Goal: Task Accomplishment & Management: Manage account settings

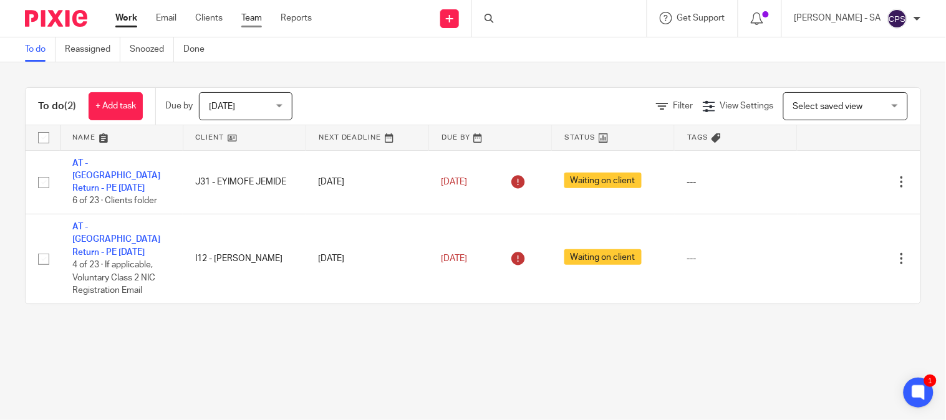
click at [250, 17] on link "Team" at bounding box center [251, 18] width 21 height 12
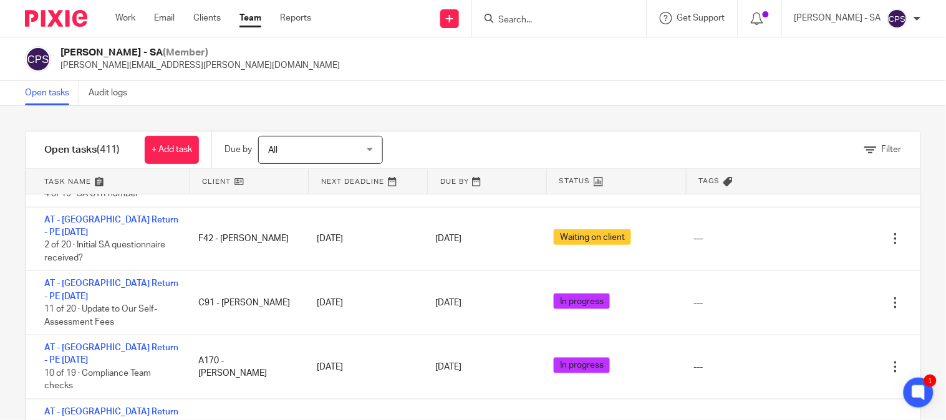
scroll to position [415, 0]
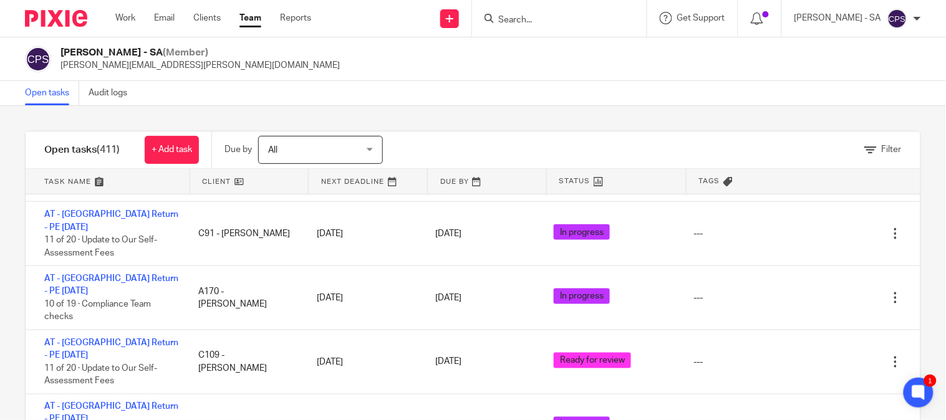
drag, startPoint x: 426, startPoint y: 122, endPoint x: 428, endPoint y: 135, distance: 13.8
click at [427, 122] on div "Filter tasks Only show tasks matching all of these conditions 1 Client name Is …" at bounding box center [473, 263] width 946 height 314
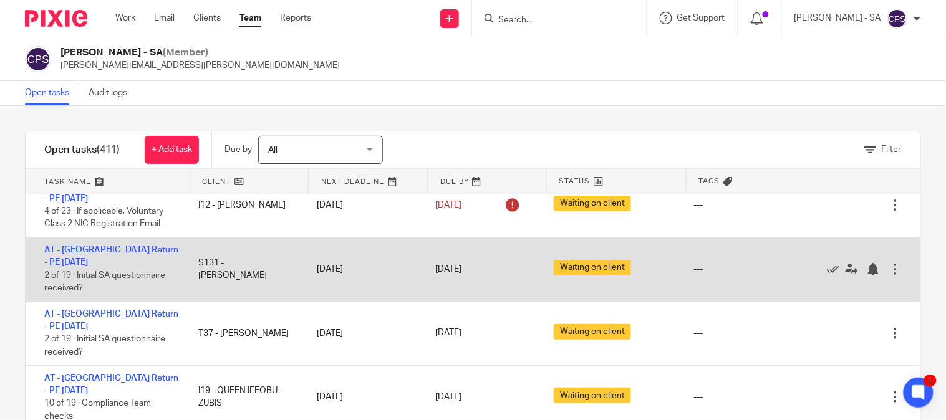
scroll to position [69, 0]
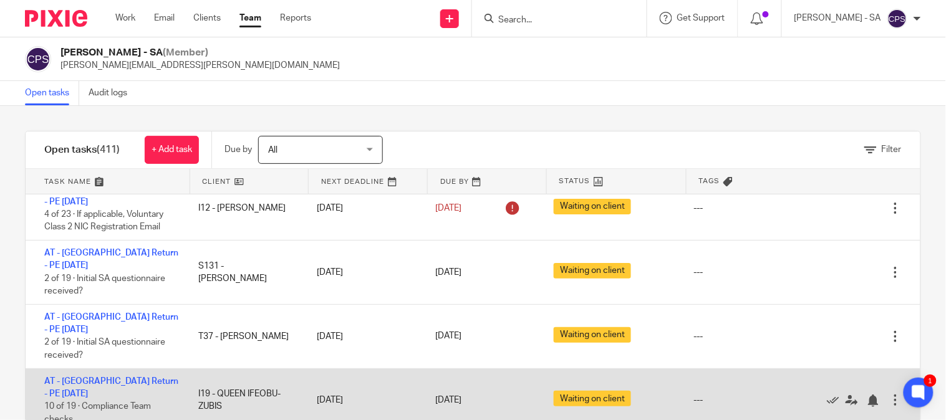
click at [186, 382] on div "I19 - QUEEN IFEOBU-ZUBIS" at bounding box center [245, 401] width 118 height 38
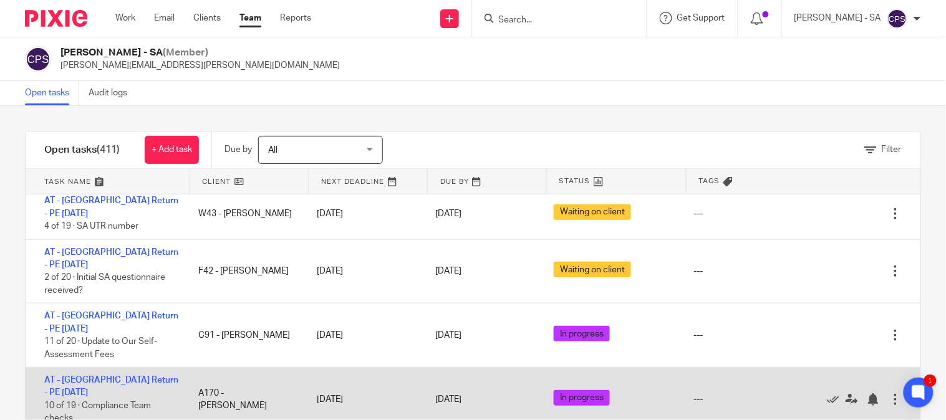
scroll to position [346, 0]
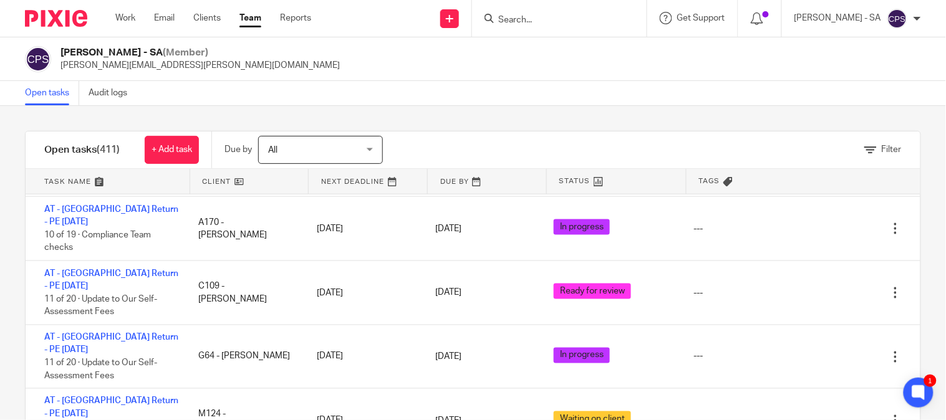
scroll to position [554, 0]
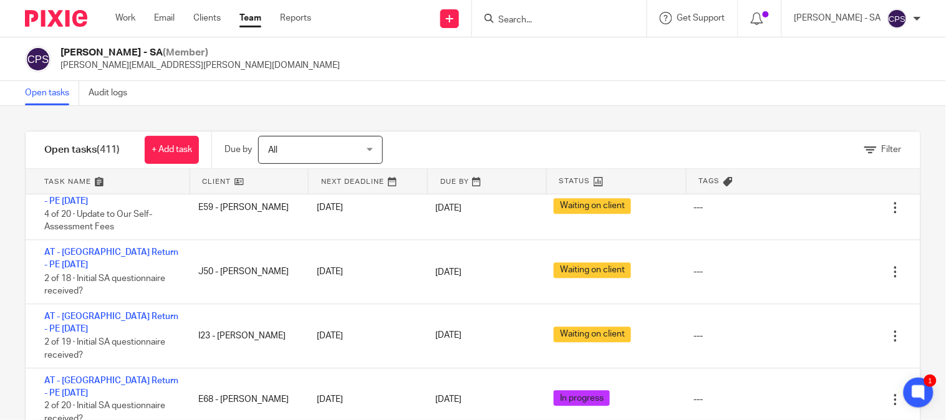
scroll to position [831, 0]
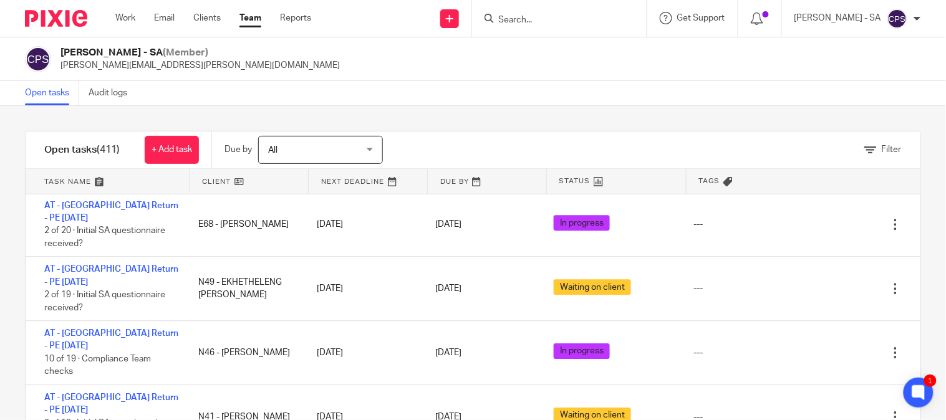
scroll to position [1039, 0]
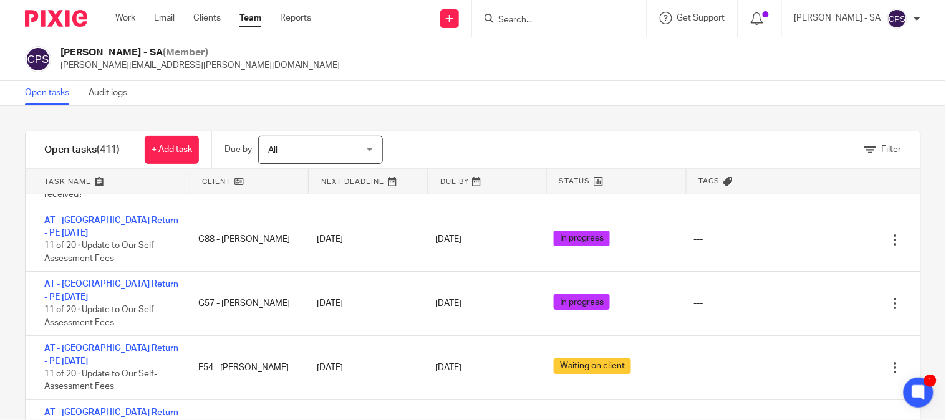
scroll to position [1177, 0]
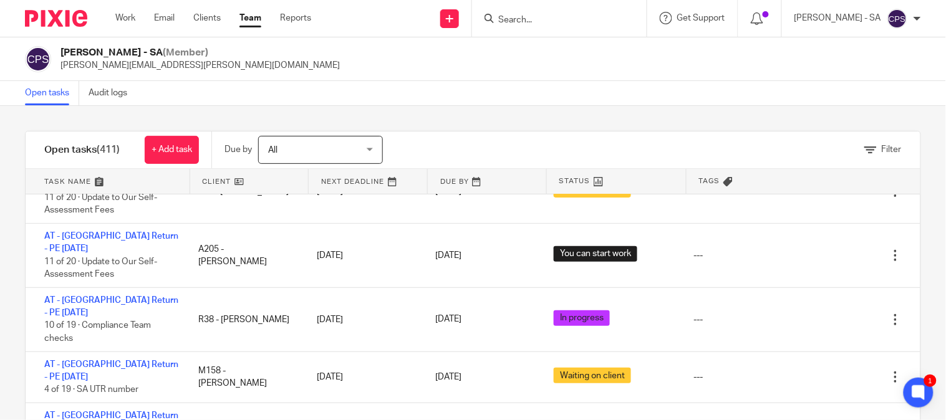
scroll to position [1385, 0]
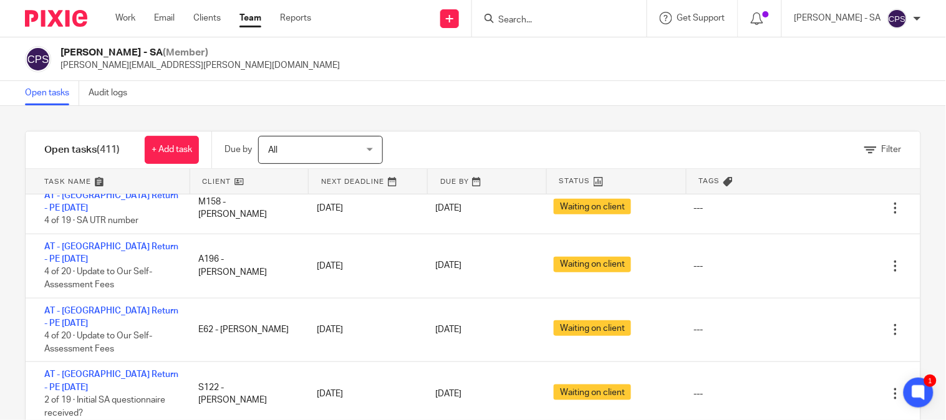
scroll to position [1593, 0]
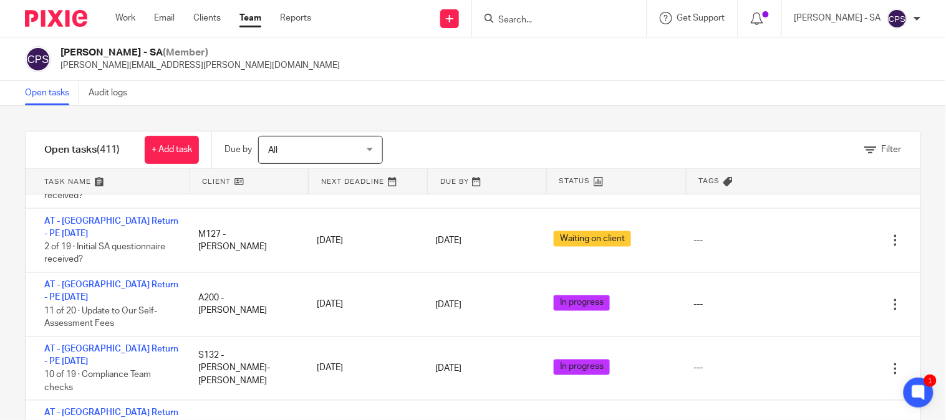
scroll to position [1800, 0]
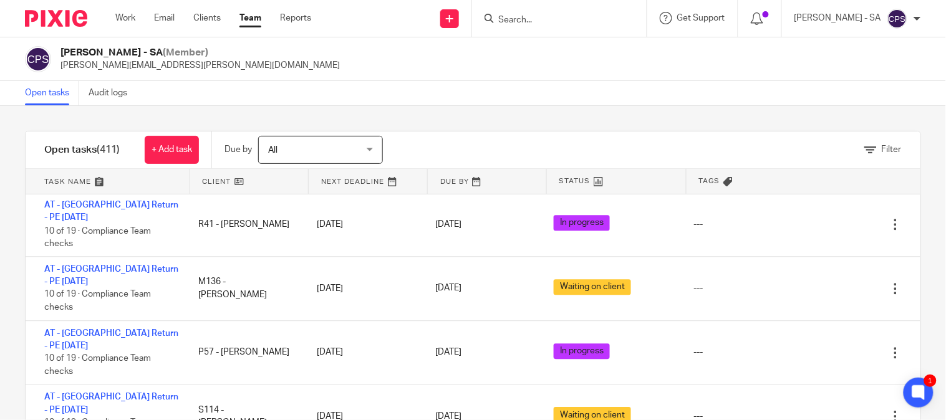
scroll to position [2009, 0]
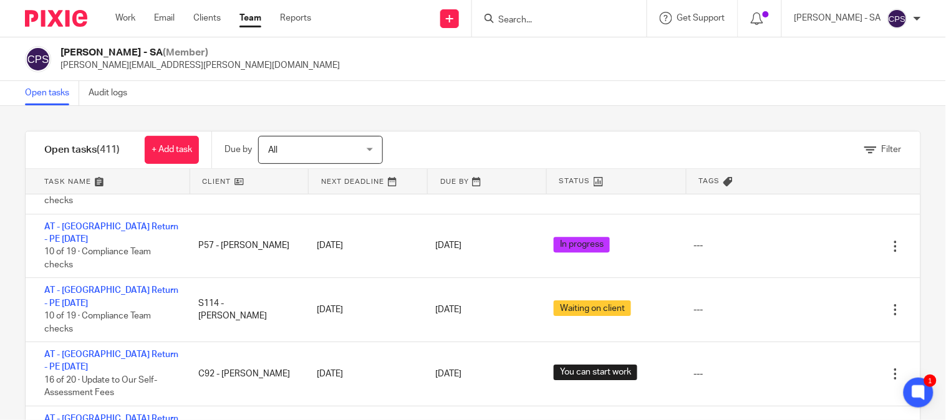
scroll to position [2216, 0]
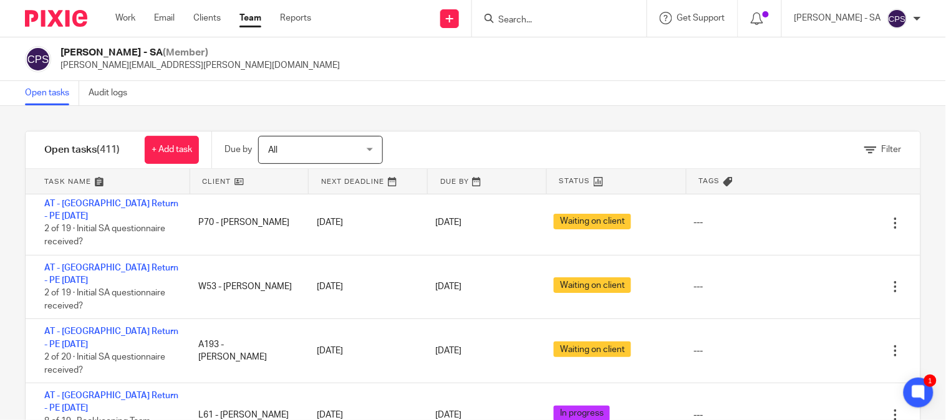
scroll to position [2494, 0]
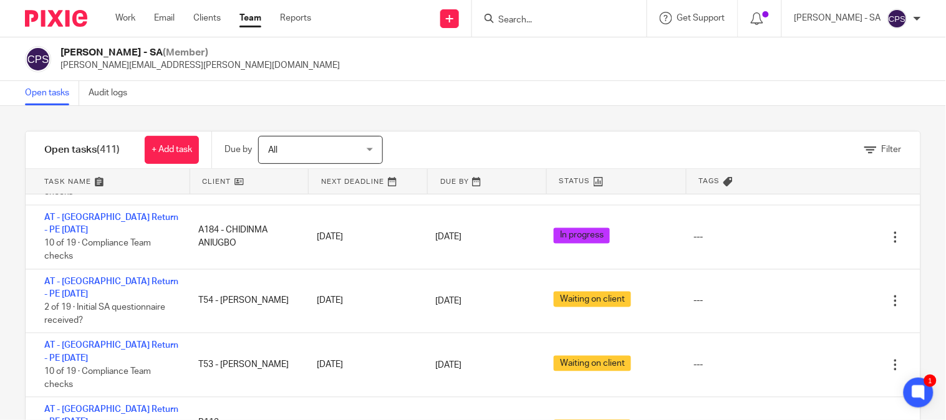
scroll to position [3047, 0]
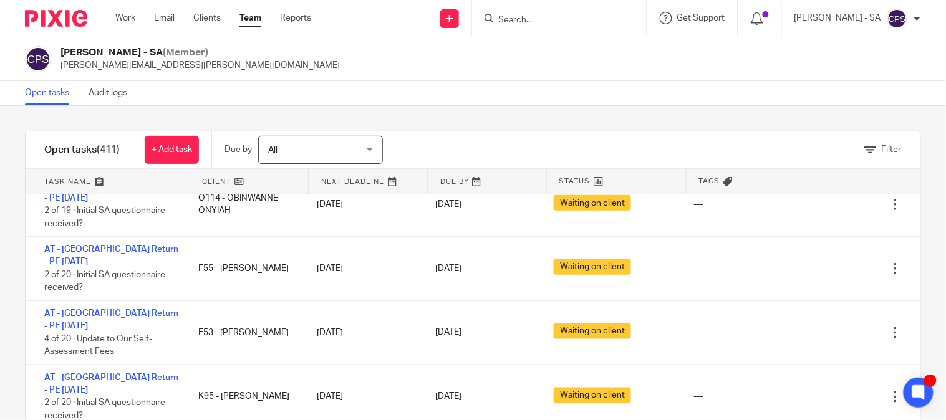
scroll to position [4017, 0]
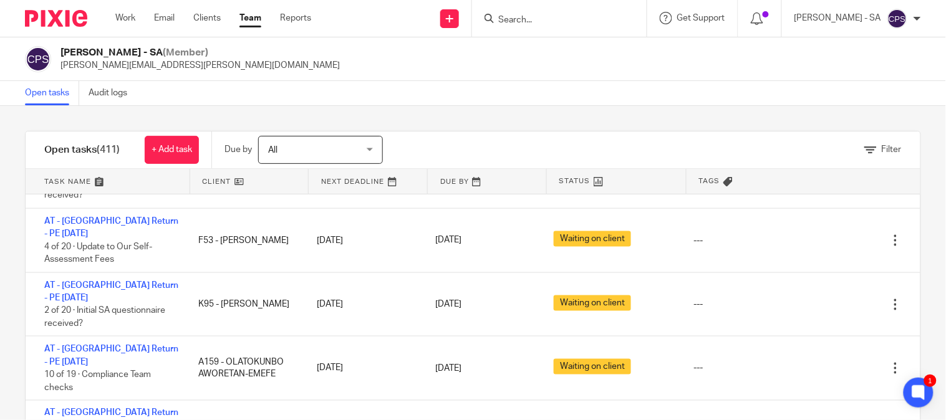
scroll to position [4156, 0]
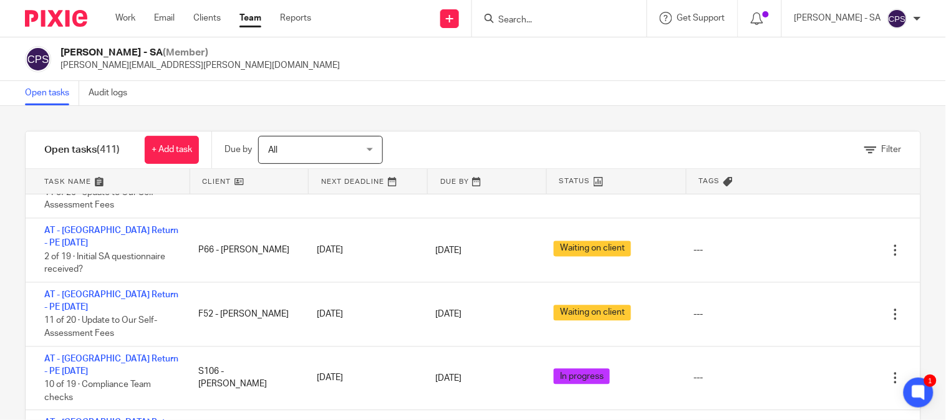
scroll to position [4364, 0]
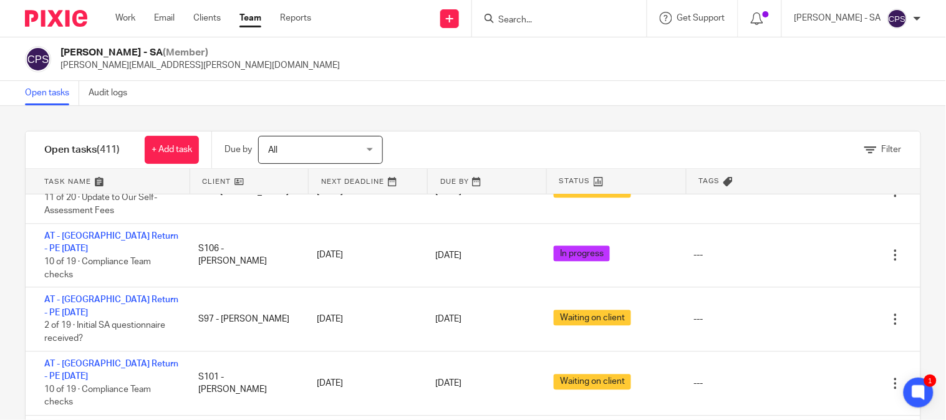
scroll to position [4433, 0]
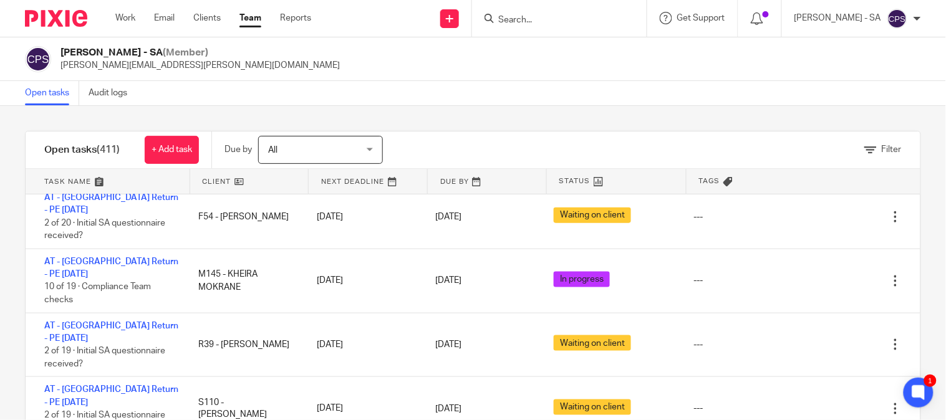
scroll to position [5264, 0]
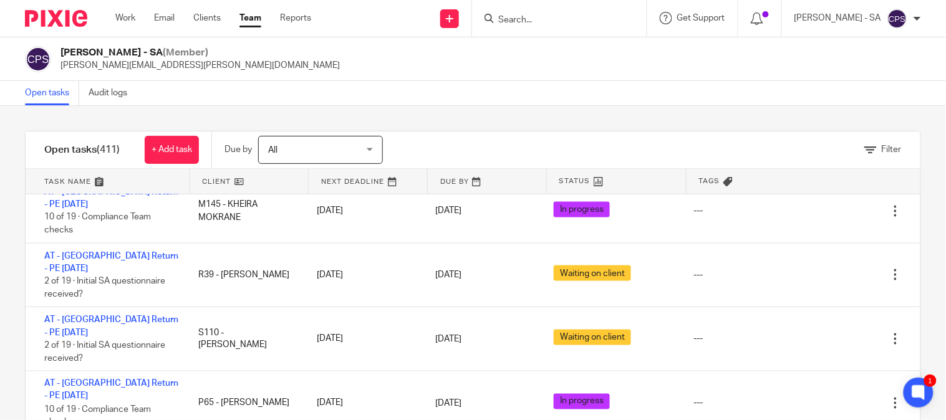
scroll to position [5403, 0]
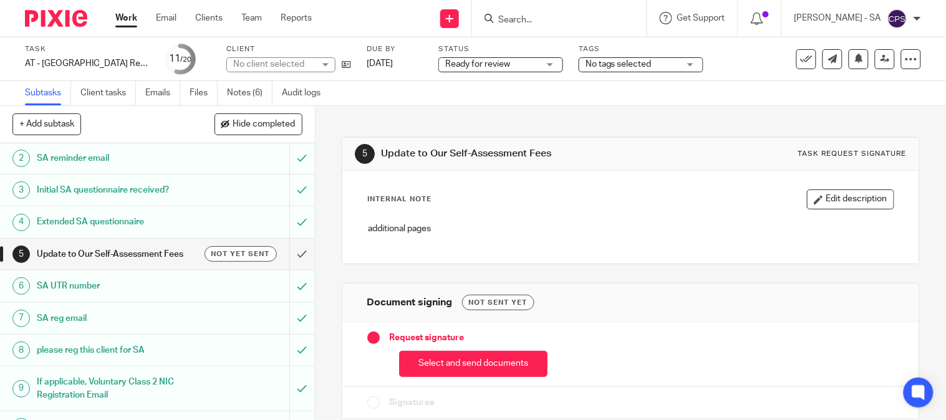
scroll to position [69, 0]
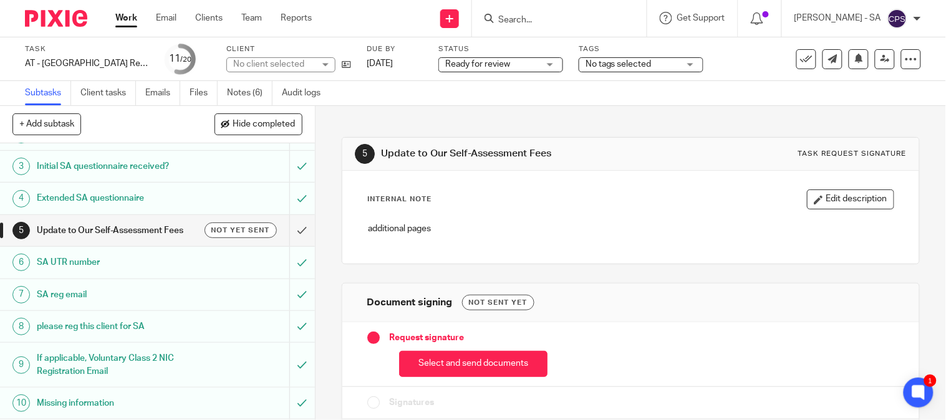
click at [248, 65] on div "No client selected" at bounding box center [273, 64] width 81 height 12
click at [248, 65] on div "No client selected" at bounding box center [268, 64] width 71 height 9
click at [248, 65] on div "No client selected" at bounding box center [273, 64] width 81 height 12
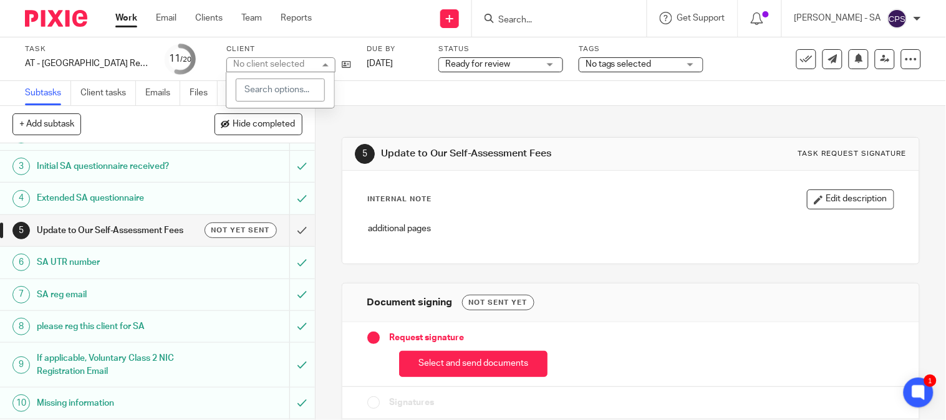
click at [248, 65] on div "No client selected" at bounding box center [268, 64] width 71 height 9
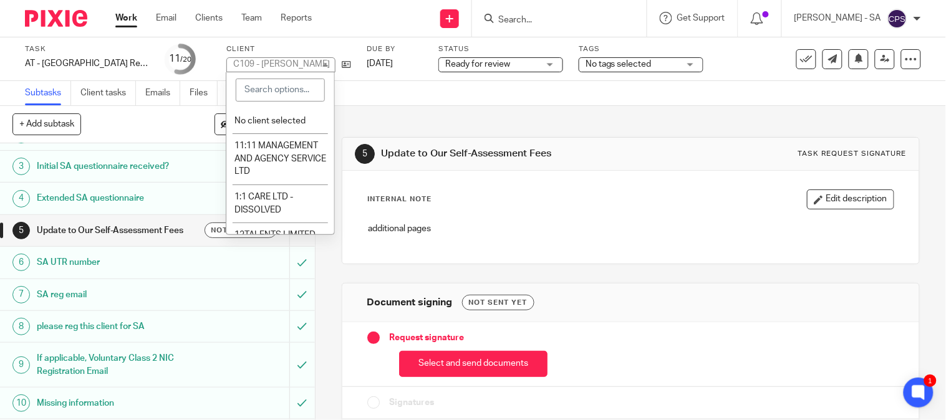
click at [248, 65] on div "C109 - JOSEPH CASTILLO" at bounding box center [281, 64] width 97 height 9
click at [0, 0] on span "C109 - [PERSON_NAME]" at bounding box center [0, 0] width 0 height 0
click at [432, 94] on div "Subtasks Client tasks Emails Files Notes (6) Audit logs" at bounding box center [473, 93] width 946 height 25
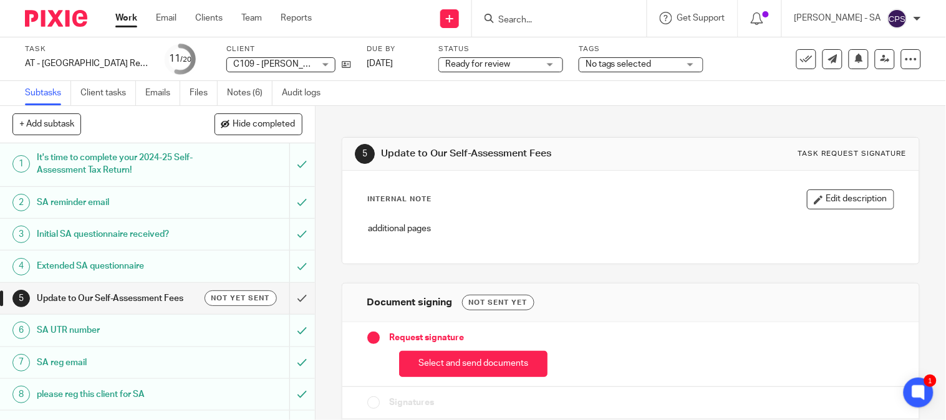
scroll to position [0, 0]
click at [239, 92] on link "Notes (6)" at bounding box center [250, 93] width 46 height 24
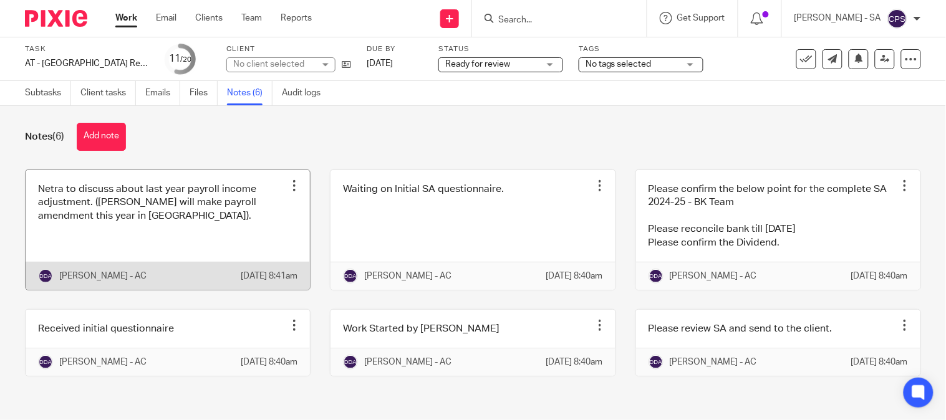
scroll to position [35, 0]
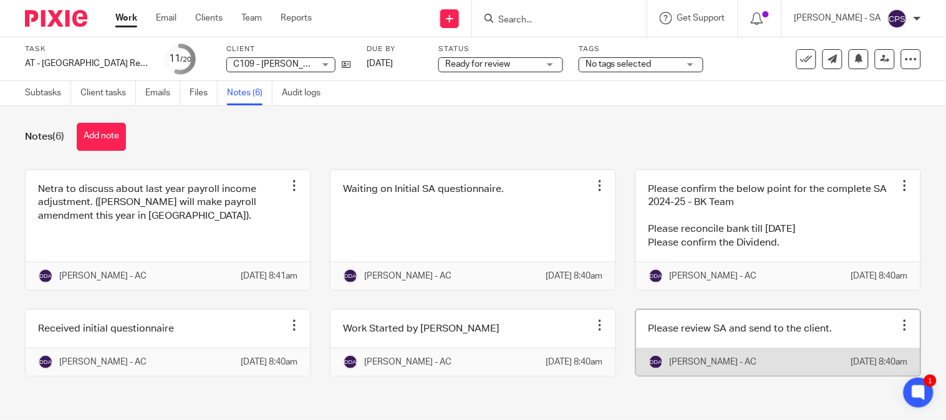
click at [733, 334] on link at bounding box center [778, 343] width 284 height 66
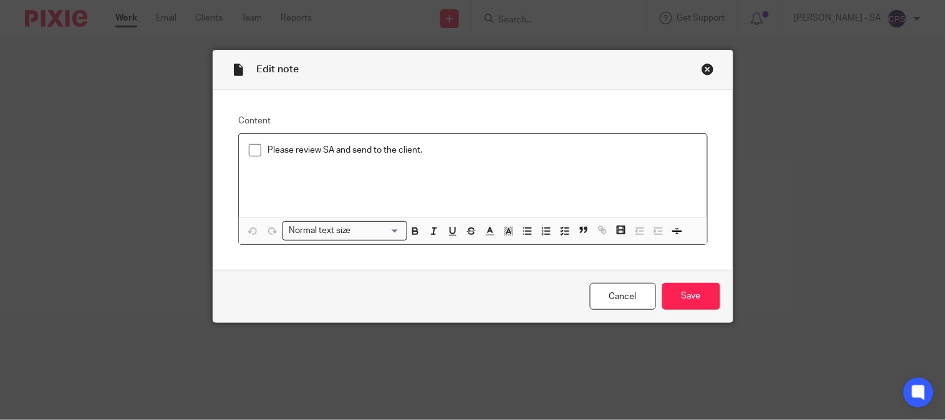
click at [706, 63] on div "Close this dialog window" at bounding box center [707, 69] width 12 height 12
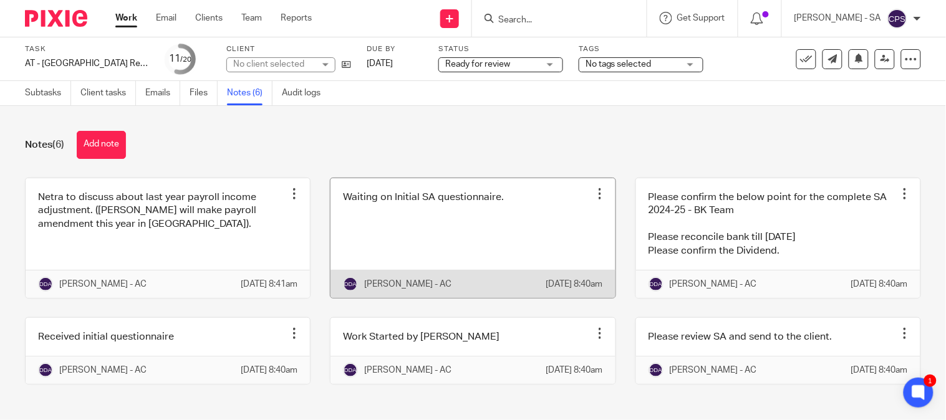
click at [412, 264] on link at bounding box center [472, 238] width 284 height 120
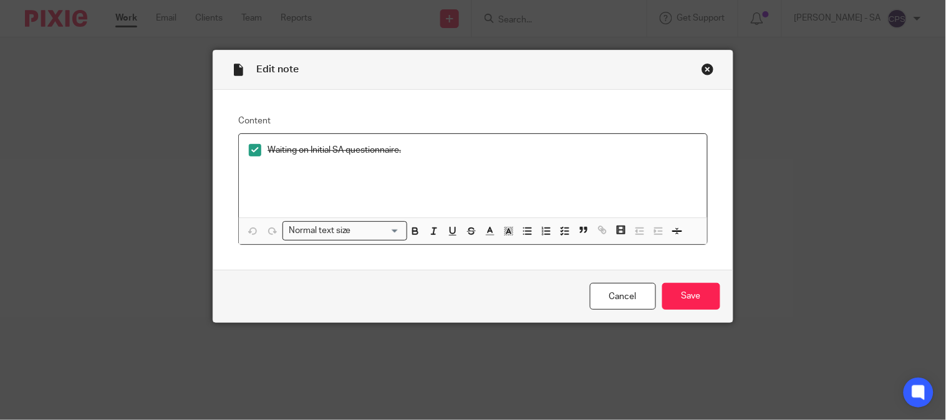
click at [703, 67] on div "Close this dialog window" at bounding box center [707, 69] width 12 height 12
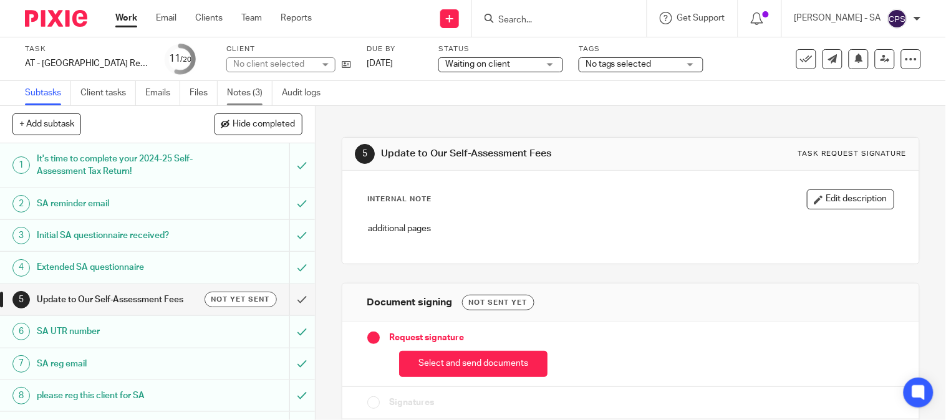
click at [239, 84] on link "Notes (3)" at bounding box center [250, 93] width 46 height 24
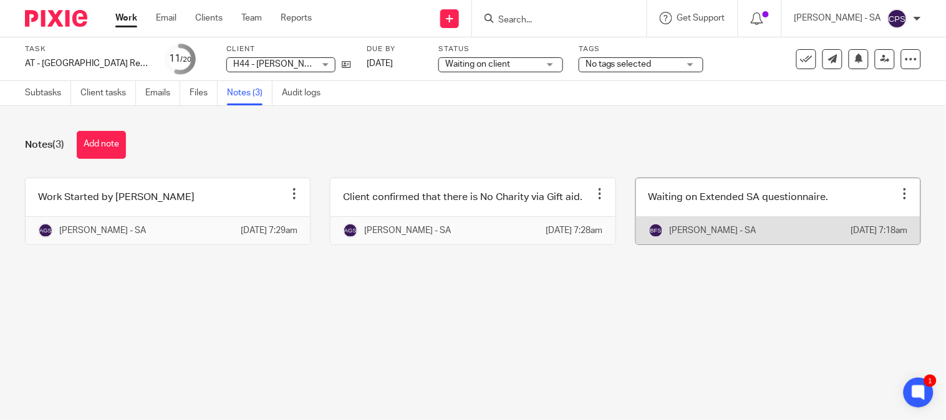
click at [754, 207] on link at bounding box center [778, 211] width 284 height 66
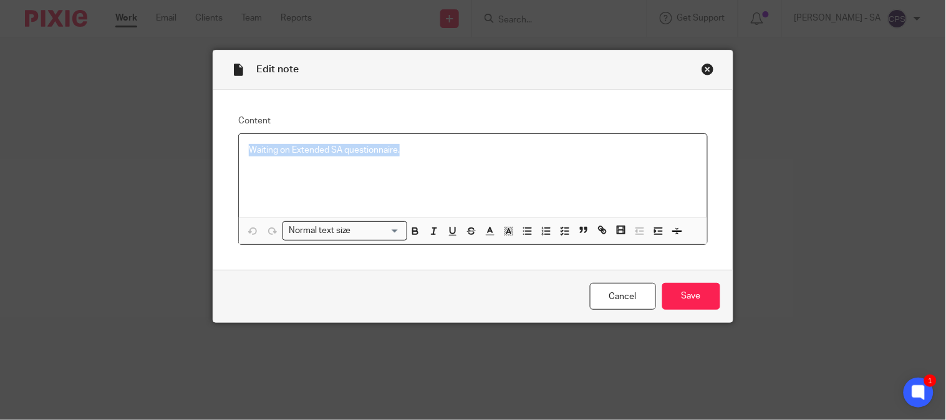
drag, startPoint x: 403, startPoint y: 151, endPoint x: 246, endPoint y: 151, distance: 157.1
click at [249, 151] on p "Waiting on Extended SA questionnaire." at bounding box center [473, 150] width 448 height 12
click at [561, 231] on polyline "button" at bounding box center [562, 231] width 2 height 1
click at [251, 148] on span at bounding box center [255, 150] width 12 height 12
click at [680, 296] on input "Save" at bounding box center [691, 296] width 58 height 27
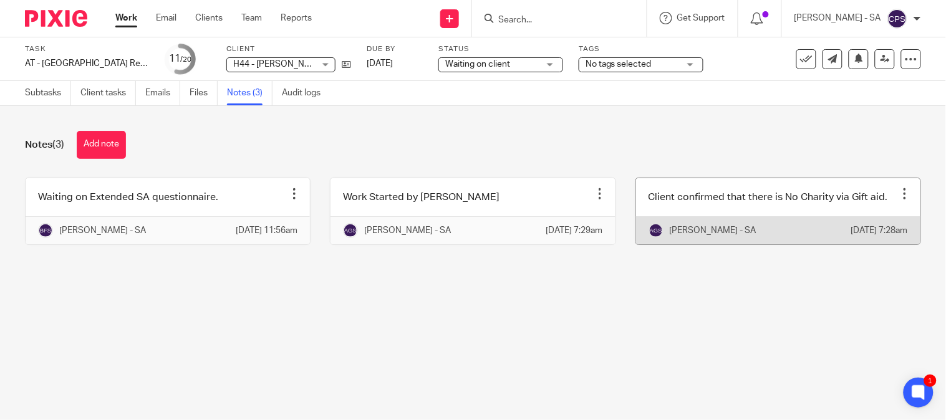
click at [791, 213] on link at bounding box center [778, 211] width 284 height 66
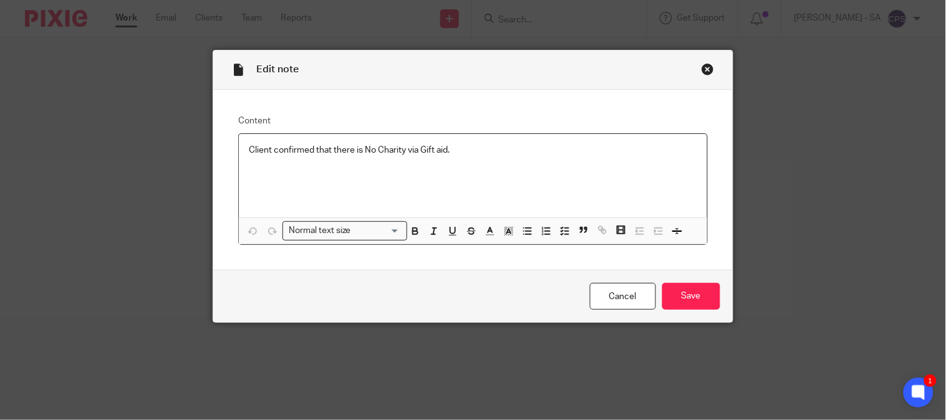
click at [291, 155] on p "Client confirmed that there is No Charity via Gift aid." at bounding box center [473, 150] width 448 height 12
click at [290, 155] on p "Client confirmed that there is No Charity via Gift aid." at bounding box center [473, 150] width 448 height 12
click at [701, 70] on div "Close this dialog window" at bounding box center [707, 69] width 12 height 12
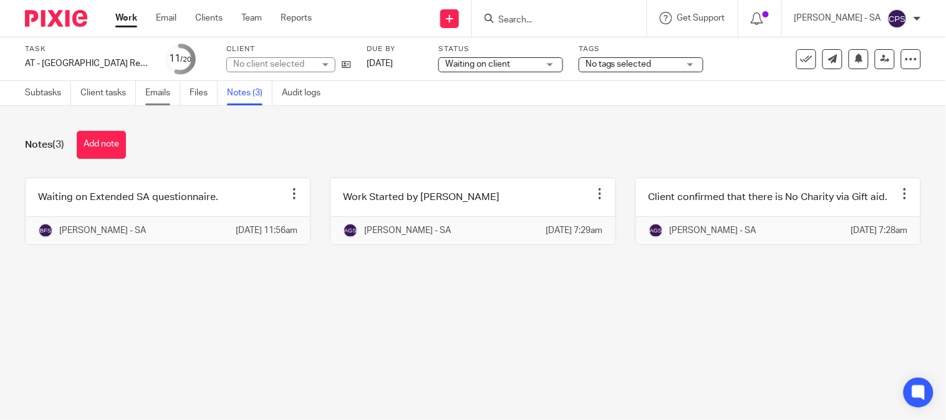
click at [153, 100] on link "Emails" at bounding box center [162, 93] width 35 height 24
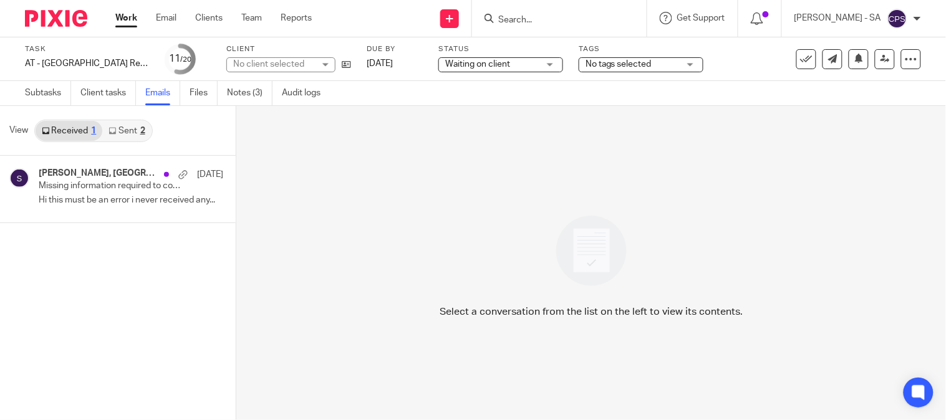
click at [123, 130] on link "Sent 2" at bounding box center [126, 131] width 49 height 20
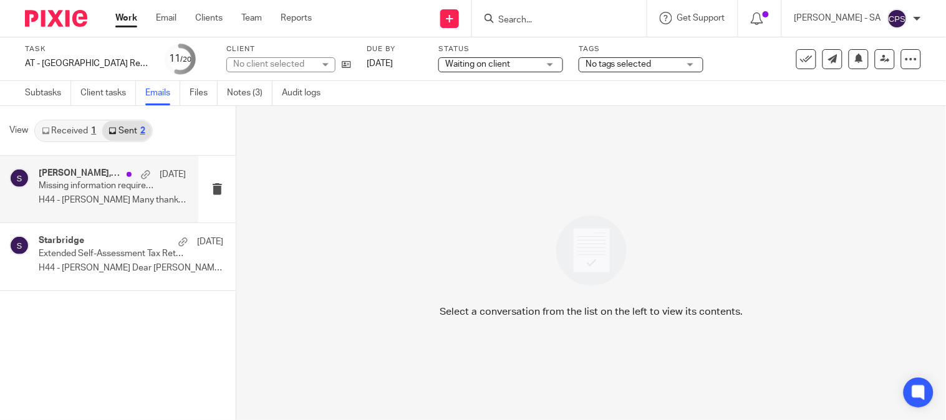
click at [106, 190] on p "Missing information required to complete your Self-Assessment Tax Return" at bounding box center [98, 186] width 118 height 11
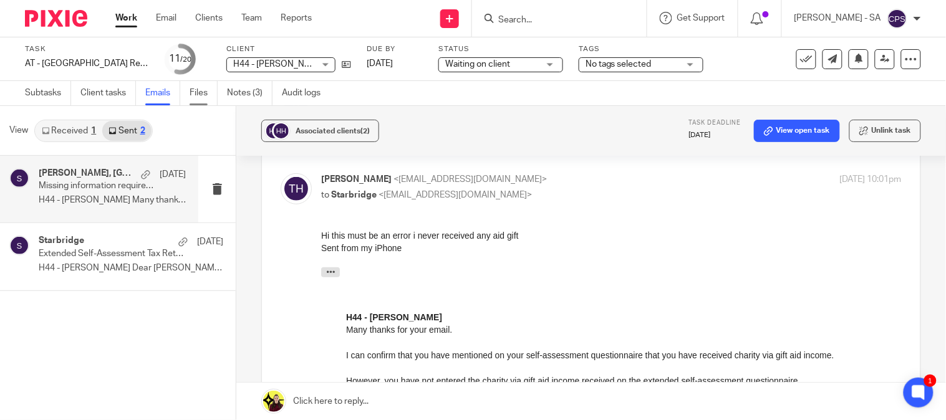
scroll to position [69, 0]
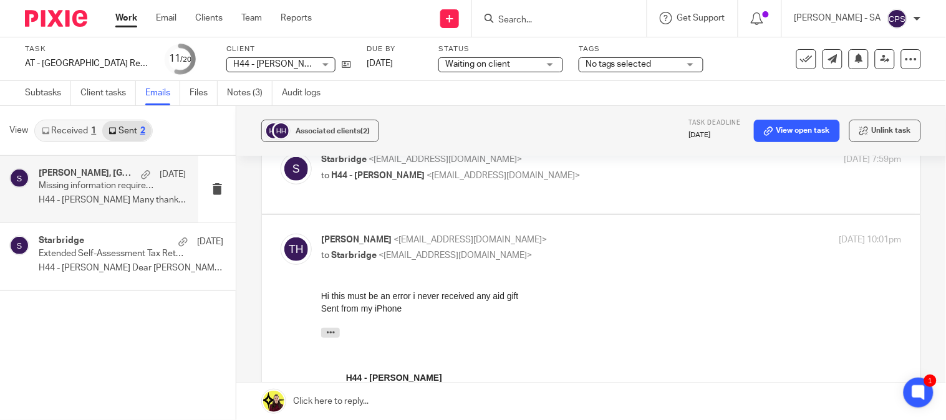
click at [257, 80] on div "Task AT - SA Return - PE 05-04-2025 Save AT - SA Return - PE 05-04-2025 11 /20 …" at bounding box center [473, 59] width 946 height 44
click at [257, 92] on link "Notes (3)" at bounding box center [250, 93] width 46 height 24
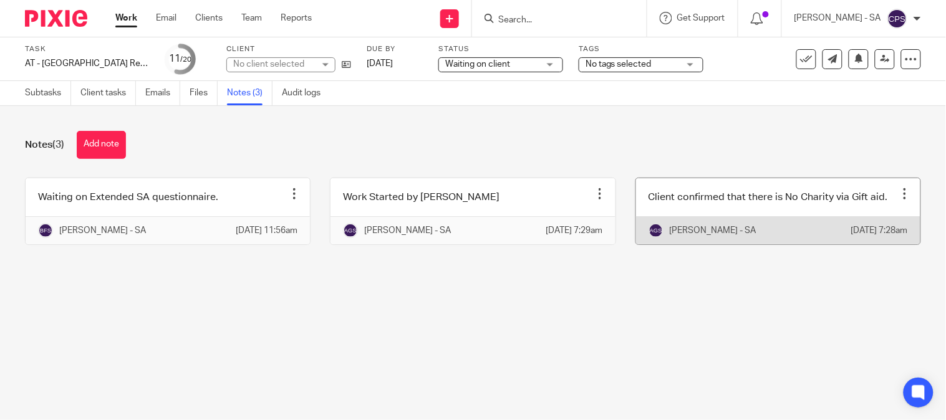
click at [739, 198] on link at bounding box center [778, 211] width 284 height 66
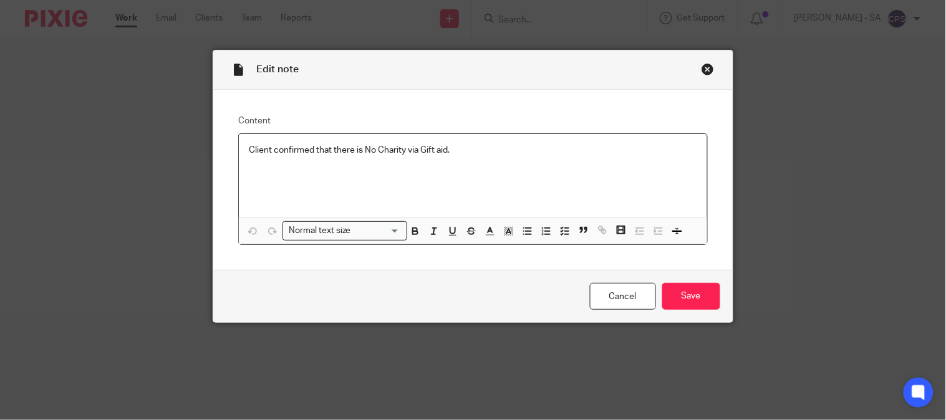
click at [701, 65] on div "Close this dialog window" at bounding box center [707, 69] width 12 height 12
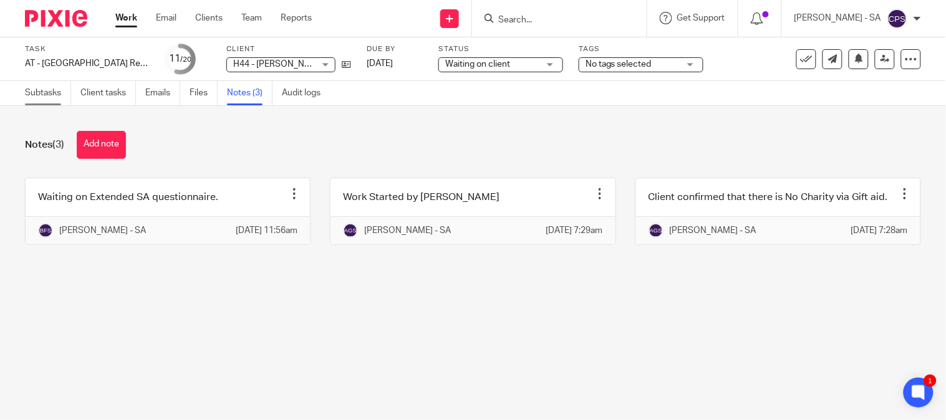
click at [42, 85] on link "Subtasks" at bounding box center [48, 93] width 46 height 24
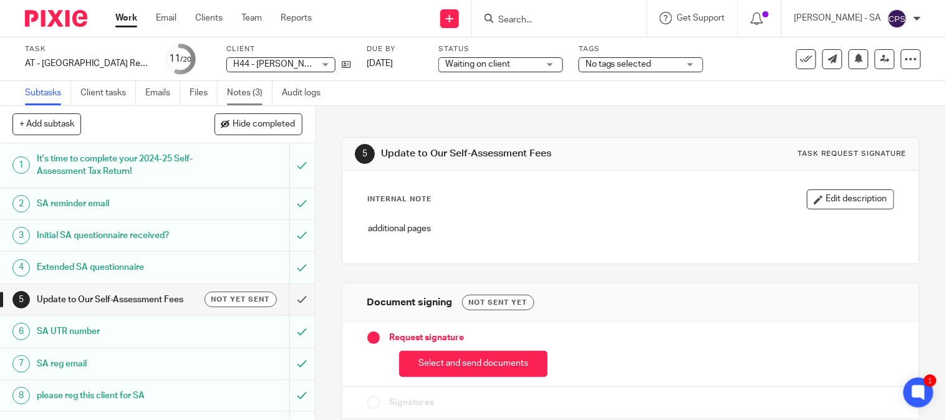
click at [251, 91] on link "Notes (3)" at bounding box center [250, 93] width 46 height 24
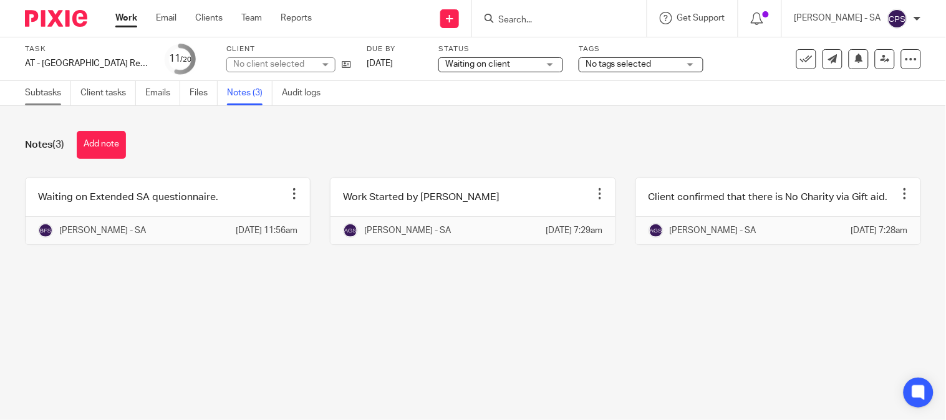
click at [30, 92] on link "Subtasks" at bounding box center [48, 93] width 46 height 24
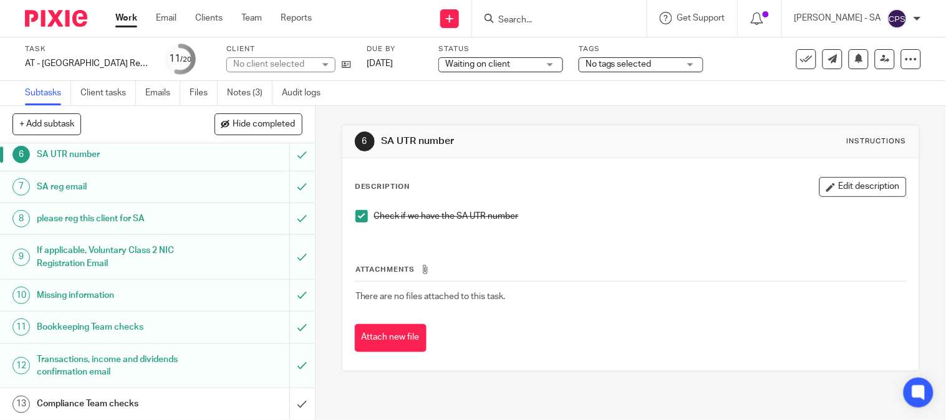
scroll to position [208, 0]
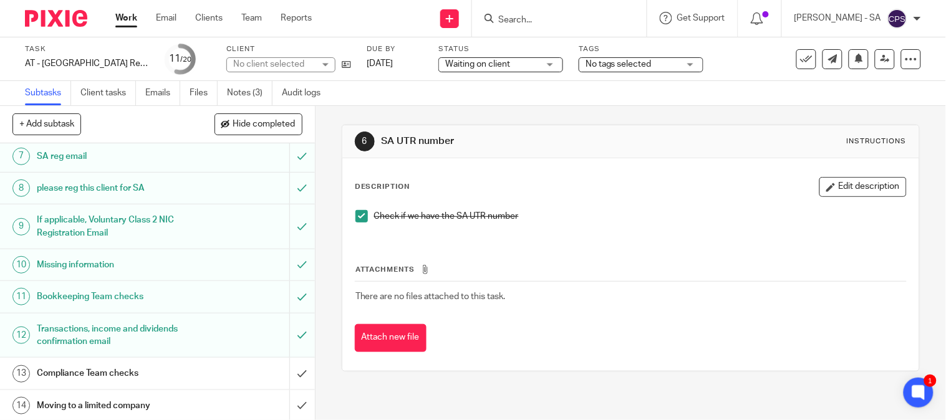
click at [107, 299] on h1 "Bookkeeping Team checks" at bounding box center [117, 296] width 160 height 19
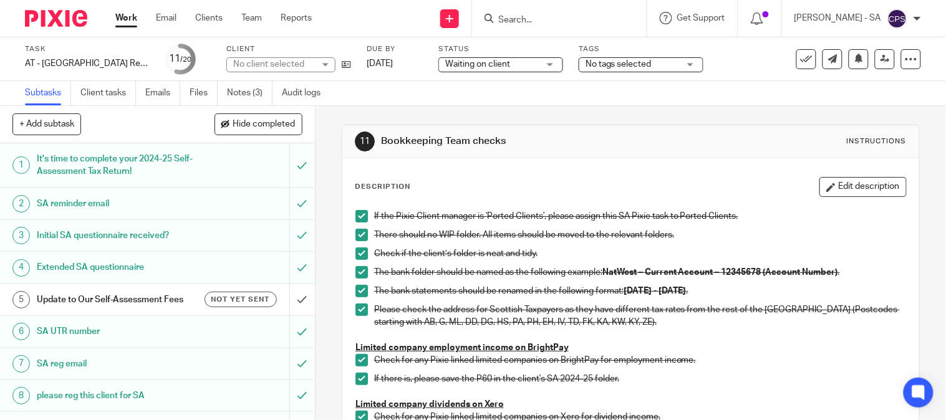
scroll to position [277, 0]
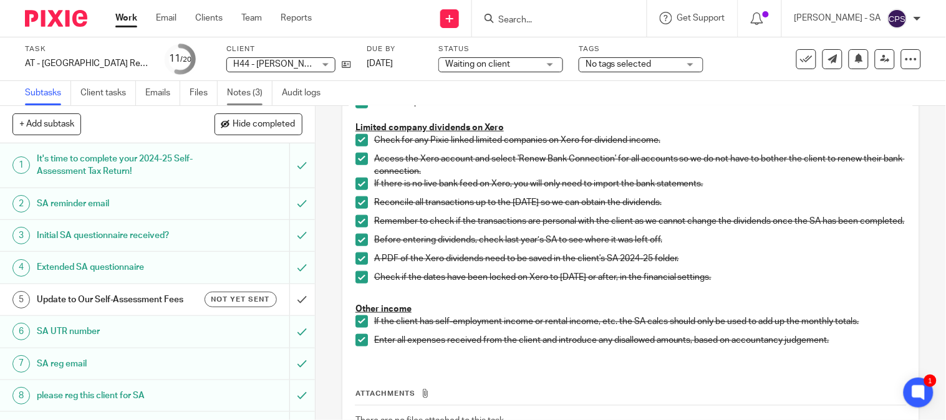
click at [245, 89] on link "Notes (3)" at bounding box center [250, 93] width 46 height 24
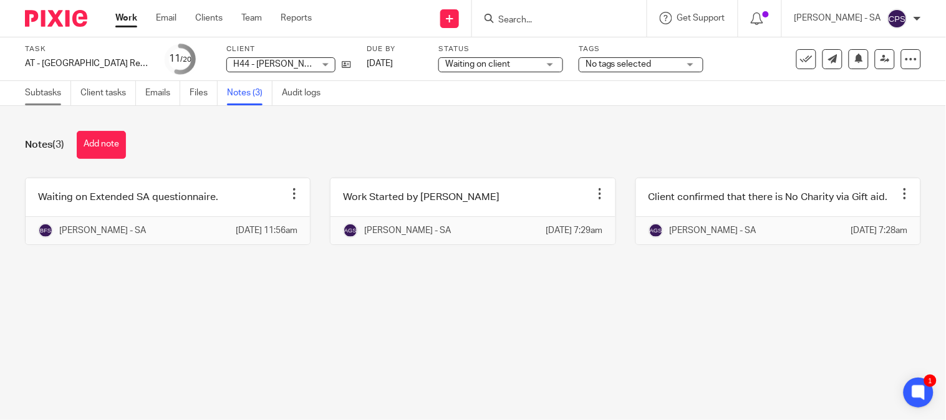
click at [31, 100] on link "Subtasks" at bounding box center [48, 93] width 46 height 24
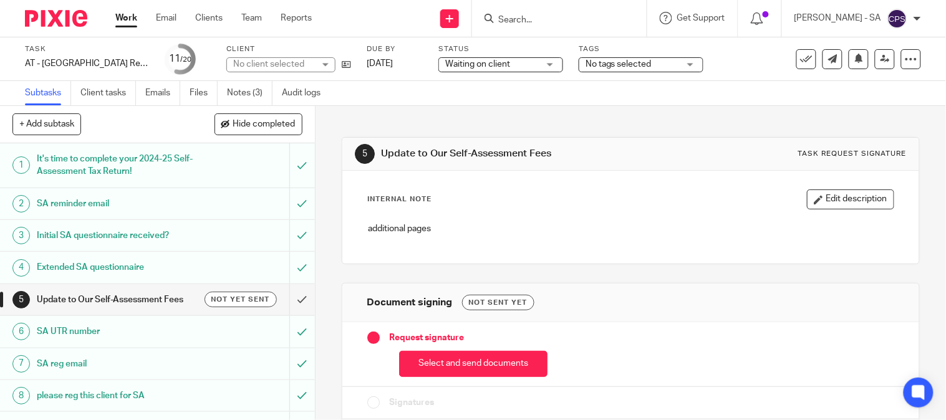
scroll to position [69, 0]
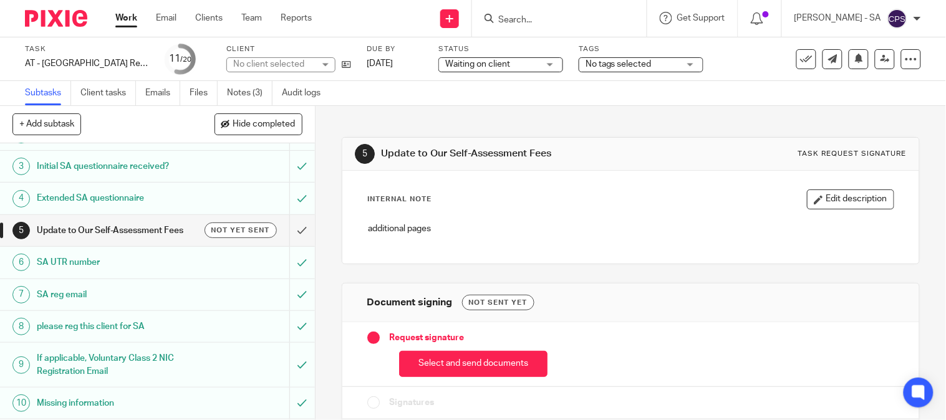
click at [94, 259] on h1 "SA UTR number" at bounding box center [117, 262] width 160 height 19
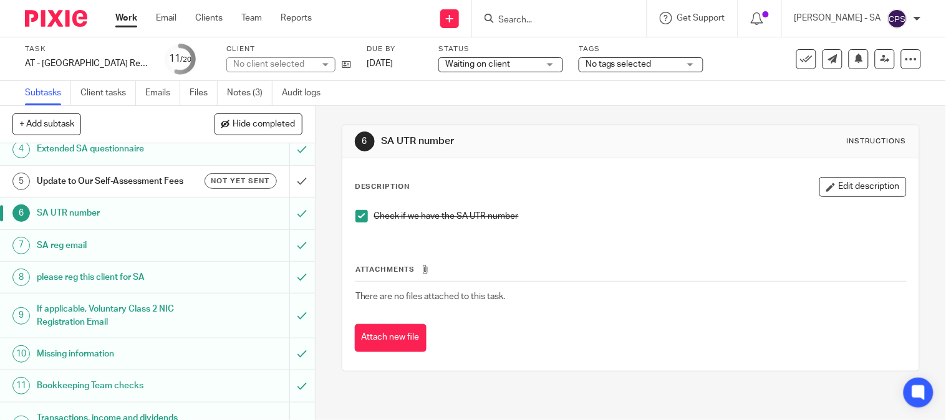
scroll to position [138, 0]
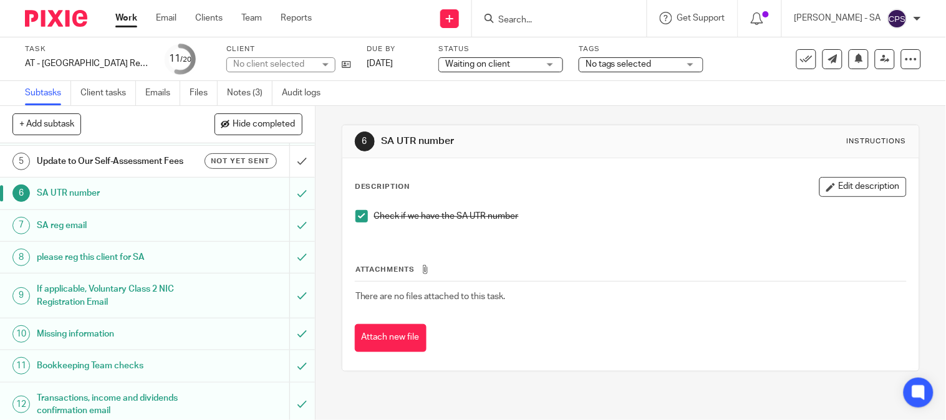
click at [72, 360] on h1 "Bookkeeping Team checks" at bounding box center [117, 366] width 160 height 19
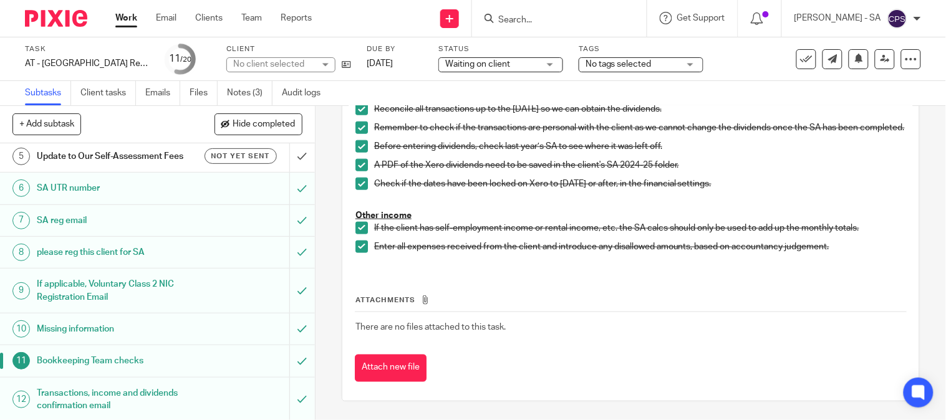
scroll to position [346, 0]
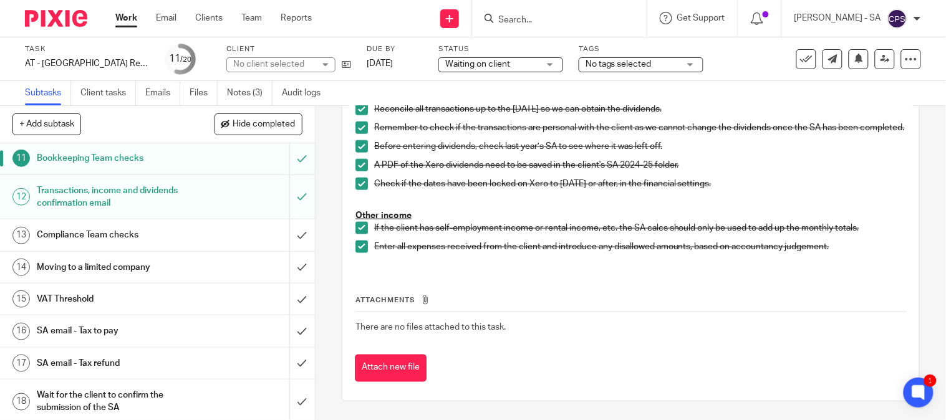
click at [110, 335] on h1 "SA email - Tax to pay" at bounding box center [117, 331] width 160 height 19
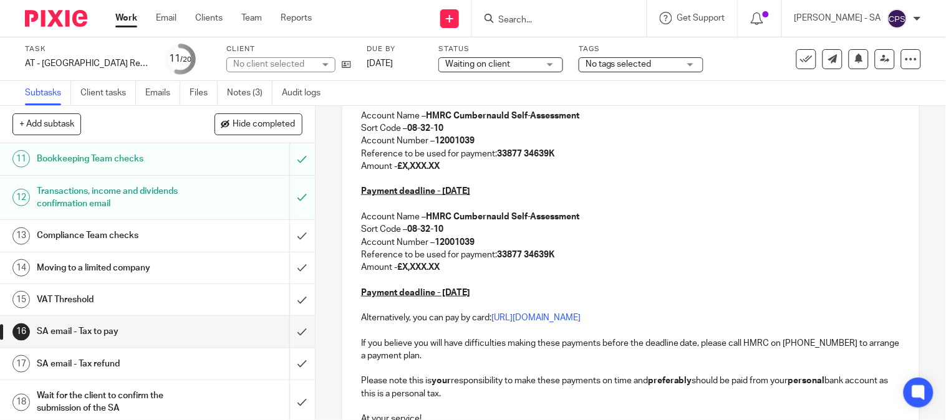
scroll to position [346, 0]
click at [108, 363] on h1 "SA email - Tax refund" at bounding box center [117, 363] width 160 height 19
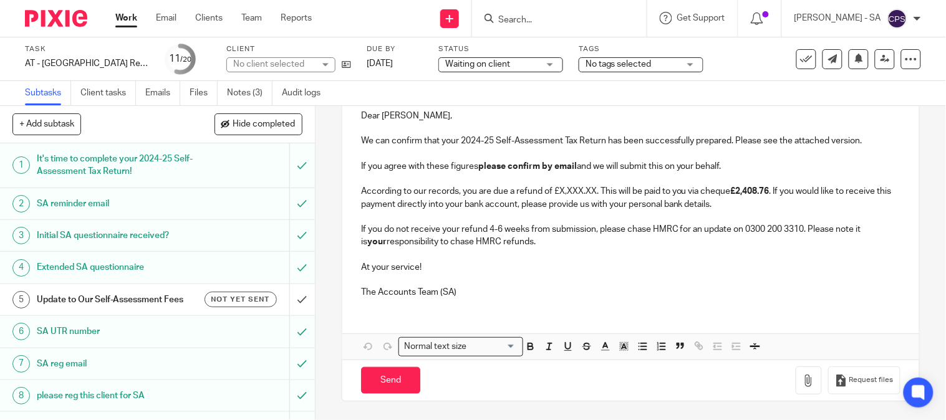
scroll to position [107, 0]
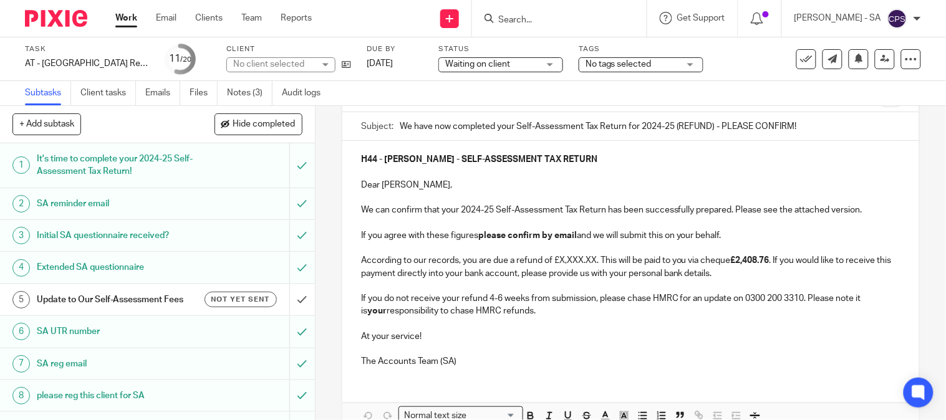
click at [769, 258] on strong "£2,408.76" at bounding box center [750, 260] width 39 height 9
drag, startPoint x: 772, startPoint y: 262, endPoint x: 767, endPoint y: 275, distance: 13.8
click at [753, 263] on p "According to our records, you are due a refund of £X,XXX.XX. This will be paid …" at bounding box center [630, 267] width 539 height 26
click at [767, 275] on p "According to our records, you are due a refund of £X,XXX.XX. This will be paid …" at bounding box center [630, 267] width 539 height 26
drag, startPoint x: 772, startPoint y: 259, endPoint x: 729, endPoint y: 261, distance: 42.4
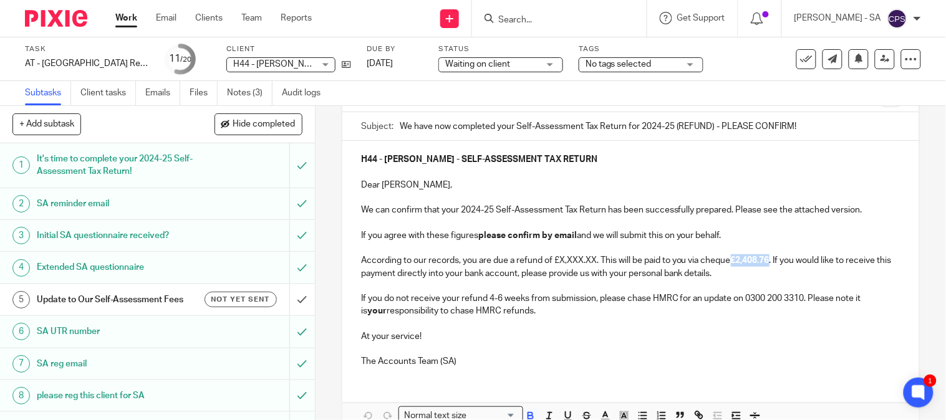
click at [729, 261] on p "According to our records, you are due a refund of £X,XXX.XX. This will be paid …" at bounding box center [630, 267] width 539 height 26
copy p "£2,408.76"
drag, startPoint x: 591, startPoint y: 261, endPoint x: 557, endPoint y: 260, distance: 34.3
click at [557, 260] on p "According to our records, you are due a refund of £X,XXX.XX. This will be paid …" at bounding box center [630, 267] width 539 height 26
drag, startPoint x: 774, startPoint y: 265, endPoint x: 737, endPoint y: 259, distance: 37.9
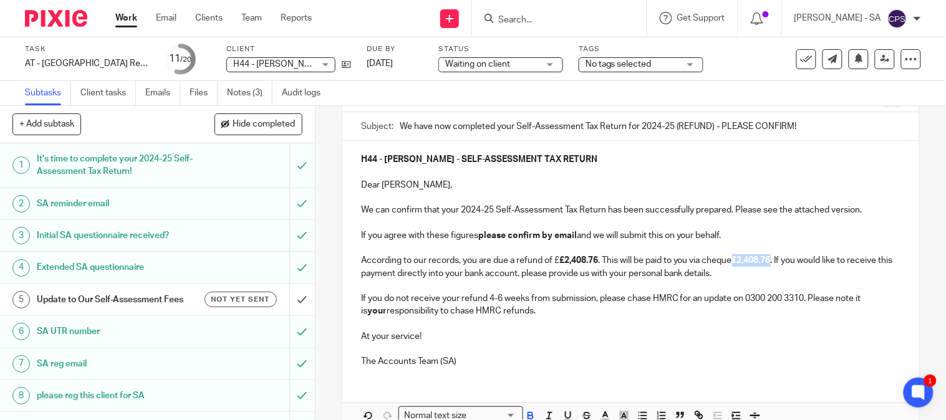
click at [737, 259] on p "According to our records, you are due a refund of £ £2,408.76 . This will be pa…" at bounding box center [630, 267] width 539 height 26
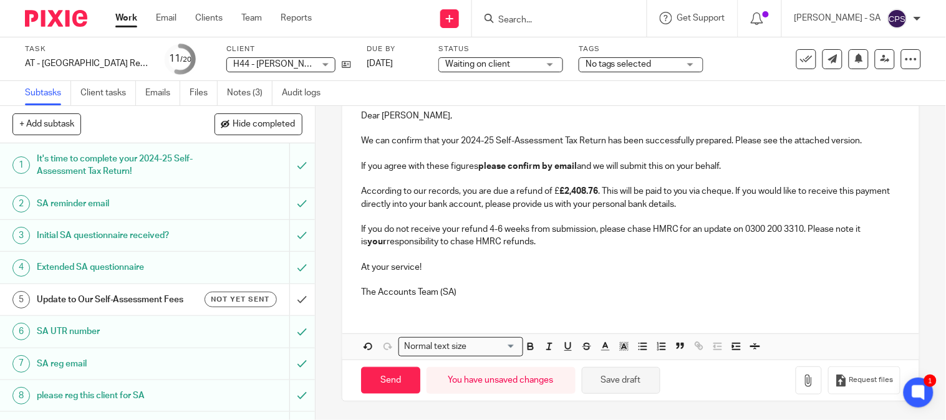
click at [610, 382] on button "Save draft" at bounding box center [621, 380] width 79 height 27
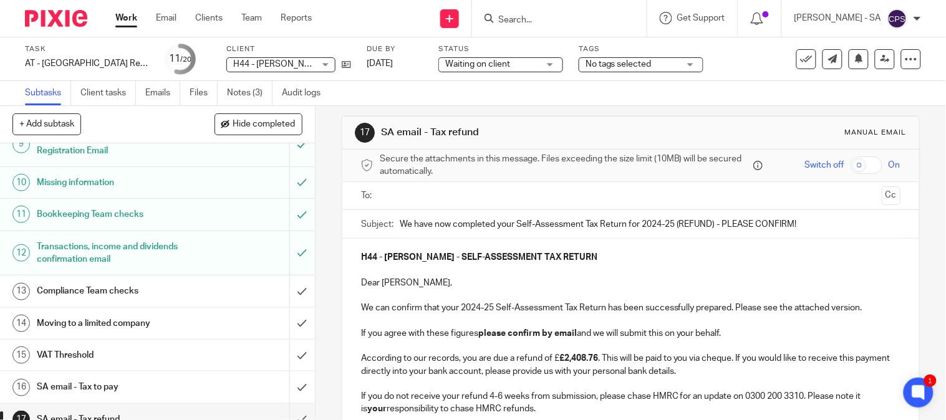
scroll to position [0, 0]
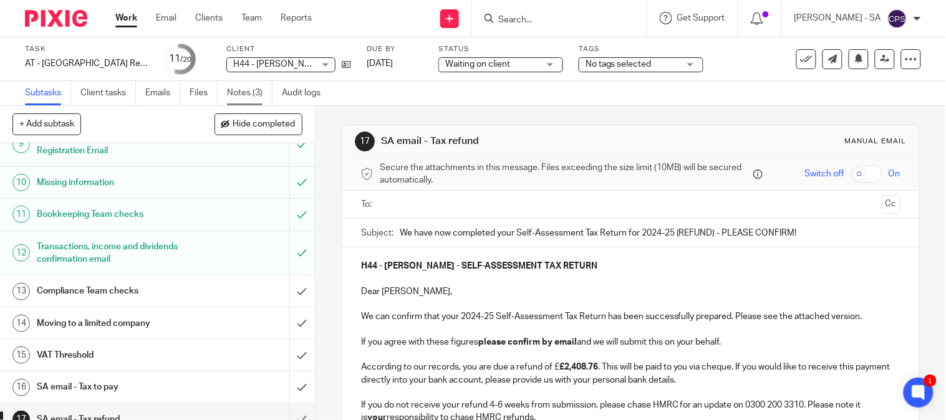
click at [257, 97] on link "Notes (3)" at bounding box center [250, 93] width 46 height 24
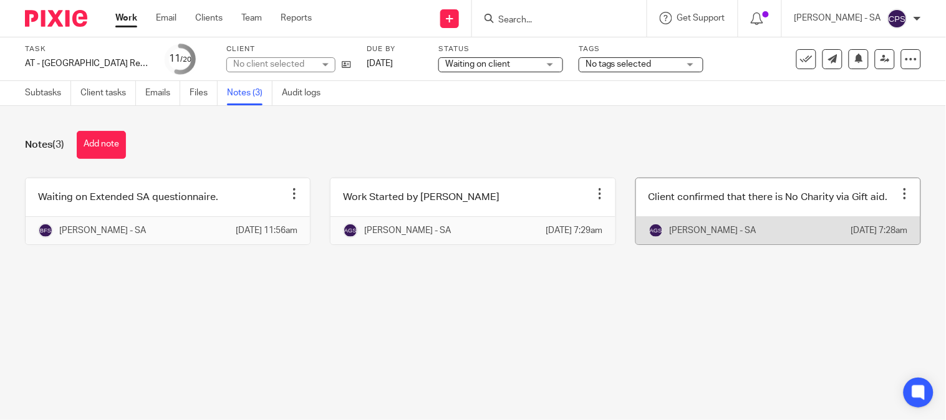
click at [746, 200] on link at bounding box center [778, 211] width 284 height 66
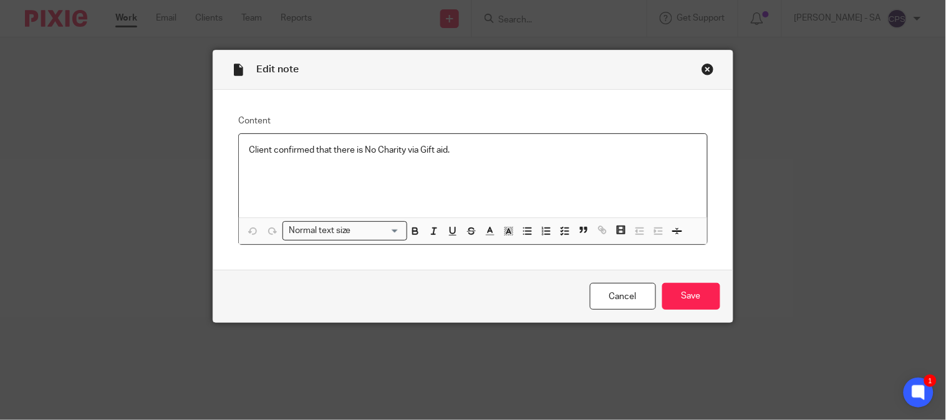
click at [701, 71] on div "Close this dialog window" at bounding box center [707, 69] width 12 height 12
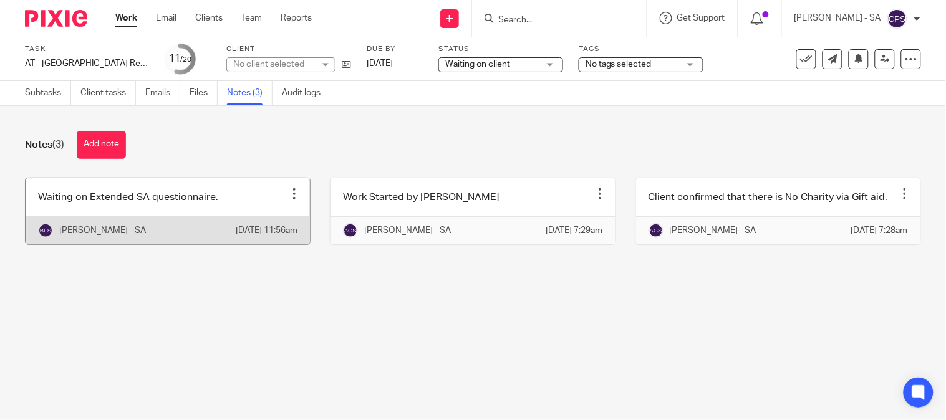
click at [133, 213] on link at bounding box center [168, 211] width 284 height 66
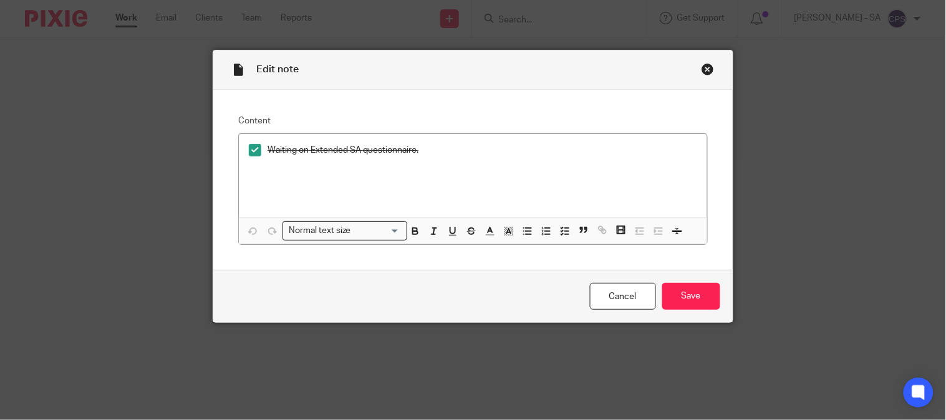
click at [701, 65] on div "Close this dialog window" at bounding box center [707, 69] width 12 height 12
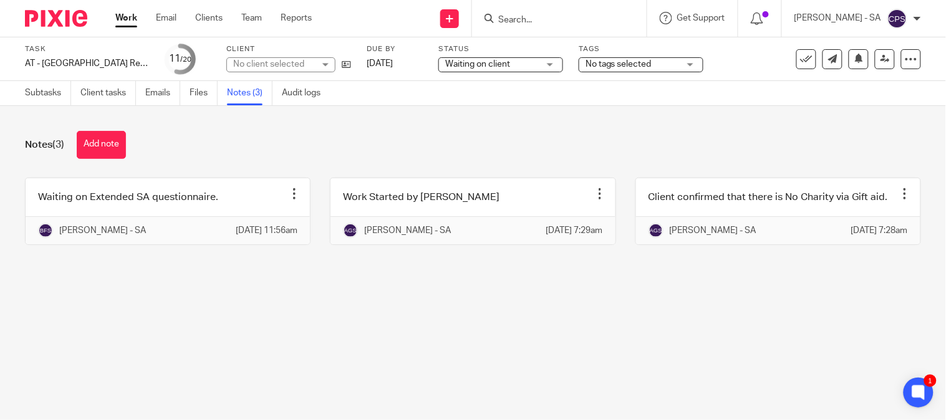
click at [284, 65] on div "No client selected" at bounding box center [273, 64] width 81 height 12
click at [284, 65] on div "No client selected" at bounding box center [268, 64] width 71 height 9
click at [284, 65] on div "No client selected" at bounding box center [273, 64] width 81 height 12
click at [284, 65] on div "No client selected" at bounding box center [268, 64] width 71 height 9
click at [284, 65] on div "No client selected" at bounding box center [273, 64] width 81 height 12
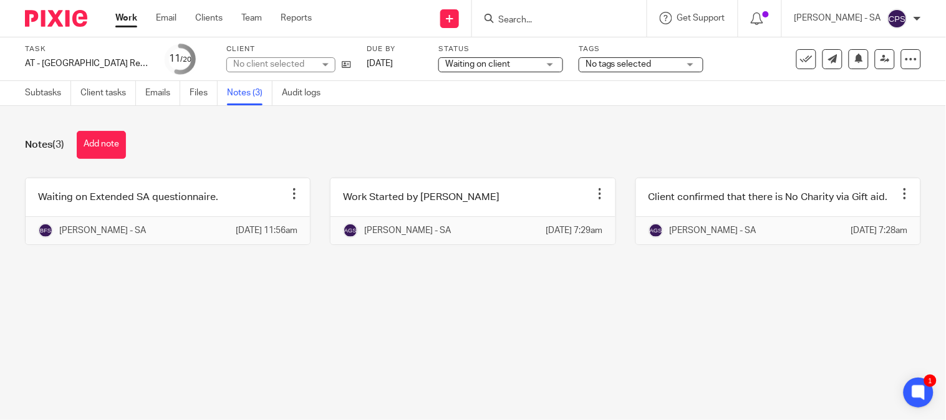
click at [284, 65] on div "No client selected" at bounding box center [273, 64] width 81 height 12
click at [286, 67] on div "No client selected" at bounding box center [273, 64] width 81 height 12
click at [316, 138] on div "Notes (3) Add note" at bounding box center [473, 145] width 896 height 28
click at [293, 62] on div "No client selected" at bounding box center [273, 64] width 81 height 12
click at [329, 140] on div "Notes (3) Add note" at bounding box center [473, 145] width 896 height 28
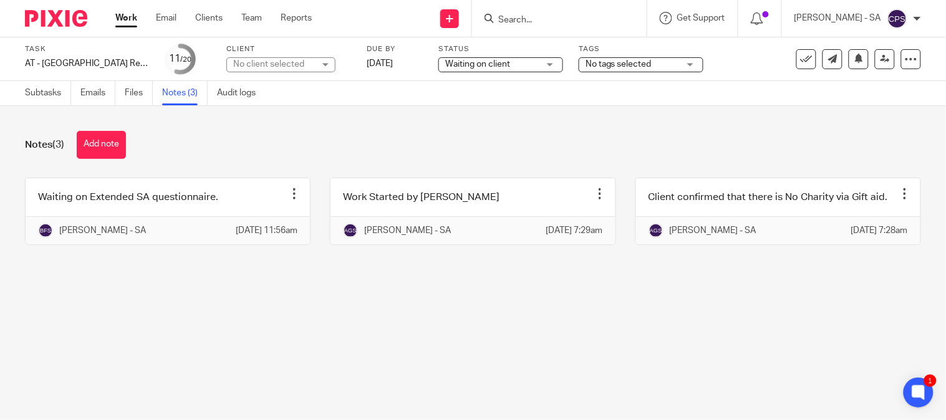
click at [323, 70] on div "No client selected" at bounding box center [280, 64] width 109 height 15
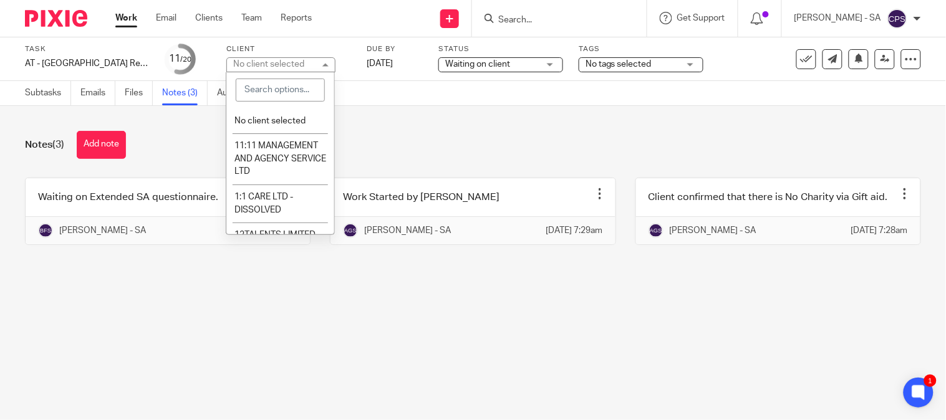
click at [483, 393] on main "Task AT - [GEOGRAPHIC_DATA] Return - PE [DATE] Save AT - [GEOGRAPHIC_DATA] Retu…" at bounding box center [473, 210] width 946 height 420
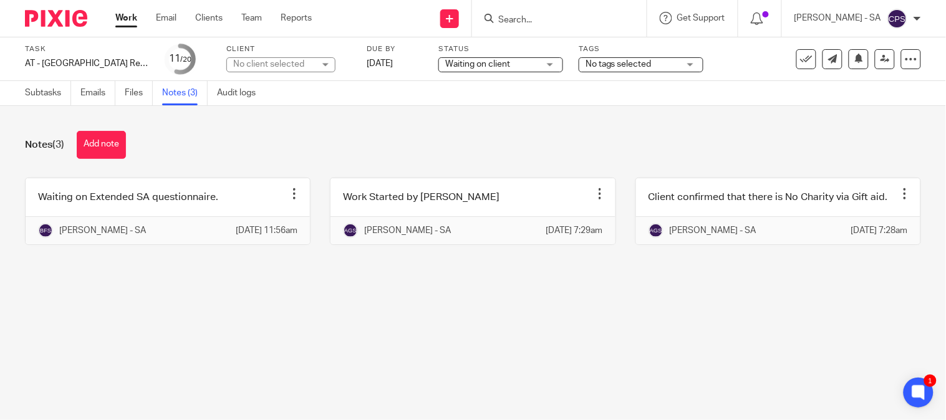
click at [297, 69] on div "No client selected" at bounding box center [273, 64] width 81 height 12
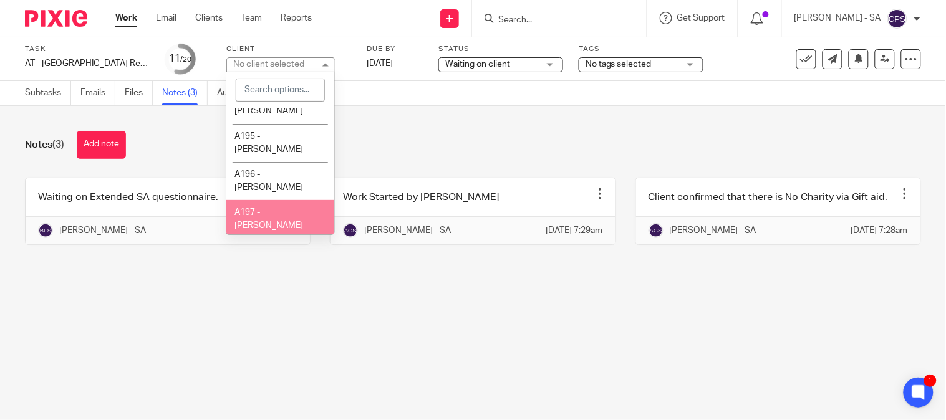
scroll to position [4225, 0]
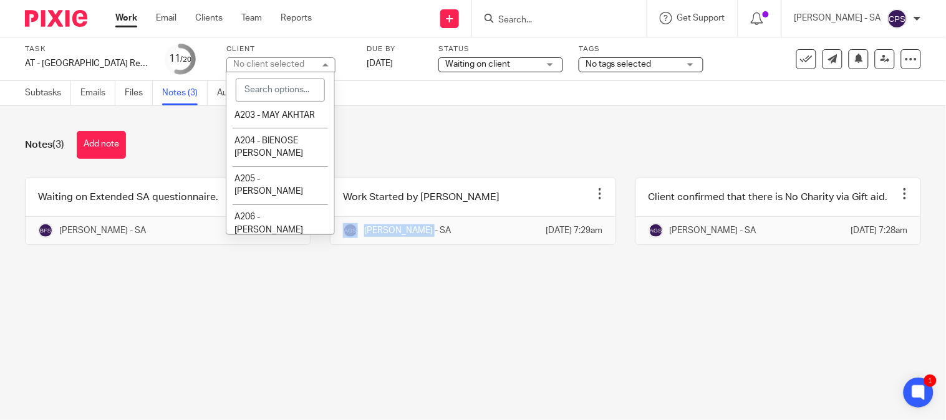
click at [408, 377] on main "Task AT - [GEOGRAPHIC_DATA] Return - PE [DATE] Save AT - [GEOGRAPHIC_DATA] Retu…" at bounding box center [473, 210] width 946 height 420
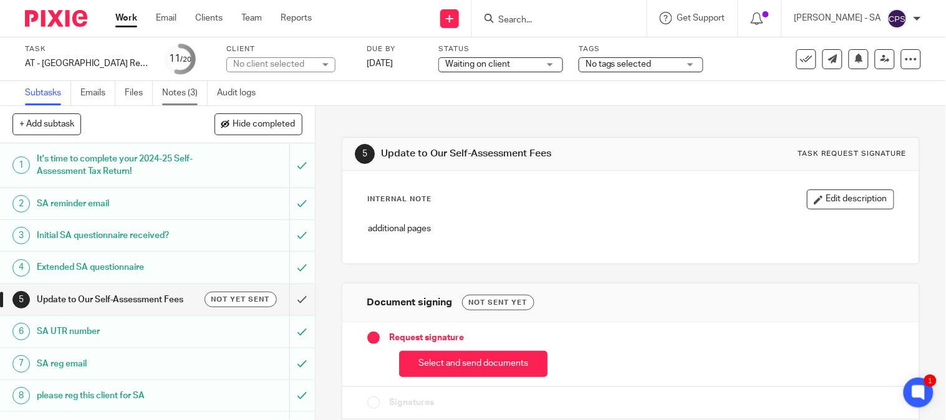
click at [175, 95] on link "Notes (3)" at bounding box center [185, 93] width 46 height 24
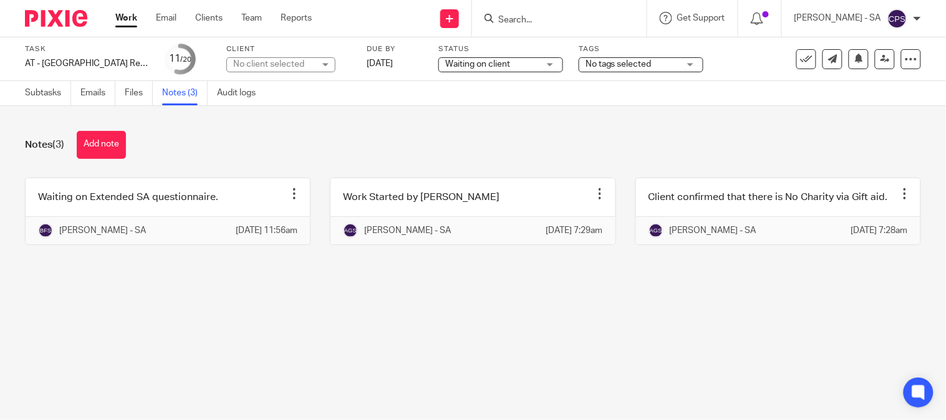
click at [253, 67] on div "No client selected" at bounding box center [273, 64] width 81 height 12
click at [253, 67] on div "No client selected" at bounding box center [280, 64] width 109 height 15
click at [253, 67] on div "No client selected" at bounding box center [273, 64] width 81 height 12
click at [253, 67] on div "No client selected" at bounding box center [280, 64] width 109 height 15
click at [253, 67] on div "No client selected" at bounding box center [273, 64] width 81 height 12
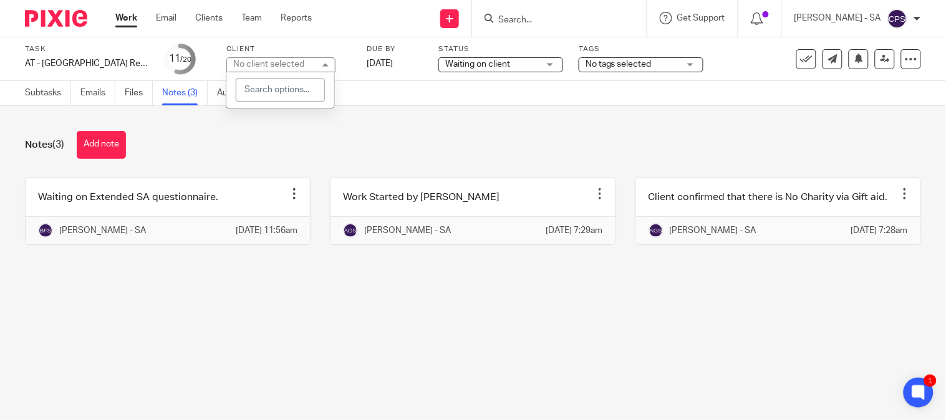
click at [253, 65] on div "No client selected" at bounding box center [268, 64] width 71 height 9
click at [253, 65] on div "No client selected" at bounding box center [273, 64] width 81 height 12
click at [310, 129] on div "Notes (3) Add note Waiting on Extended SA questionnaire. Edit note Delete note …" at bounding box center [473, 197] width 946 height 183
click at [480, 59] on span "Waiting on client" at bounding box center [492, 64] width 94 height 13
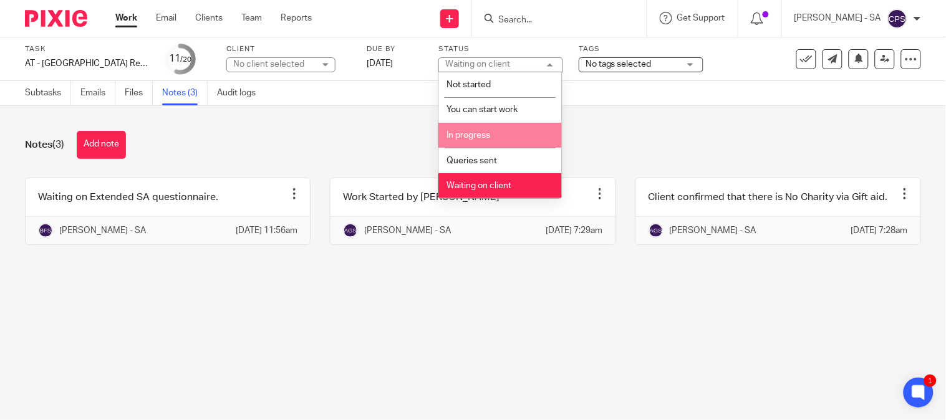
click at [502, 129] on li "In progress" at bounding box center [499, 136] width 123 height 26
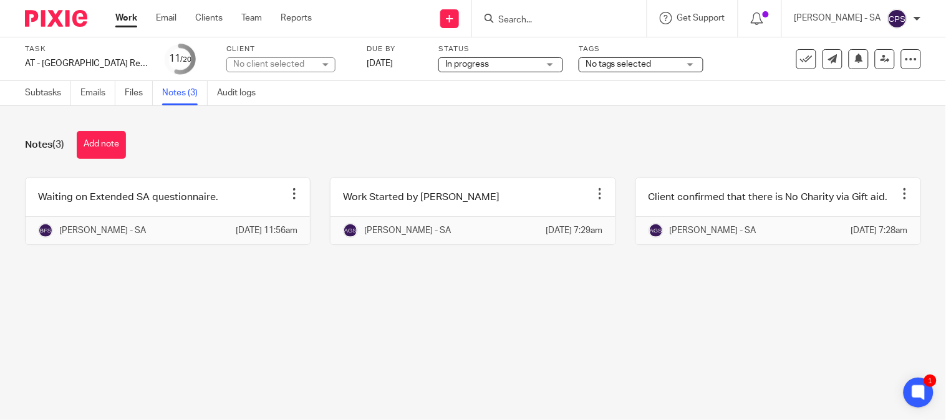
click at [322, 69] on div "No client selected" at bounding box center [280, 64] width 109 height 15
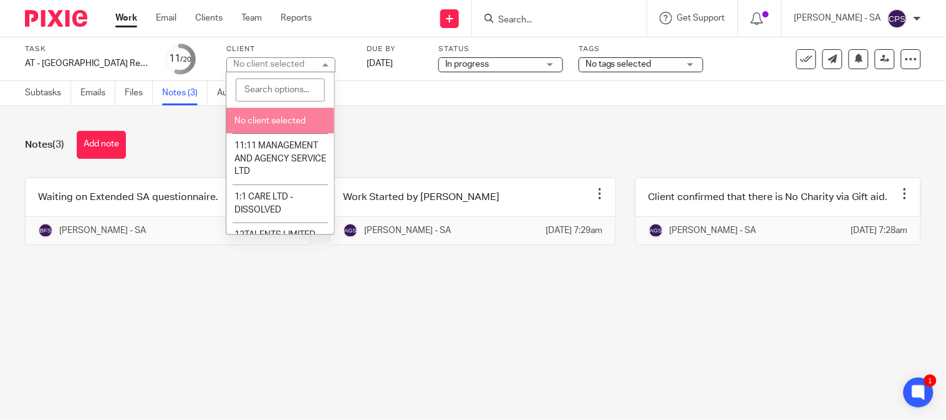
click at [426, 130] on div "Notes (3) Add note Waiting on Extended SA questionnaire. Edit note Delete note …" at bounding box center [473, 197] width 946 height 183
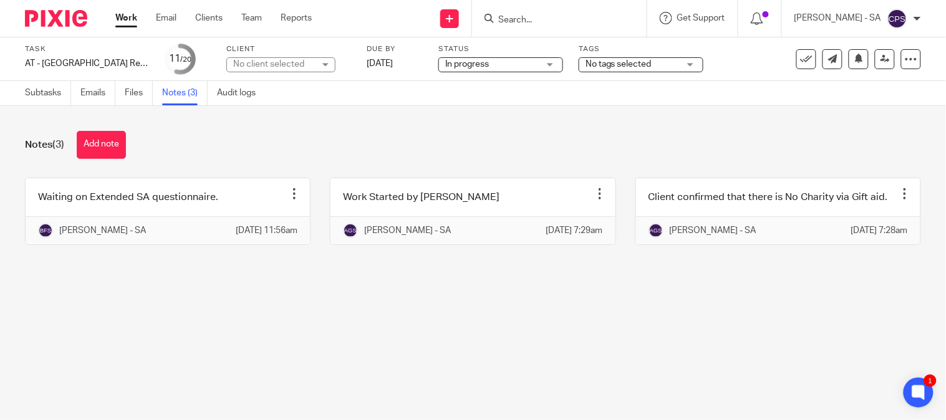
click at [427, 130] on div "Notes (3) Add note Waiting on Extended SA questionnaire. Edit note Delete note …" at bounding box center [473, 197] width 946 height 183
click at [426, 132] on div "Notes (3) Add note" at bounding box center [473, 145] width 896 height 28
click at [425, 133] on div "Notes (3) Add note" at bounding box center [473, 145] width 896 height 28
click at [422, 133] on div "Notes (3) Add note" at bounding box center [473, 145] width 896 height 28
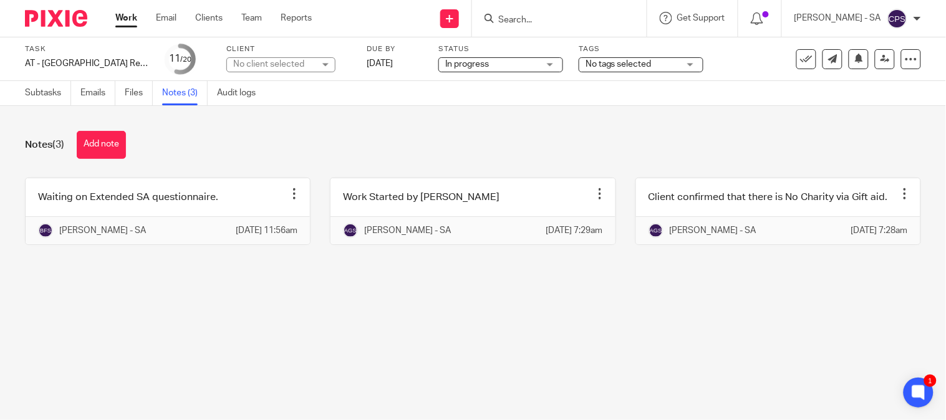
click at [308, 72] on div "Client No client selected No client selected 11:11 MANAGEMENT AND AGENCY SERVIC…" at bounding box center [288, 59] width 125 height 30
click at [277, 70] on div "No client selected" at bounding box center [273, 64] width 81 height 12
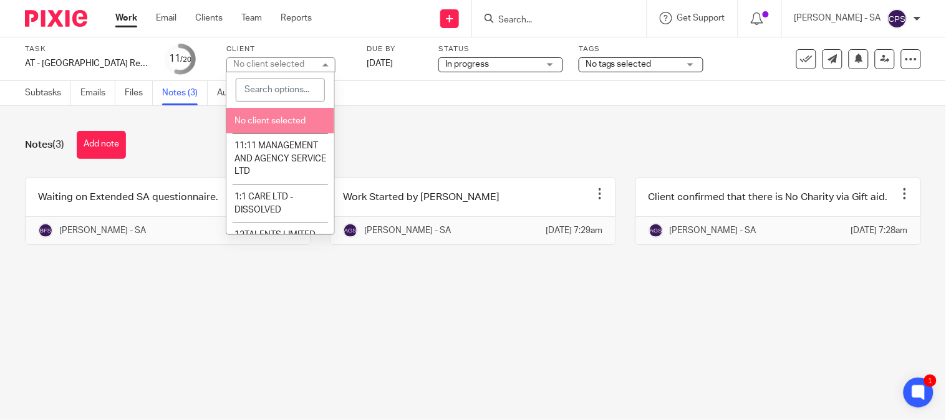
click at [292, 67] on div "No client selected" at bounding box center [268, 64] width 71 height 9
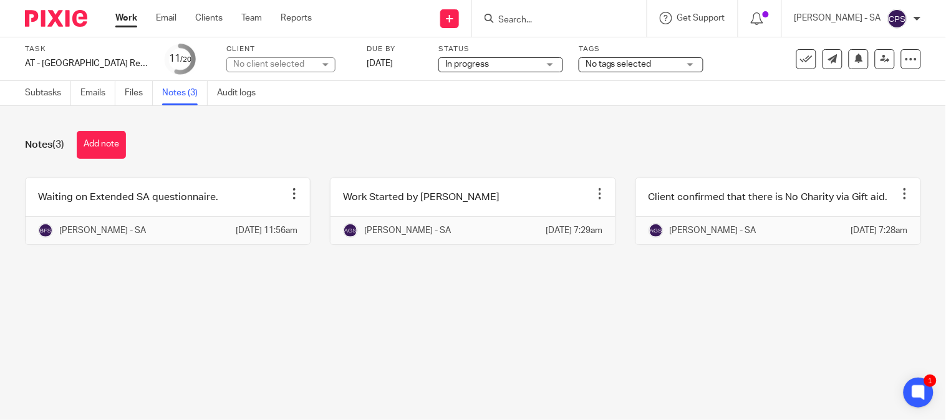
click at [292, 67] on div "No client selected" at bounding box center [273, 64] width 81 height 12
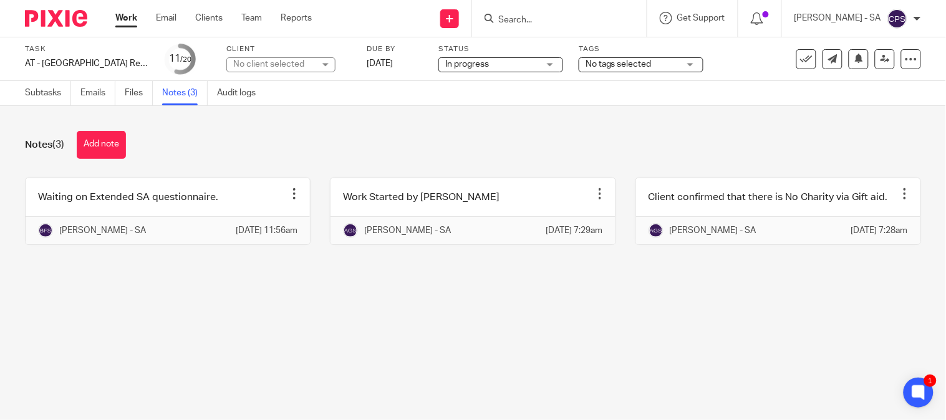
click at [292, 67] on div "No client selected" at bounding box center [273, 64] width 81 height 12
click at [383, 138] on div "Notes (3) Add note" at bounding box center [473, 145] width 896 height 28
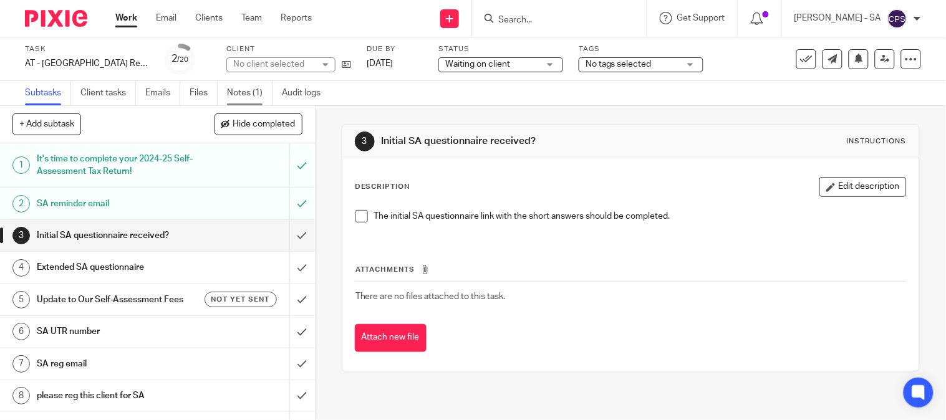
click at [247, 92] on link "Notes (1)" at bounding box center [250, 93] width 46 height 24
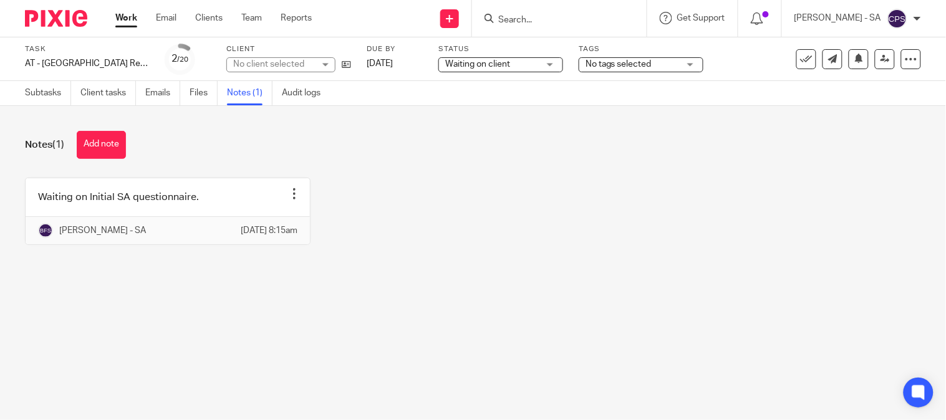
click at [234, 67] on div "No client selected" at bounding box center [273, 64] width 81 height 12
click at [478, 196] on div "Waiting on Initial SA questionnaire. Edit note Delete note Bhumi Fulbaje - [DAT…" at bounding box center [463, 221] width 915 height 86
click at [328, 64] on div "No client selected" at bounding box center [280, 64] width 109 height 15
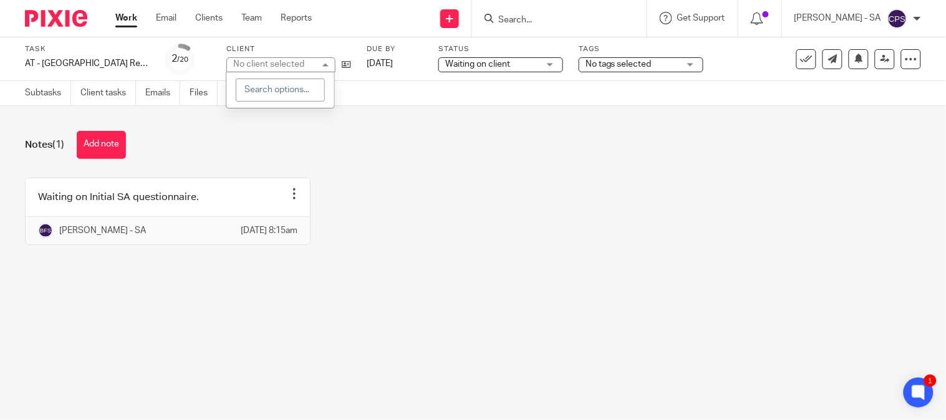
click at [328, 64] on div "No client selected" at bounding box center [280, 64] width 109 height 15
click at [304, 64] on div "No client selected" at bounding box center [268, 64] width 71 height 9
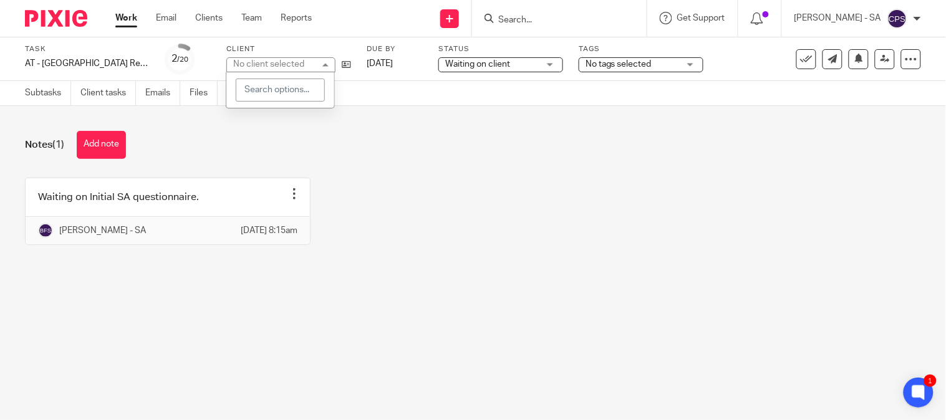
click at [328, 64] on div "No client selected" at bounding box center [280, 64] width 109 height 15
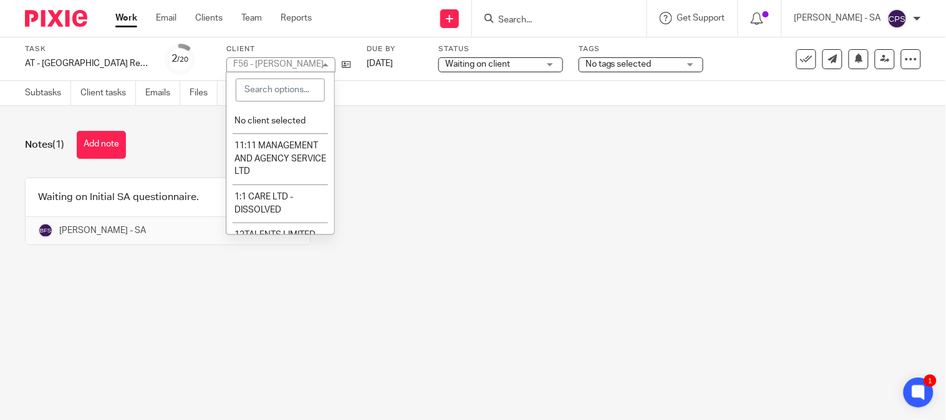
click at [324, 64] on div "F56 - SUZIE FRENCH-AUGER" at bounding box center [278, 64] width 90 height 9
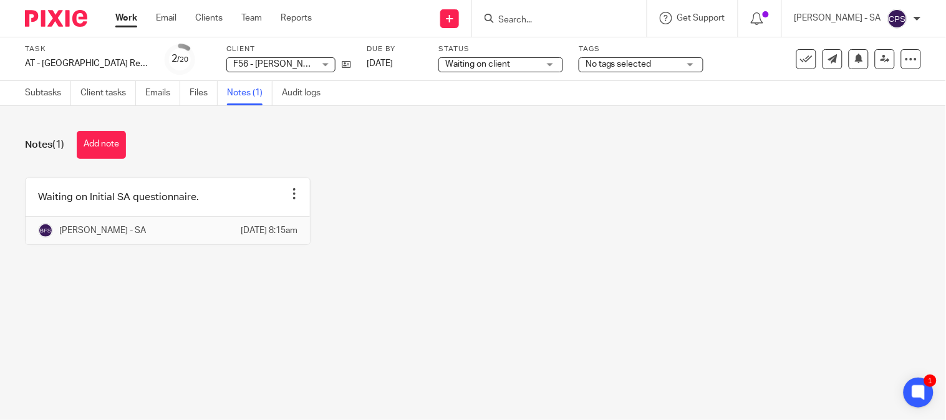
click at [376, 183] on div "Waiting on Initial SA questionnaire. Edit note Delete note Bhumi Fulbaje - SA 2…" at bounding box center [463, 221] width 915 height 86
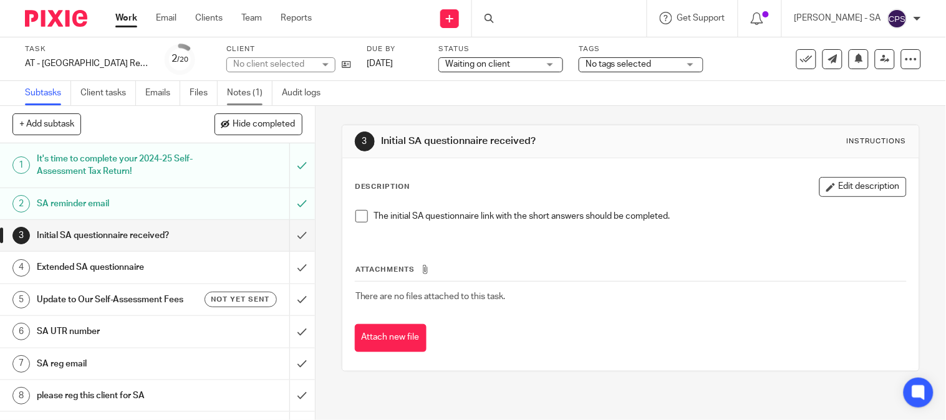
click at [253, 89] on link "Notes (1)" at bounding box center [250, 93] width 46 height 24
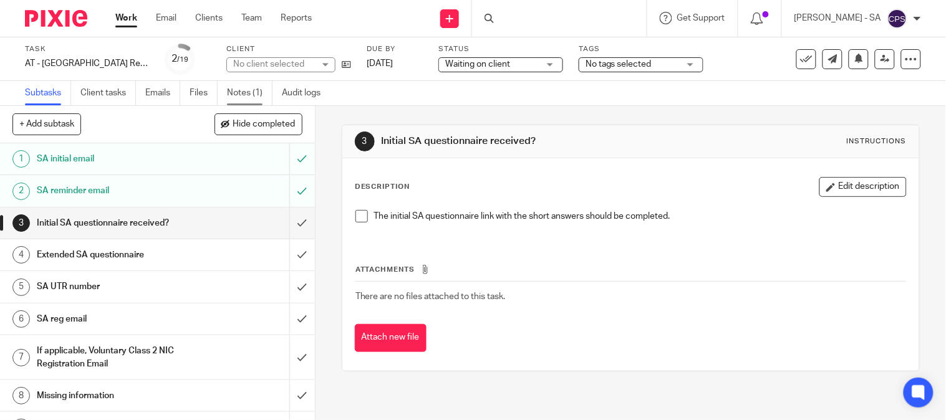
click at [234, 94] on link "Notes (1)" at bounding box center [250, 93] width 46 height 24
click at [243, 90] on link "Notes (1)" at bounding box center [250, 93] width 46 height 24
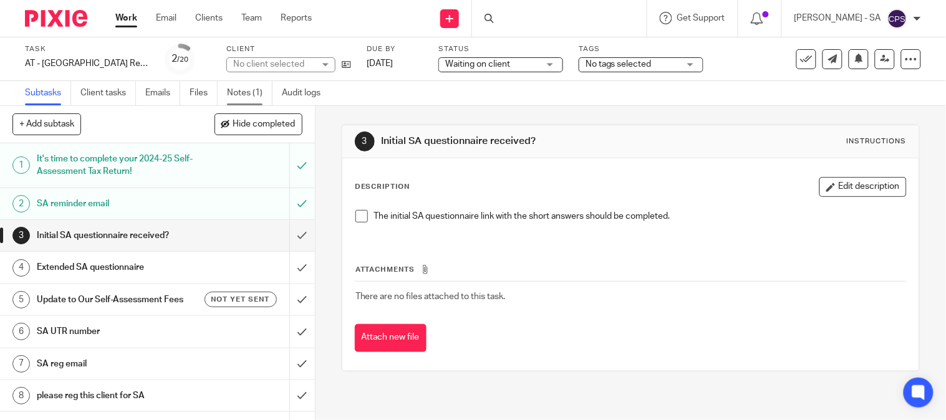
click at [241, 90] on link "Notes (1)" at bounding box center [250, 93] width 46 height 24
click at [256, 95] on link "Notes (1)" at bounding box center [250, 93] width 46 height 24
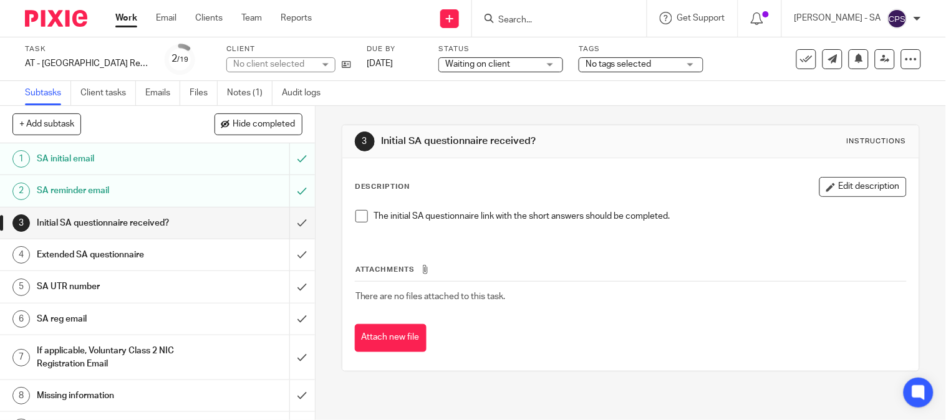
click at [243, 82] on link "Notes (1)" at bounding box center [250, 93] width 46 height 24
click at [246, 89] on link "Notes (1)" at bounding box center [250, 93] width 46 height 24
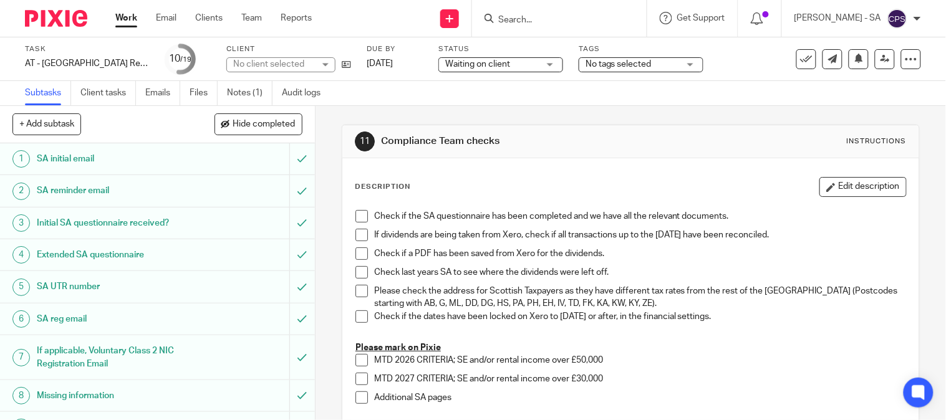
click at [259, 92] on link "Notes (1)" at bounding box center [250, 93] width 46 height 24
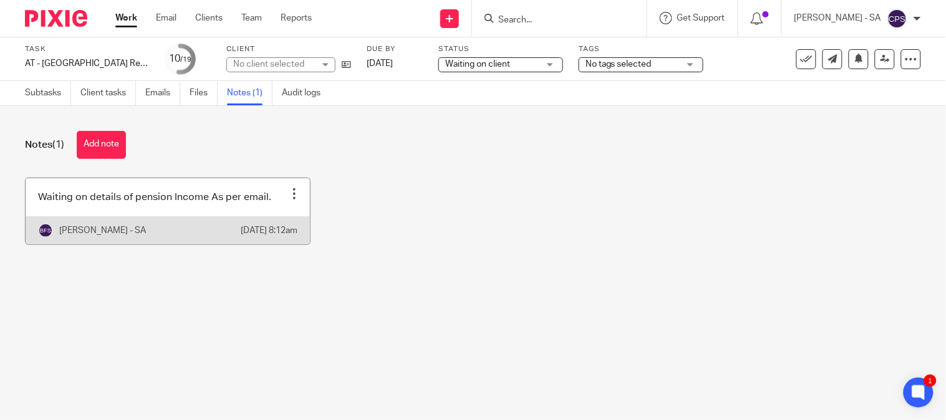
click at [150, 216] on link at bounding box center [168, 211] width 284 height 66
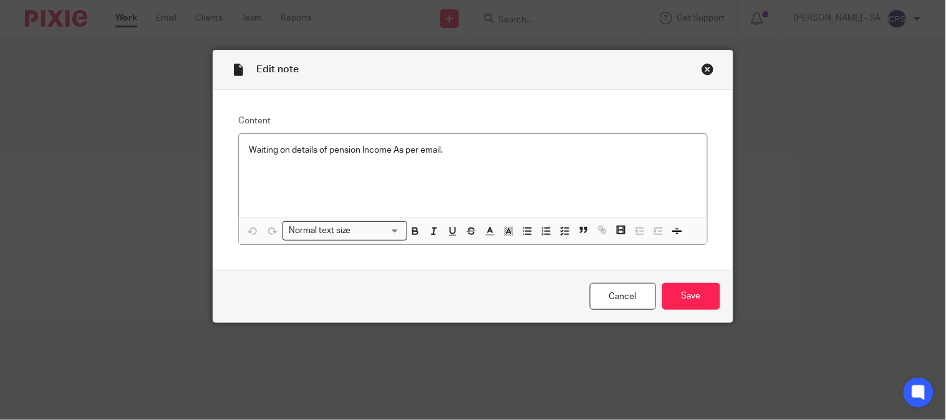
click at [705, 65] on div "Close this dialog window" at bounding box center [707, 69] width 12 height 12
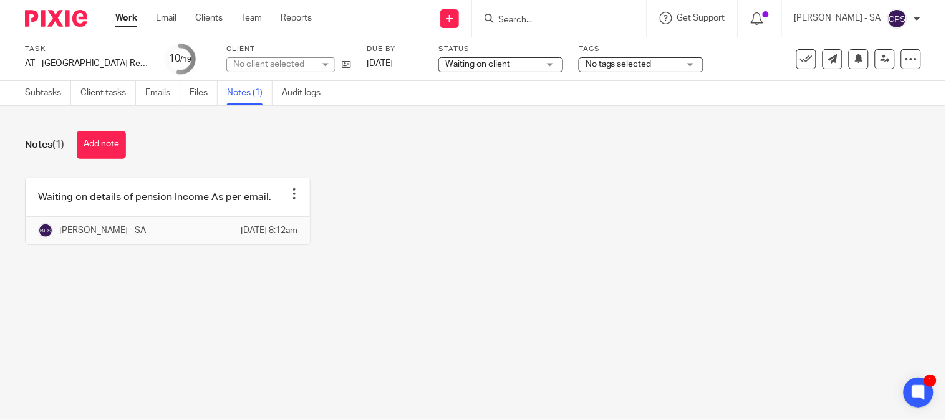
click at [281, 65] on div "No client selected" at bounding box center [273, 64] width 81 height 12
click at [281, 65] on div "No client selected" at bounding box center [268, 64] width 71 height 9
click at [281, 65] on div "No client selected" at bounding box center [273, 64] width 81 height 12
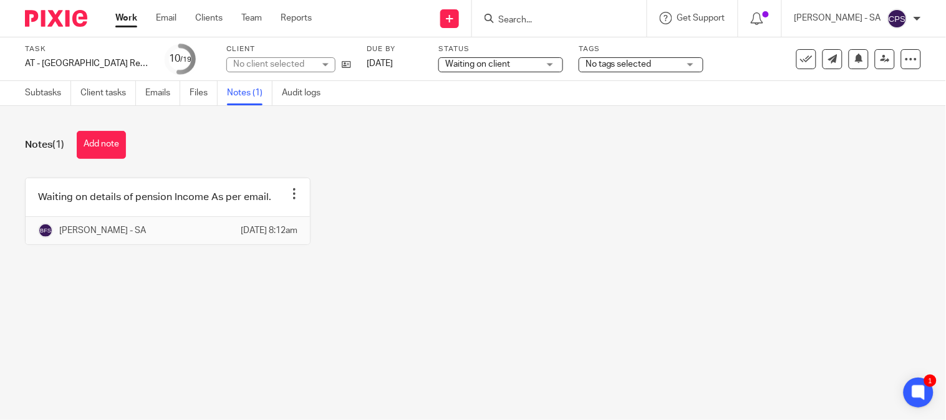
click at [281, 65] on div "No client selected" at bounding box center [273, 64] width 81 height 12
click at [281, 65] on div "No client selected" at bounding box center [268, 64] width 71 height 9
click at [281, 65] on div "No client selected" at bounding box center [273, 64] width 81 height 12
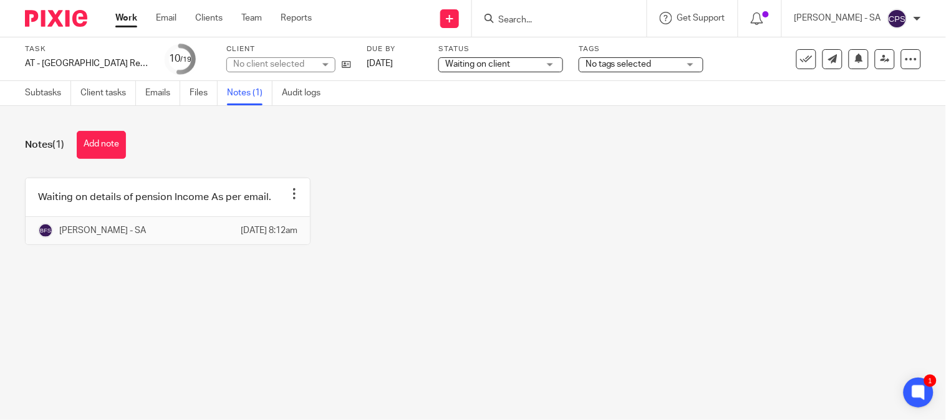
click at [281, 65] on div "No client selected" at bounding box center [273, 64] width 81 height 12
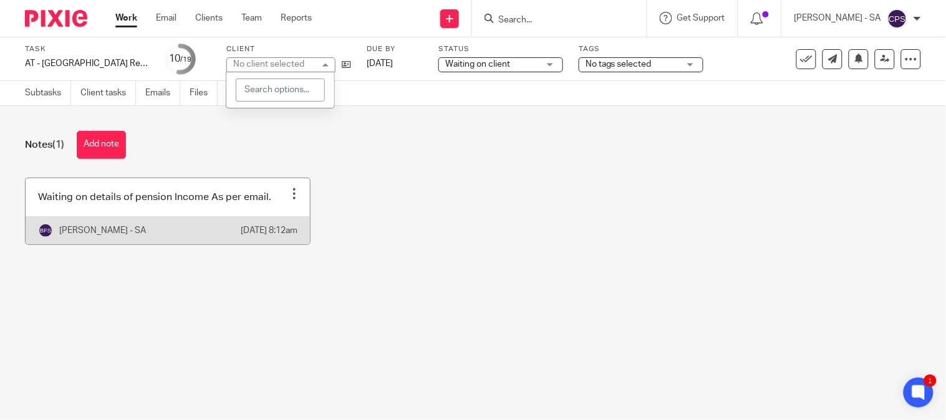
click at [296, 181] on link at bounding box center [168, 211] width 284 height 66
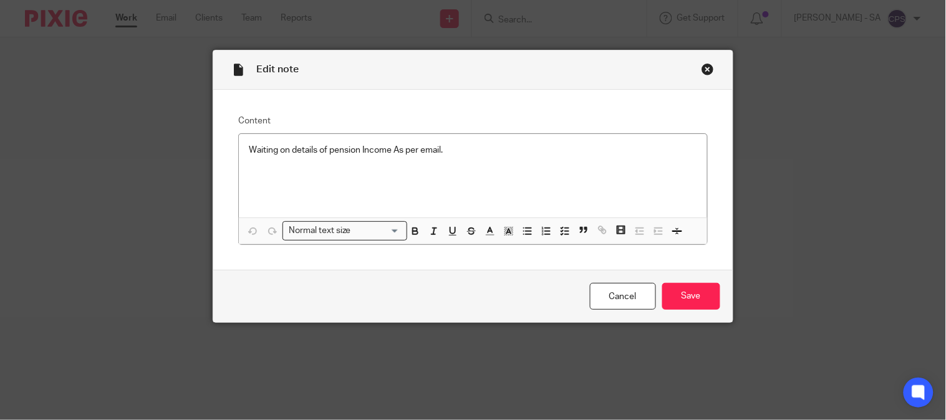
click at [701, 70] on div "Close this dialog window" at bounding box center [707, 69] width 12 height 12
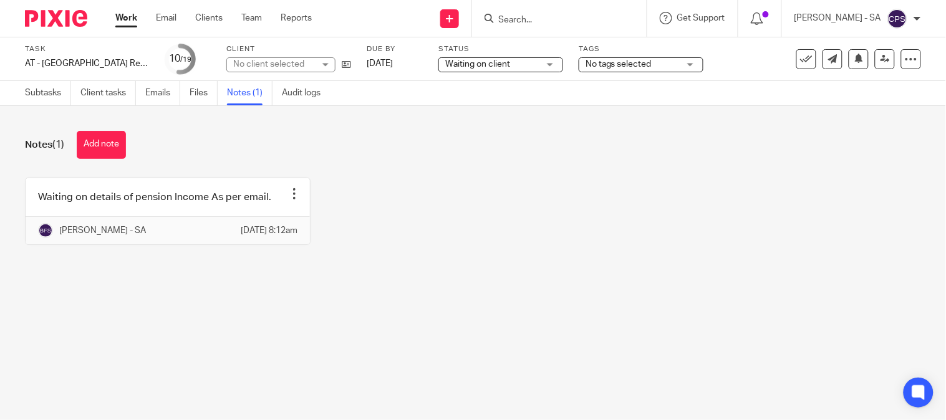
click at [572, 264] on div "Waiting on details of pension Income As per email. Edit note Delete note Bhumi …" at bounding box center [463, 221] width 915 height 86
click at [165, 88] on link "Emails" at bounding box center [162, 93] width 35 height 24
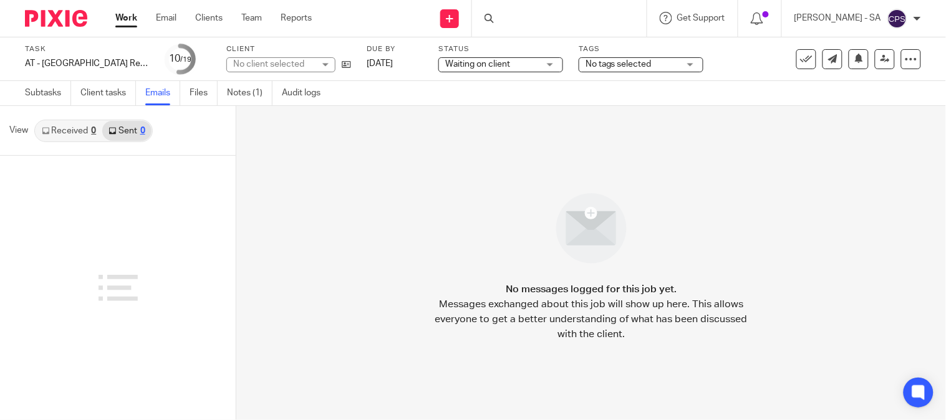
click at [227, 94] on ul "Subtasks Client tasks Emails Files Notes (1) Audit logs" at bounding box center [182, 93] width 314 height 24
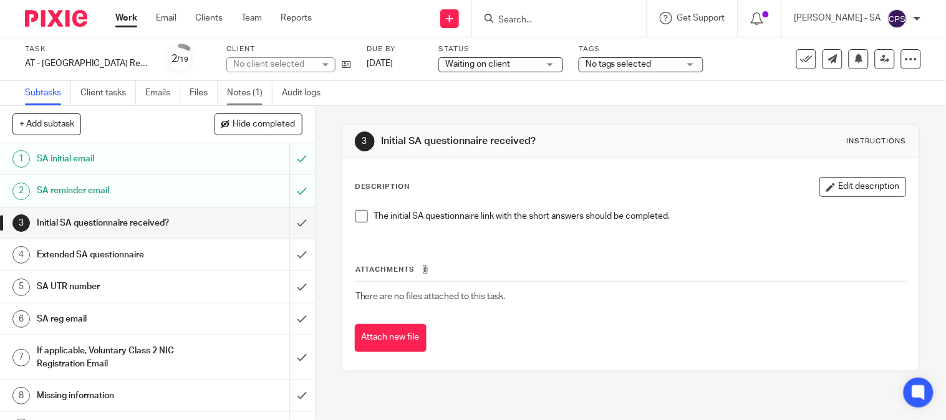
click at [246, 87] on link "Notes (1)" at bounding box center [250, 93] width 46 height 24
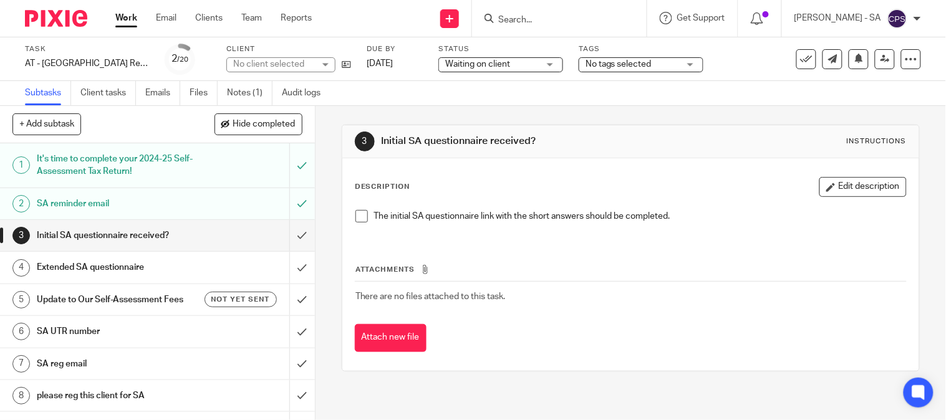
click at [247, 94] on link "Notes (1)" at bounding box center [250, 93] width 46 height 24
click at [309, 54] on div "Client No client selected" at bounding box center [288, 59] width 125 height 30
click at [307, 59] on div "No client selected" at bounding box center [273, 64] width 81 height 12
click at [307, 63] on div "No client selected" at bounding box center [280, 64] width 109 height 15
click at [307, 63] on div "No client selected" at bounding box center [273, 64] width 81 height 12
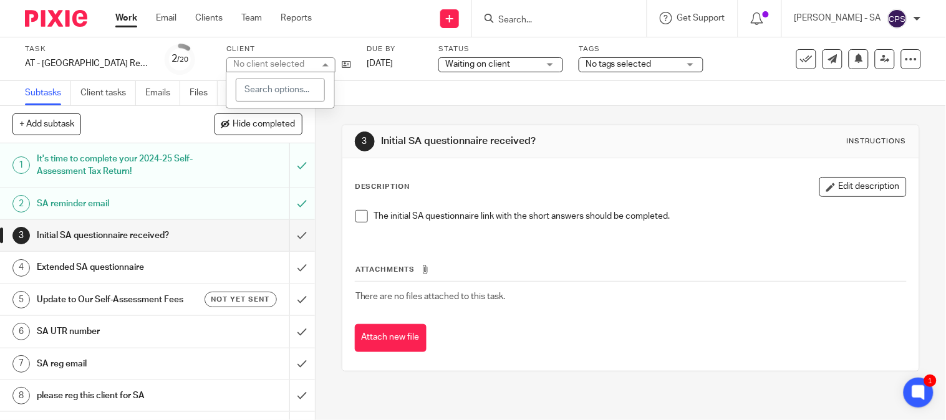
click at [307, 63] on div "No client selected" at bounding box center [280, 64] width 109 height 15
click at [307, 63] on div "No client selected" at bounding box center [273, 64] width 81 height 12
click at [305, 64] on div "No client selected" at bounding box center [280, 64] width 109 height 15
click at [304, 64] on div "No client selected" at bounding box center [273, 64] width 81 height 12
click at [308, 44] on label "Client" at bounding box center [288, 49] width 125 height 10
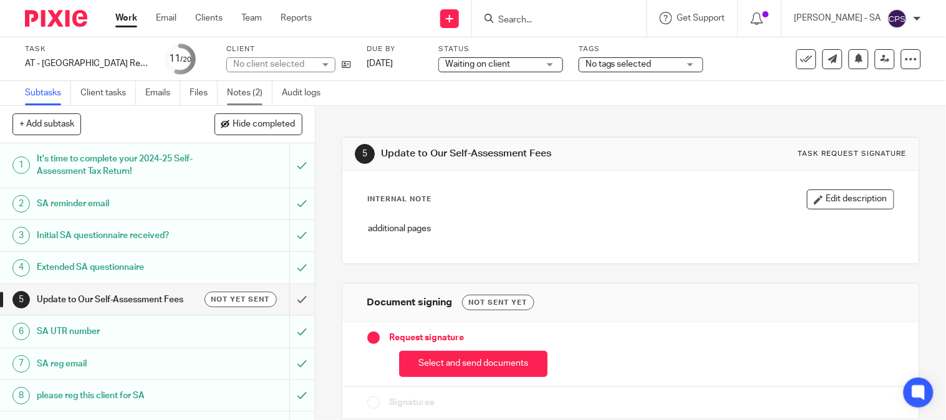
click at [253, 91] on link "Notes (2)" at bounding box center [250, 93] width 46 height 24
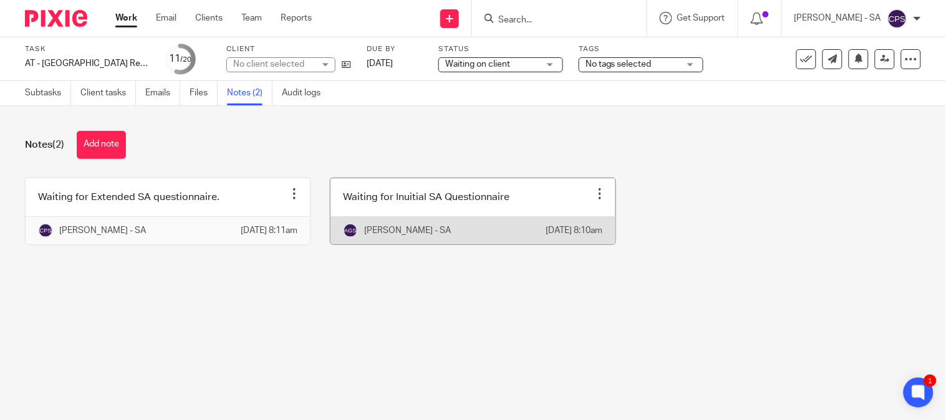
click at [444, 221] on link at bounding box center [472, 211] width 284 height 66
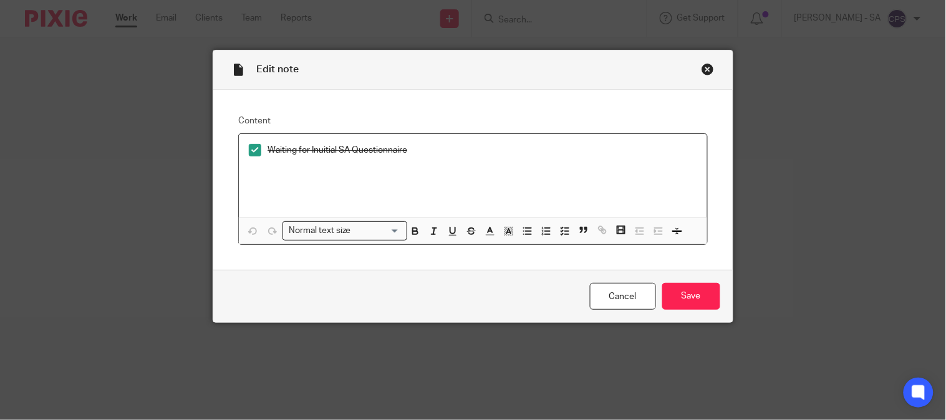
click at [701, 67] on div "Close this dialog window" at bounding box center [707, 69] width 12 height 12
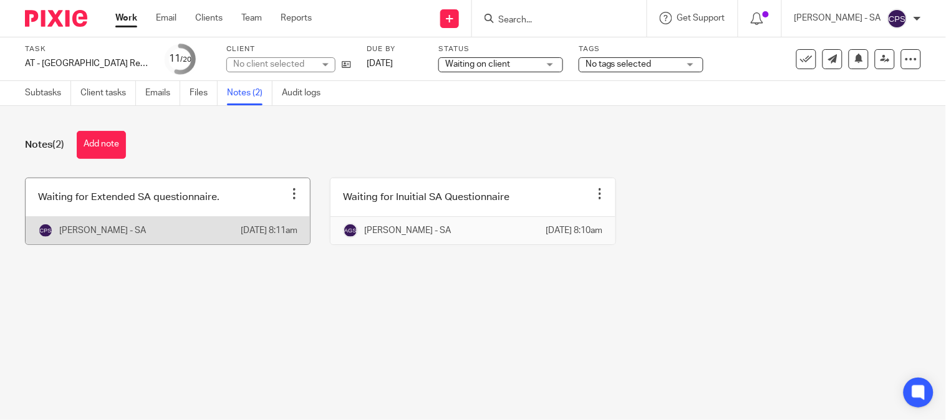
click at [212, 206] on link at bounding box center [168, 211] width 284 height 66
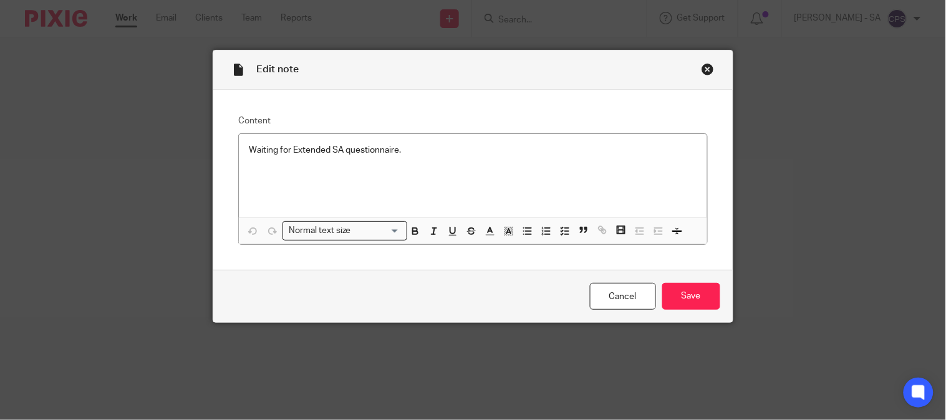
click at [701, 69] on div "Close this dialog window" at bounding box center [707, 69] width 12 height 12
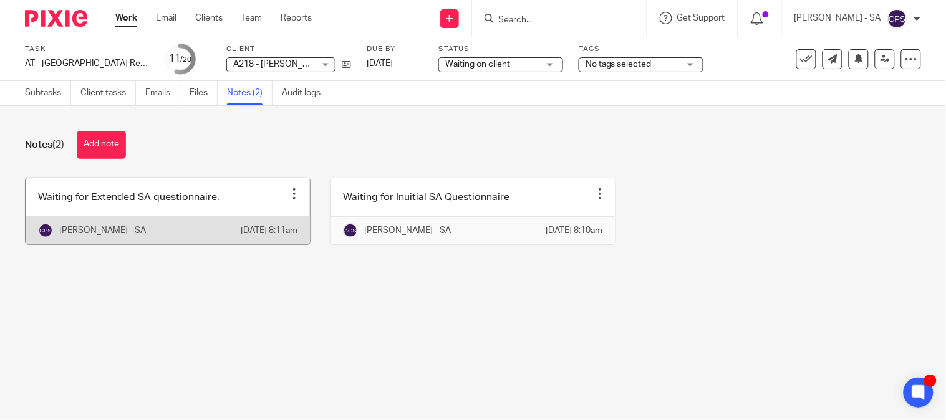
click at [156, 214] on link at bounding box center [168, 211] width 284 height 66
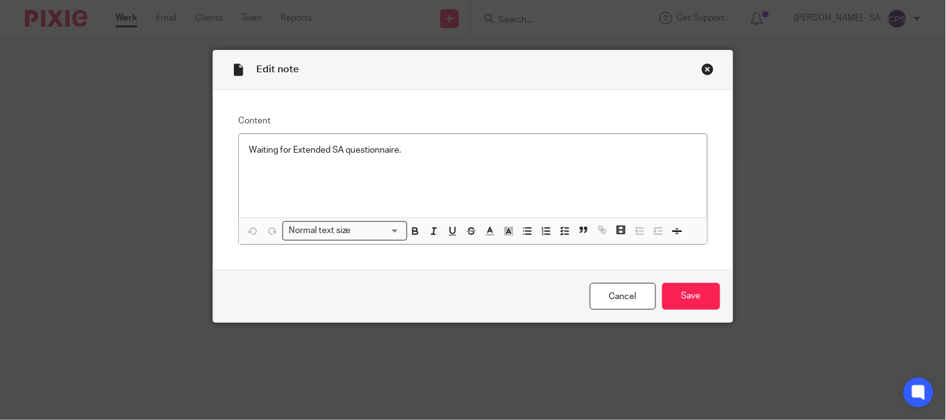
click at [706, 67] on div "Close this dialog window" at bounding box center [707, 69] width 12 height 12
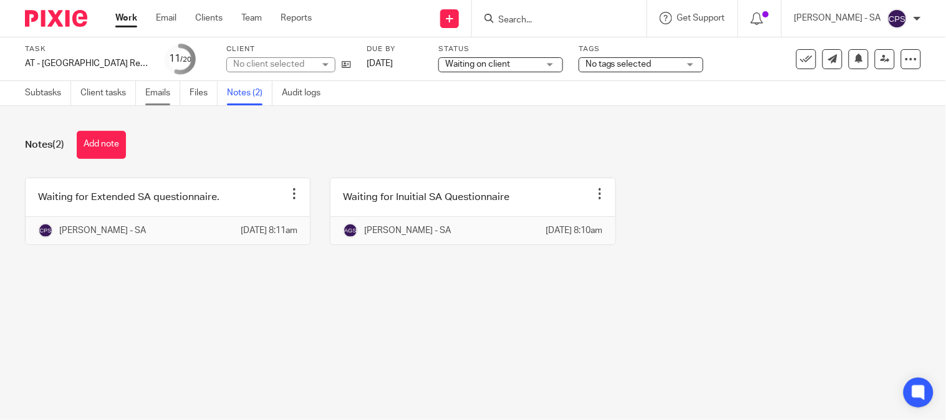
click at [154, 95] on link "Emails" at bounding box center [162, 93] width 35 height 24
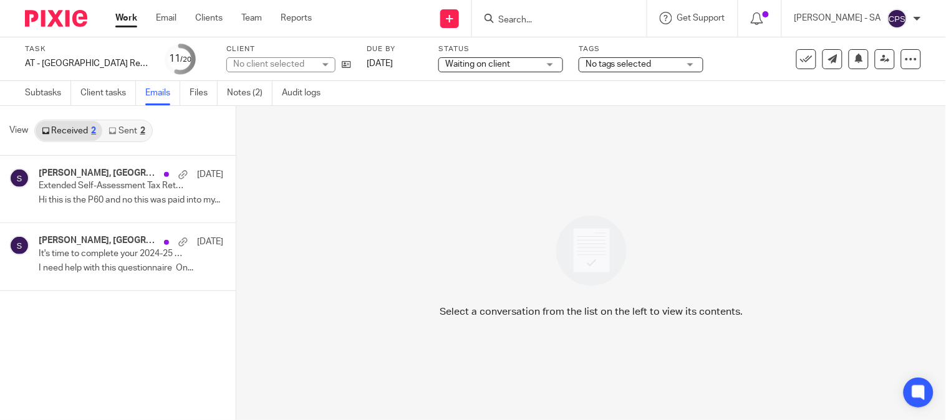
click at [135, 131] on link "Sent 2" at bounding box center [126, 131] width 49 height 20
click at [81, 138] on link "Received 2" at bounding box center [69, 131] width 67 height 20
click at [82, 189] on p "Extended Self-Assessment Tax Return Questionnaire" at bounding box center [98, 186] width 118 height 11
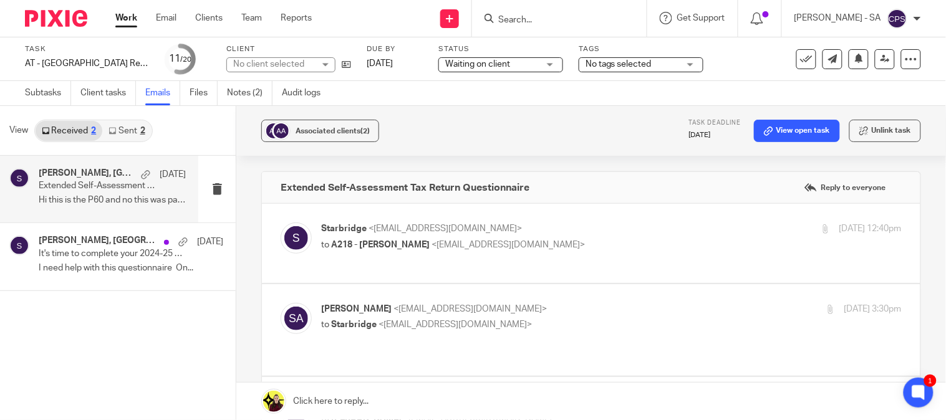
click at [558, 242] on span "<stefanboateng1992@gmail.com>" at bounding box center [507, 245] width 153 height 9
checkbox input "true"
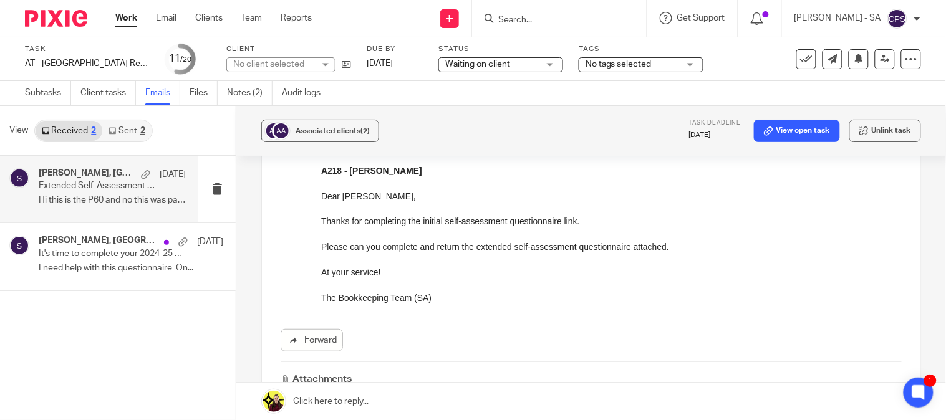
scroll to position [138, 0]
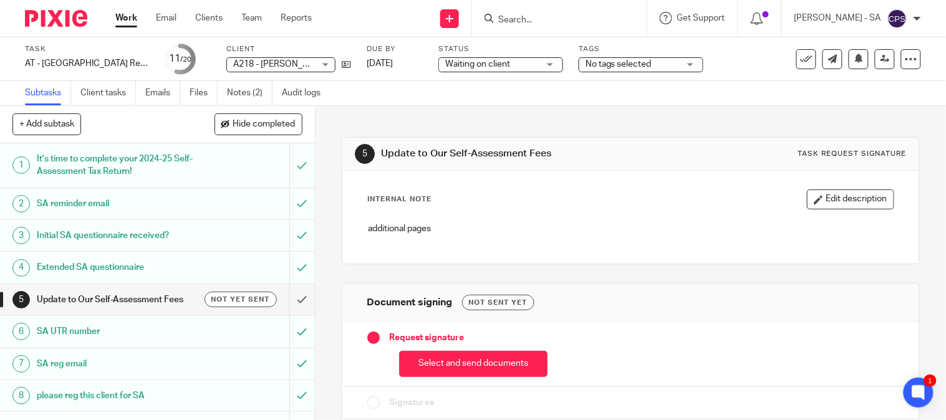
click at [88, 327] on h1 "SA UTR number" at bounding box center [117, 331] width 160 height 19
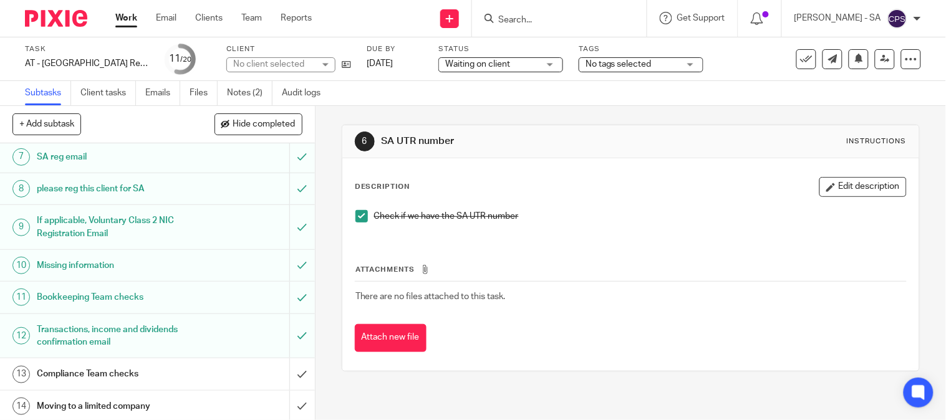
scroll to position [208, 0]
click at [70, 297] on h1 "Bookkeeping Team checks" at bounding box center [117, 296] width 160 height 19
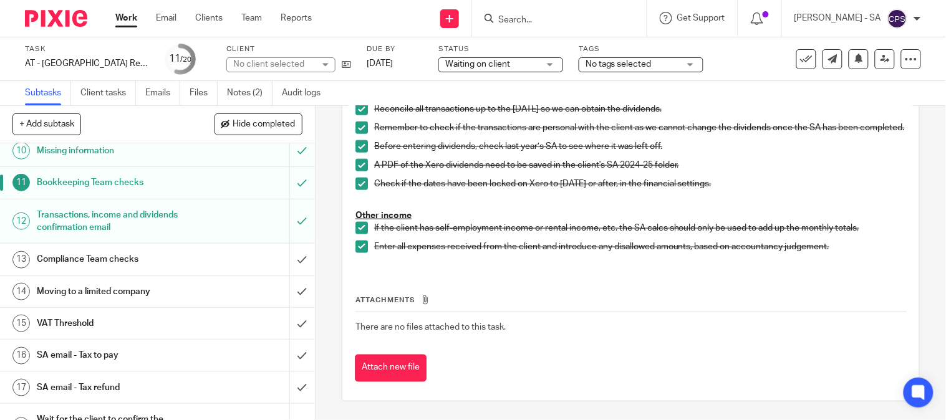
scroll to position [415, 0]
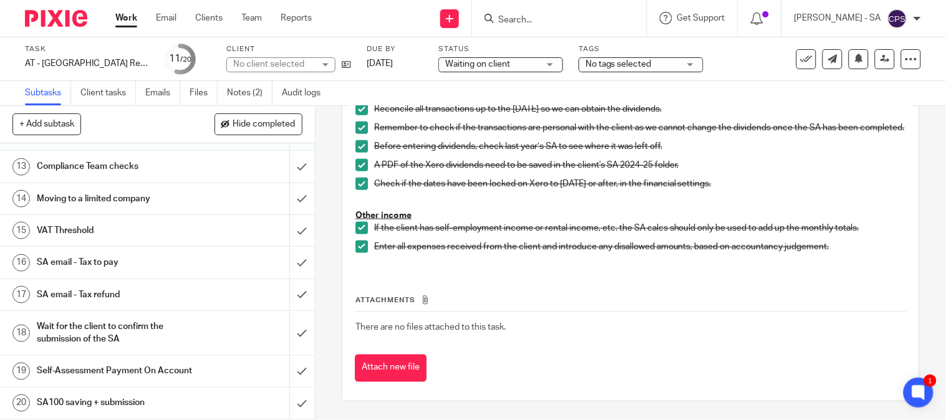
click at [103, 296] on h1 "SA email - Tax refund" at bounding box center [117, 295] width 160 height 19
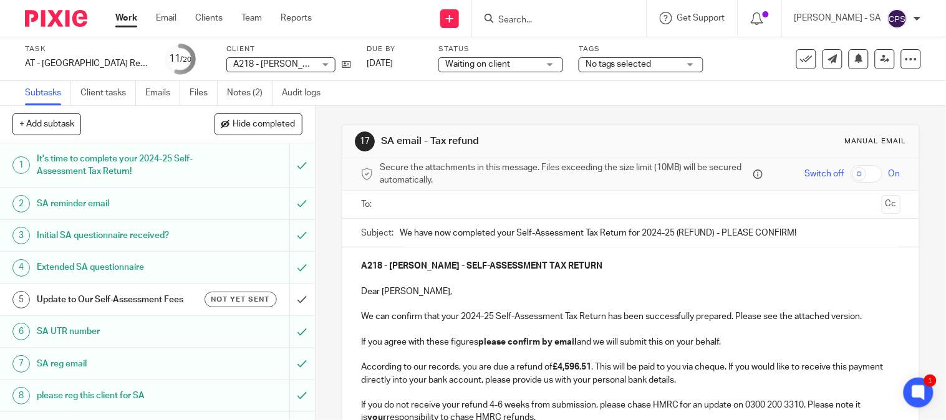
click at [264, 67] on span "A218 - [PERSON_NAME]" at bounding box center [281, 64] width 96 height 9
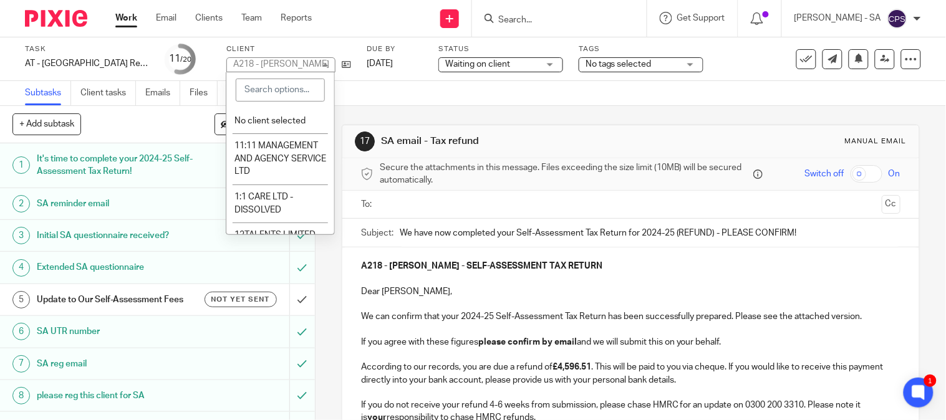
click at [256, 106] on div at bounding box center [280, 90] width 108 height 36
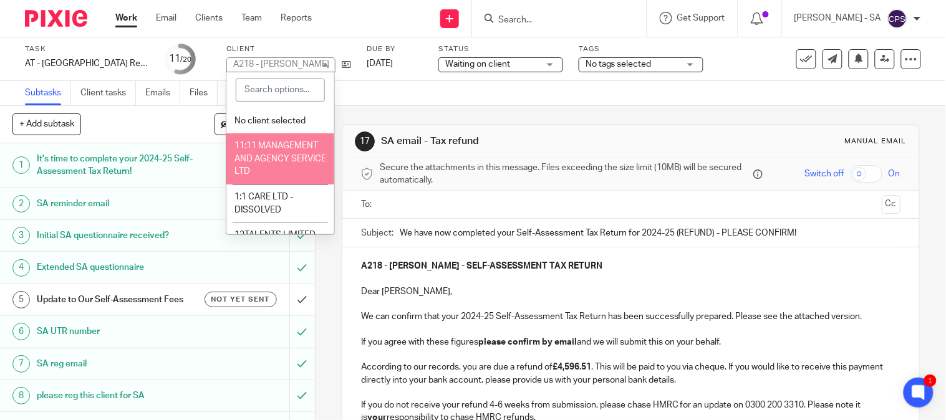
click at [360, 92] on div "Subtasks Client tasks Emails Files Notes (2) Audit logs" at bounding box center [473, 93] width 946 height 25
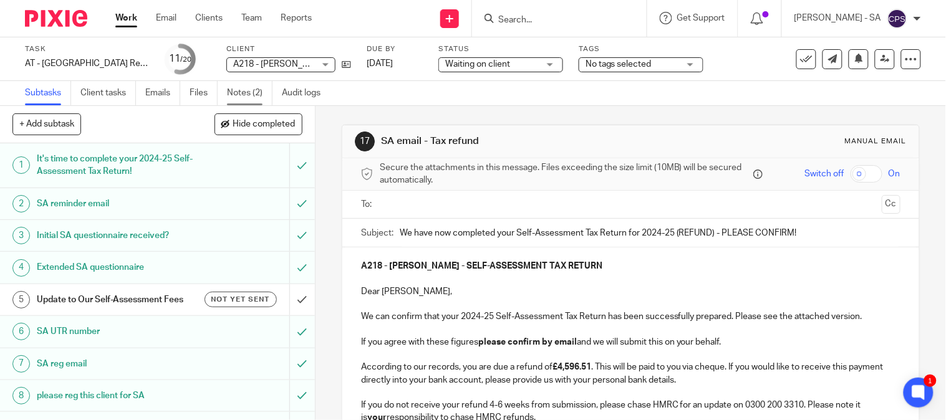
click at [257, 94] on link "Notes (2)" at bounding box center [250, 93] width 46 height 24
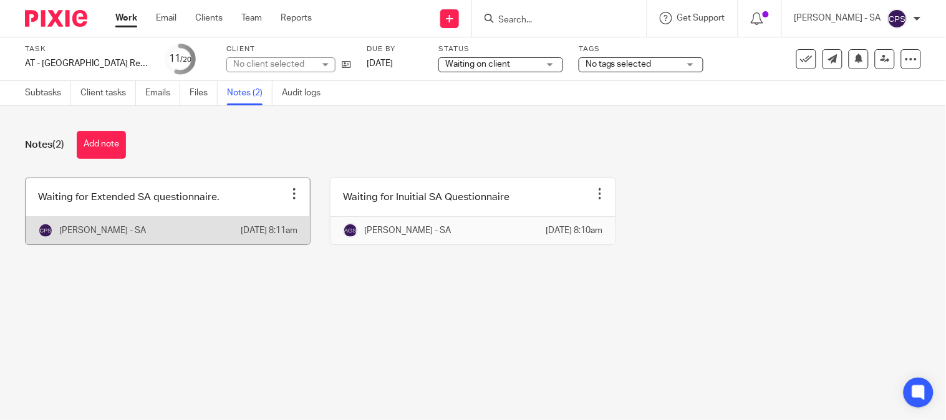
click at [164, 213] on link at bounding box center [168, 211] width 284 height 66
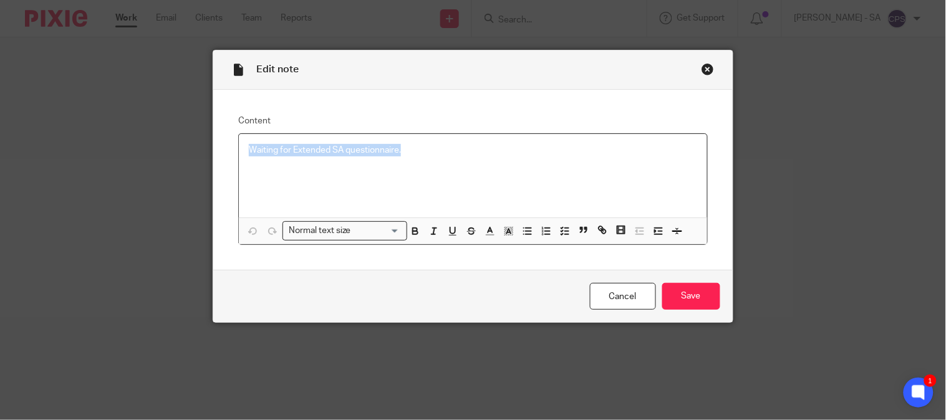
drag, startPoint x: 397, startPoint y: 150, endPoint x: 144, endPoint y: 153, distance: 253.1
click at [213, 145] on div "Content Waiting for Extended SA questionnaire. Normal text size Loading... Remo…" at bounding box center [472, 180] width 519 height 181
click at [559, 236] on icon "button" at bounding box center [564, 231] width 11 height 11
click at [242, 155] on div "Waiting for Extended SA questionnaire." at bounding box center [473, 176] width 468 height 84
click at [249, 152] on span at bounding box center [255, 150] width 12 height 12
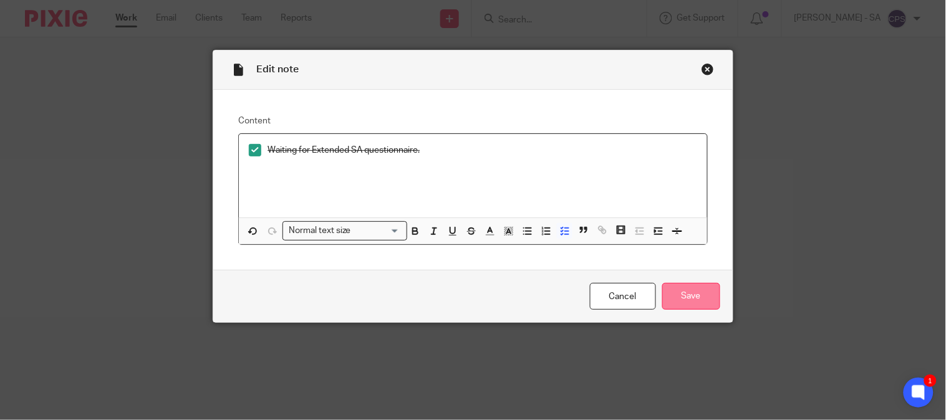
click at [692, 289] on input "Save" at bounding box center [691, 296] width 58 height 27
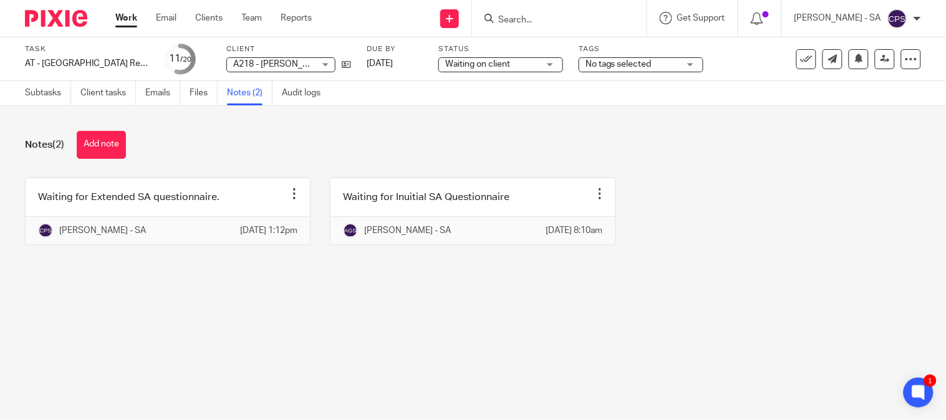
click at [501, 60] on span "Waiting on client" at bounding box center [477, 64] width 65 height 9
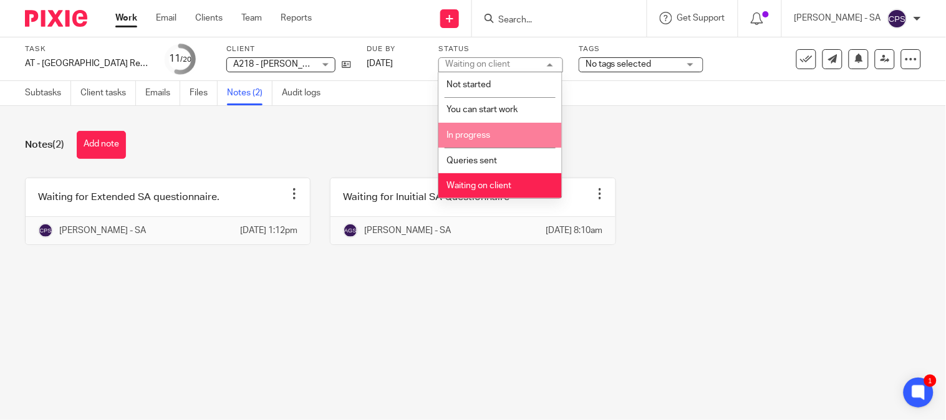
click at [474, 133] on span "In progress" at bounding box center [468, 135] width 44 height 9
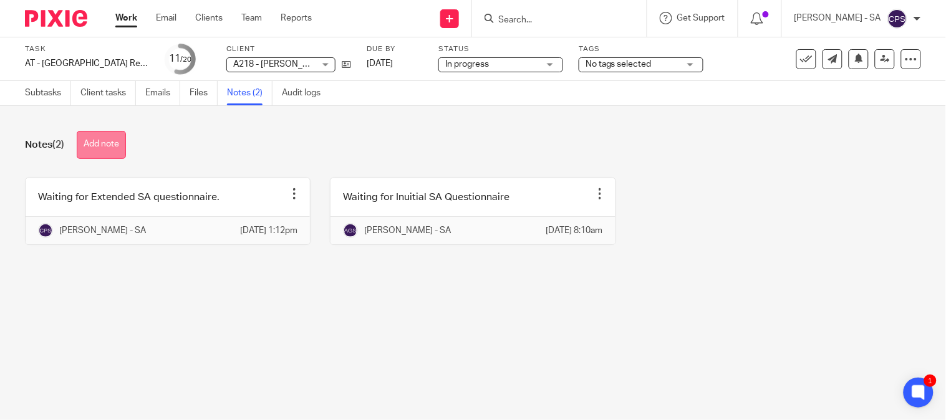
click at [107, 142] on button "Add note" at bounding box center [101, 145] width 49 height 28
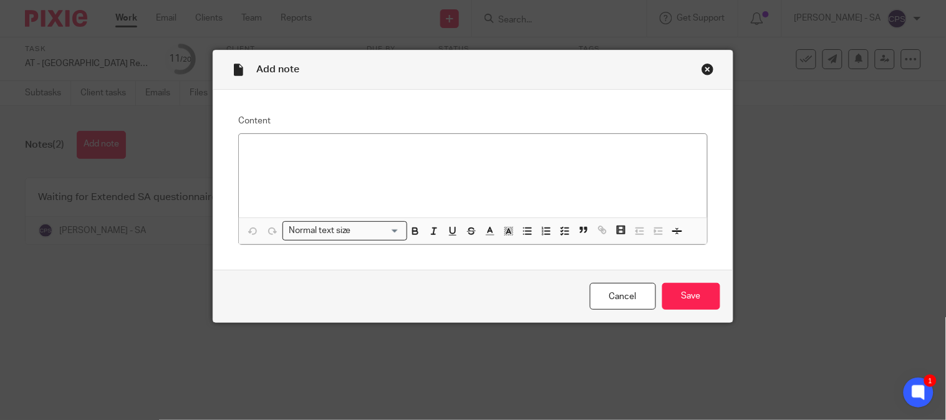
click at [253, 150] on p at bounding box center [473, 150] width 448 height 12
click at [525, 150] on p "Please confirm the below point for the complete SA 2024-25 - BK Team Please con…" at bounding box center [473, 150] width 448 height 12
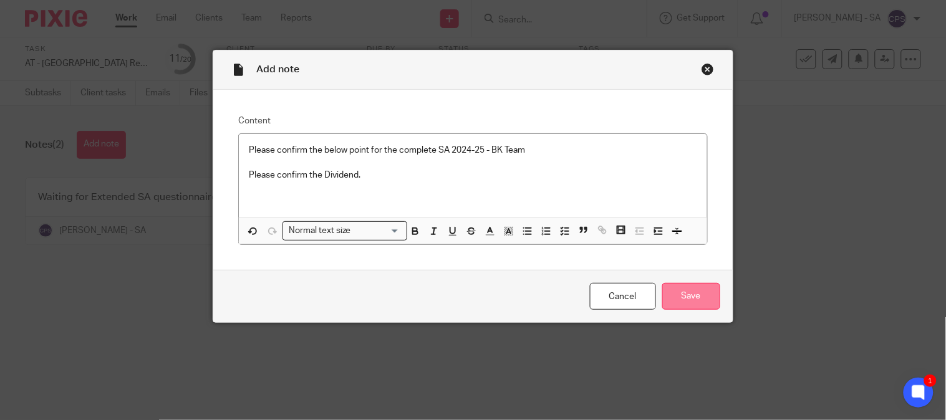
click at [671, 297] on input "Save" at bounding box center [691, 296] width 58 height 27
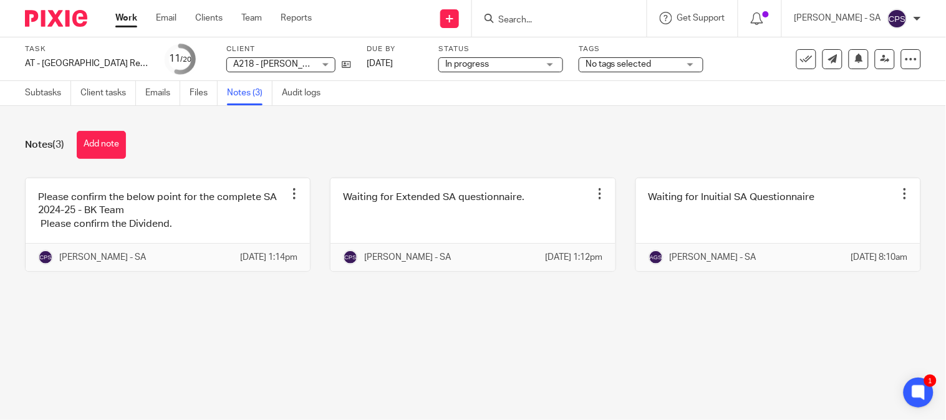
click at [517, 363] on main "Task AT - [GEOGRAPHIC_DATA] Return - PE [DATE] Save AT - [GEOGRAPHIC_DATA] Retu…" at bounding box center [473, 210] width 946 height 420
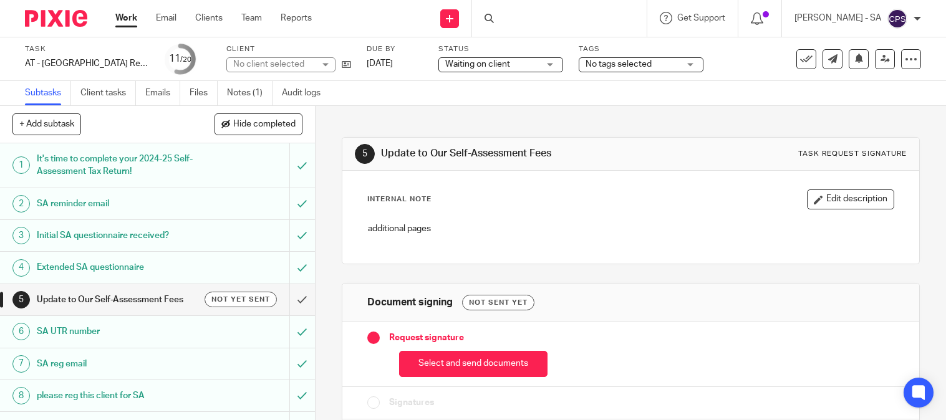
click at [246, 95] on link "Notes (1)" at bounding box center [250, 93] width 46 height 24
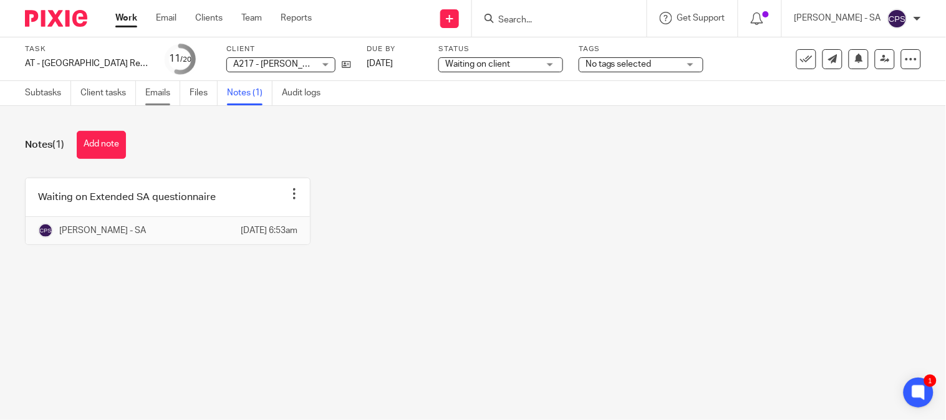
click at [152, 95] on link "Emails" at bounding box center [162, 93] width 35 height 24
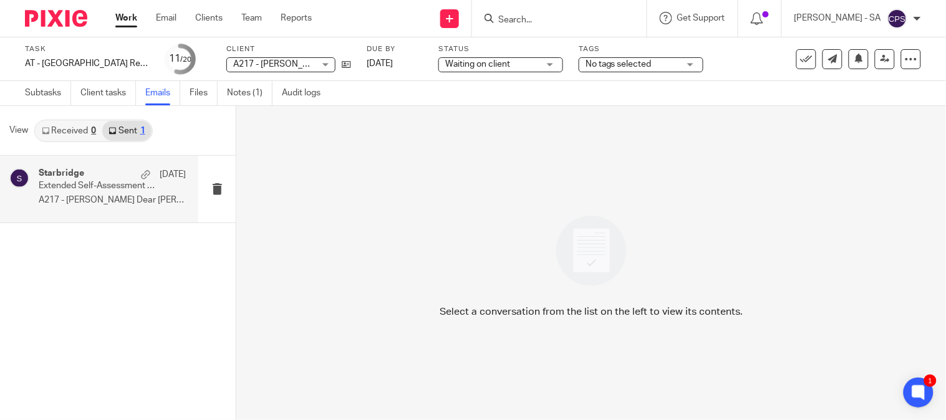
click at [127, 204] on p "A217 - NICOLE AFOLABI Dear Nicole, ..." at bounding box center [112, 200] width 147 height 11
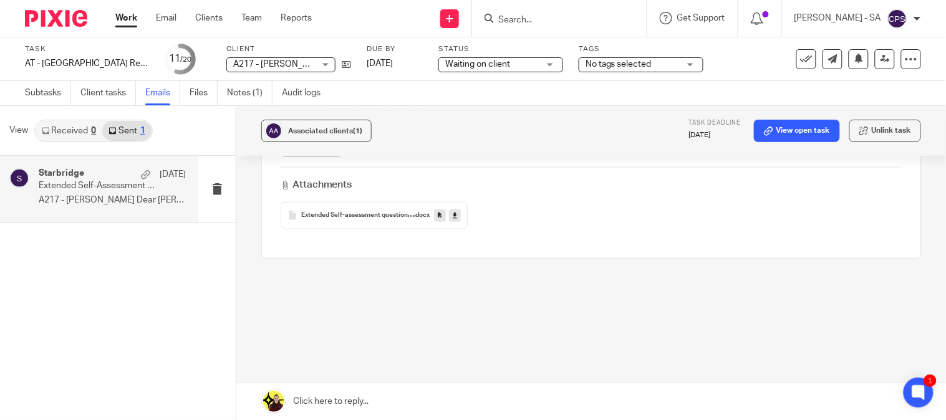
scroll to position [309, 0]
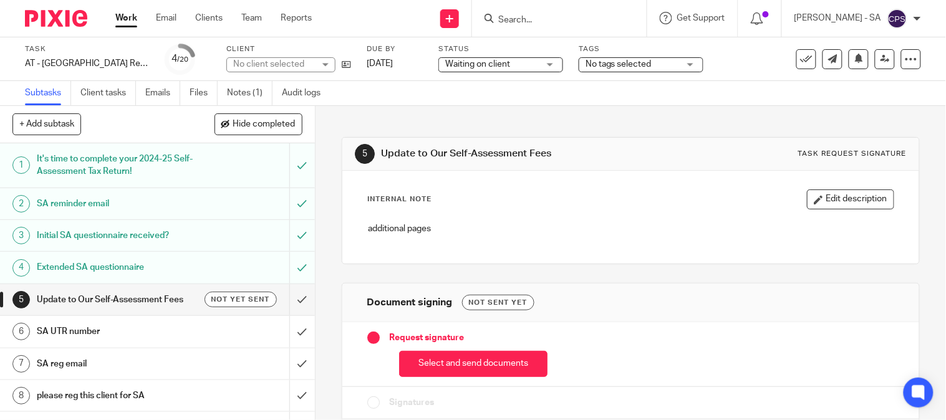
click at [254, 92] on link "Notes (1)" at bounding box center [250, 93] width 46 height 24
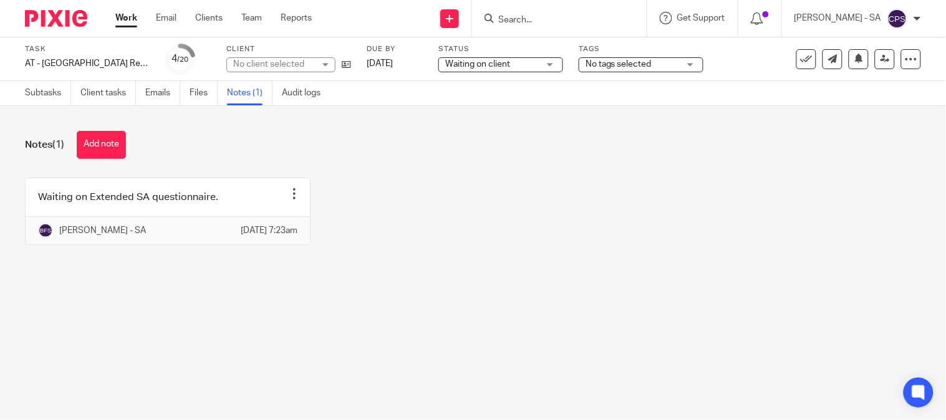
click at [274, 64] on div "No client selected" at bounding box center [273, 64] width 81 height 12
click at [274, 64] on div "No client selected" at bounding box center [268, 64] width 71 height 9
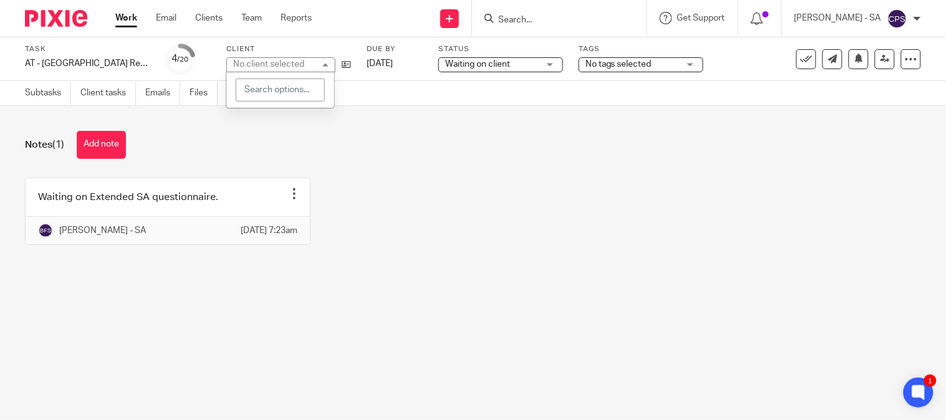
click at [274, 64] on div "No client selected" at bounding box center [268, 64] width 71 height 9
click at [657, 362] on main "Task AT - SA Return - PE 05-04-2025 Save AT - SA Return - PE 05-04-2025 4 /20 C…" at bounding box center [473, 210] width 946 height 420
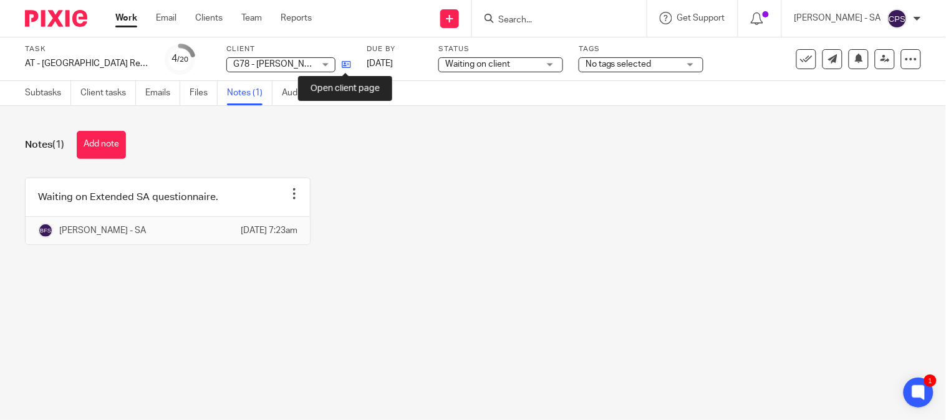
click at [344, 67] on icon at bounding box center [346, 64] width 9 height 9
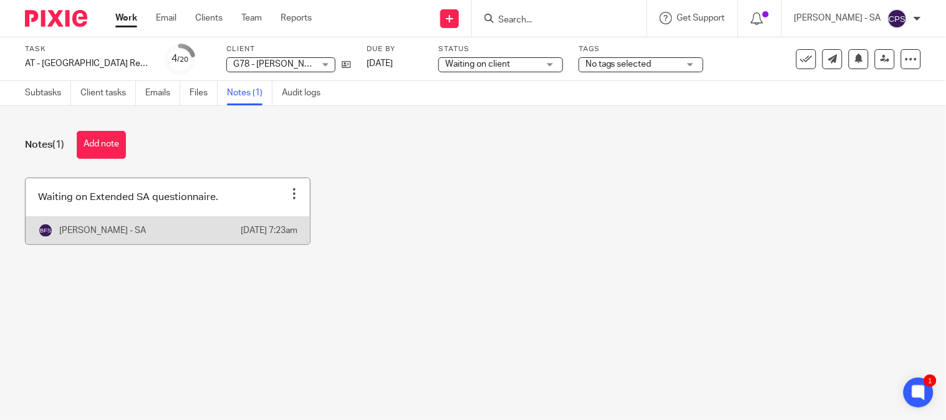
click at [108, 201] on link at bounding box center [168, 211] width 284 height 66
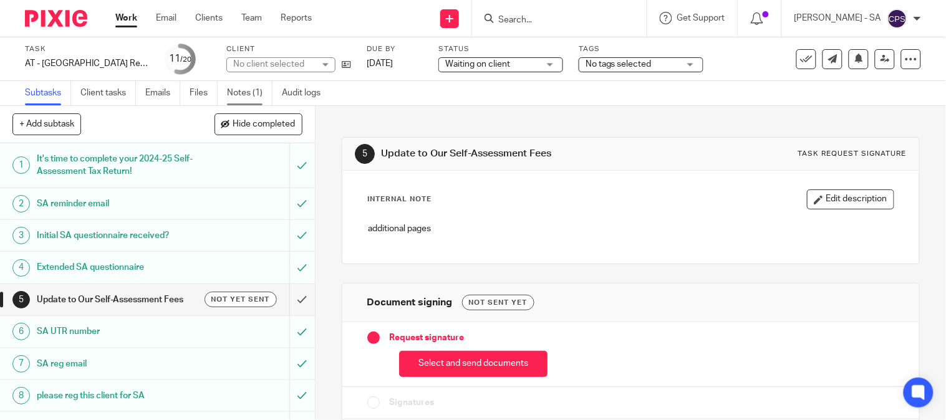
click at [237, 96] on link "Notes (1)" at bounding box center [250, 93] width 46 height 24
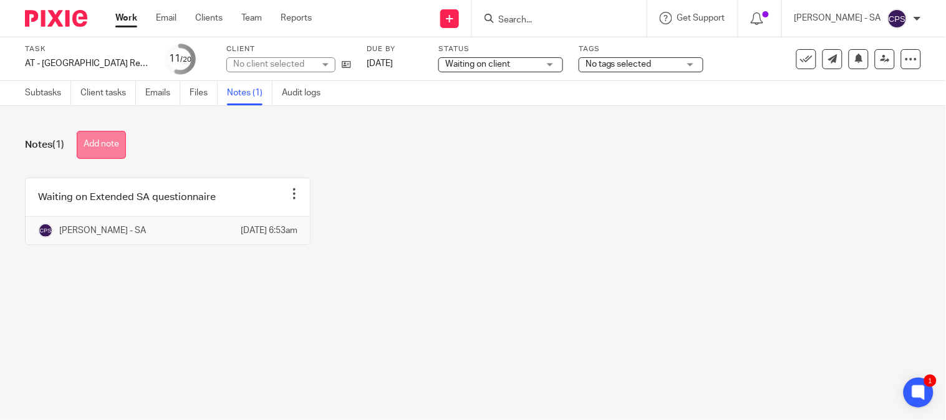
click at [102, 150] on button "Add note" at bounding box center [101, 145] width 49 height 28
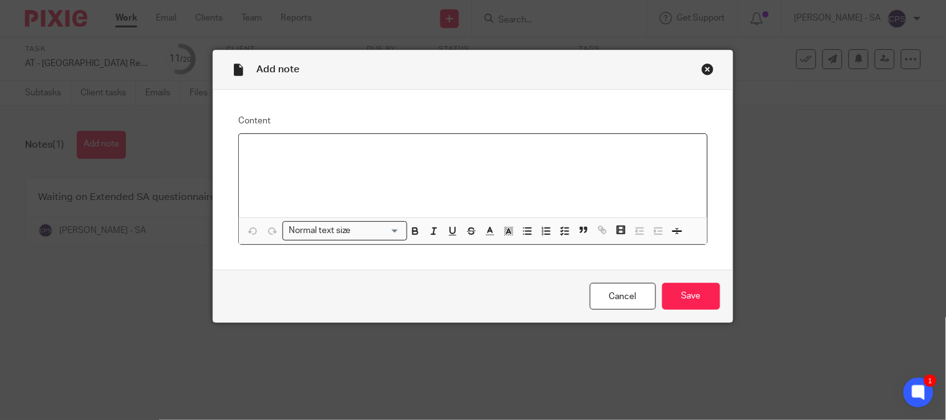
click at [262, 146] on p at bounding box center [473, 150] width 448 height 12
click at [526, 150] on p "Please confirm the below point for the complete SA 2024-25 - BK Team Please con…" at bounding box center [473, 150] width 448 height 12
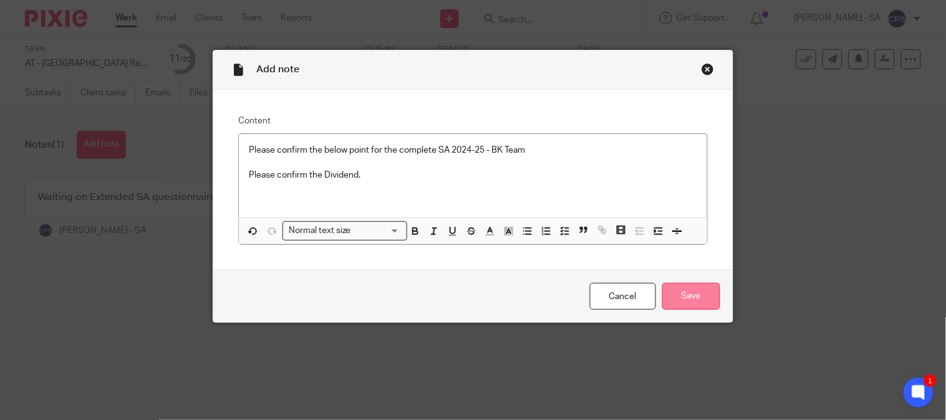
click at [692, 305] on input "Save" at bounding box center [691, 296] width 58 height 27
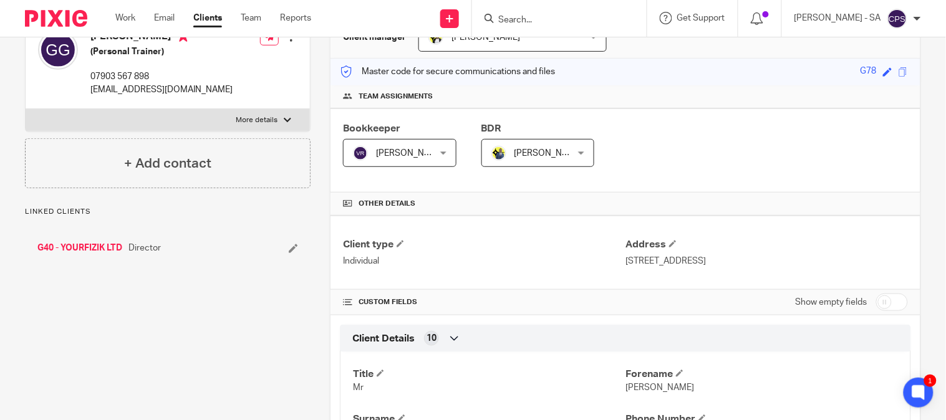
scroll to position [277, 0]
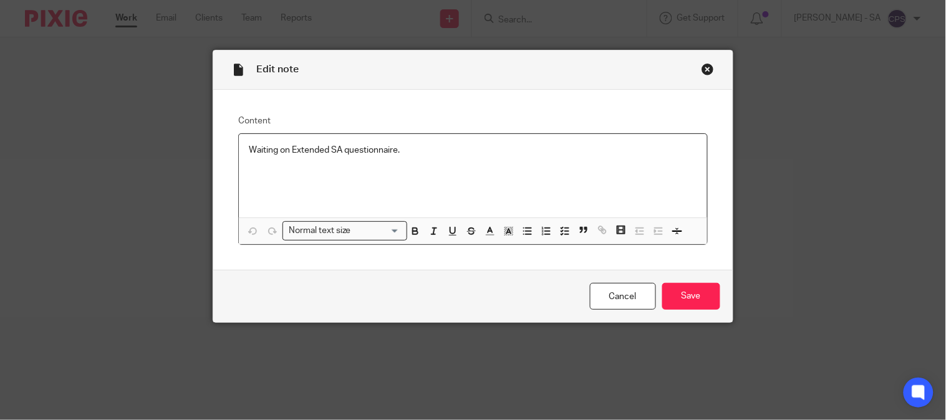
click at [701, 69] on div "Close this dialog window" at bounding box center [707, 69] width 12 height 12
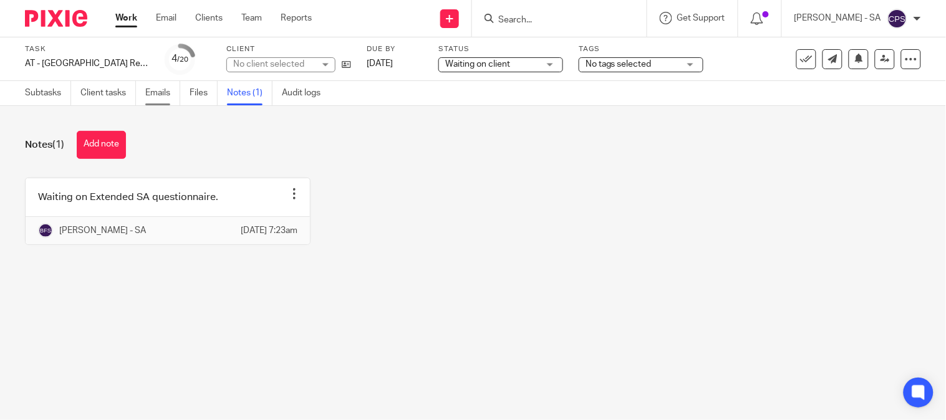
click at [164, 91] on link "Emails" at bounding box center [162, 93] width 35 height 24
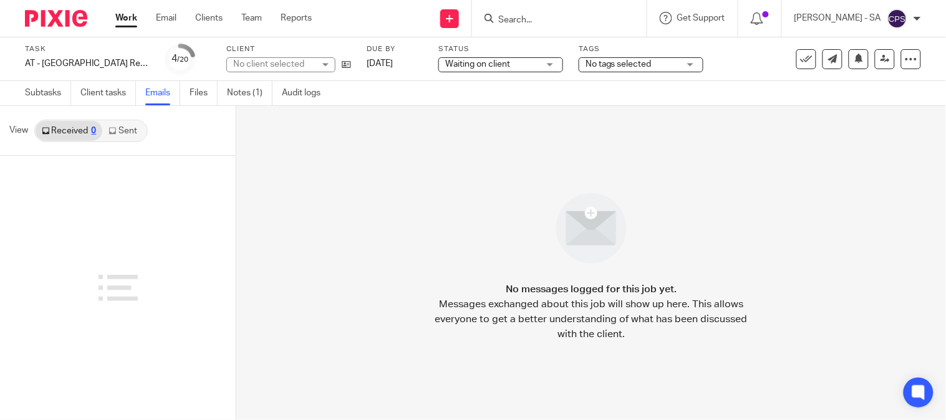
click at [125, 130] on link "Sent" at bounding box center [124, 131] width 44 height 20
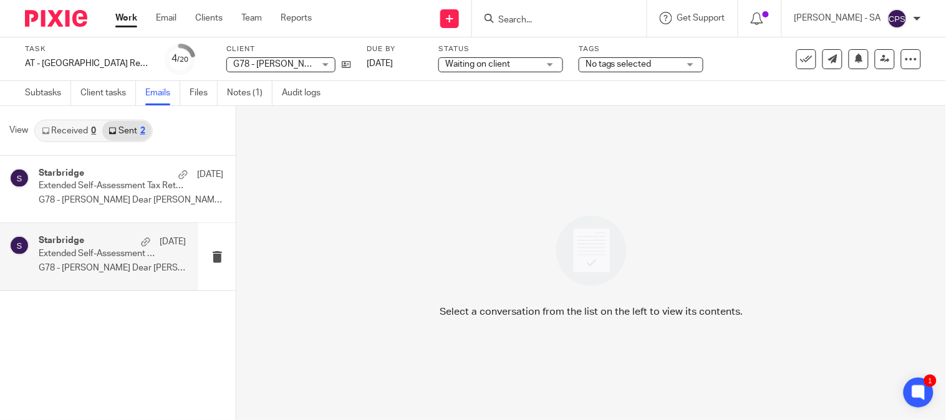
click at [41, 241] on h4 "Starbridge" at bounding box center [62, 241] width 46 height 11
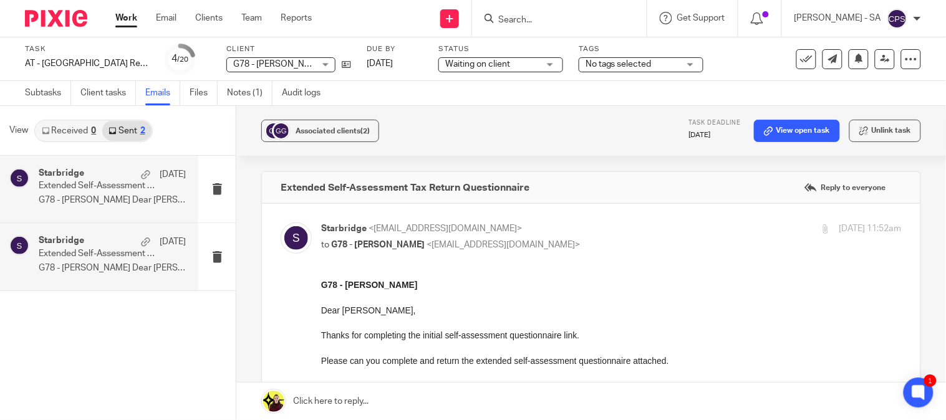
click at [160, 181] on p "23 Jun" at bounding box center [173, 174] width 26 height 12
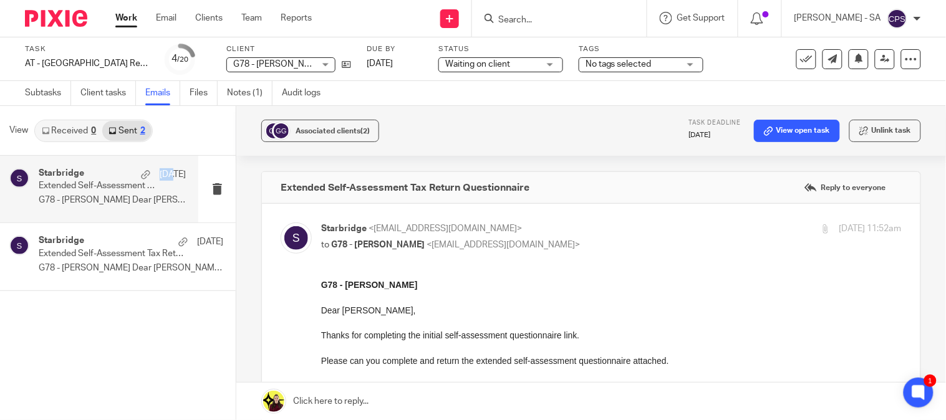
click at [160, 181] on p "23 Jun" at bounding box center [173, 174] width 26 height 12
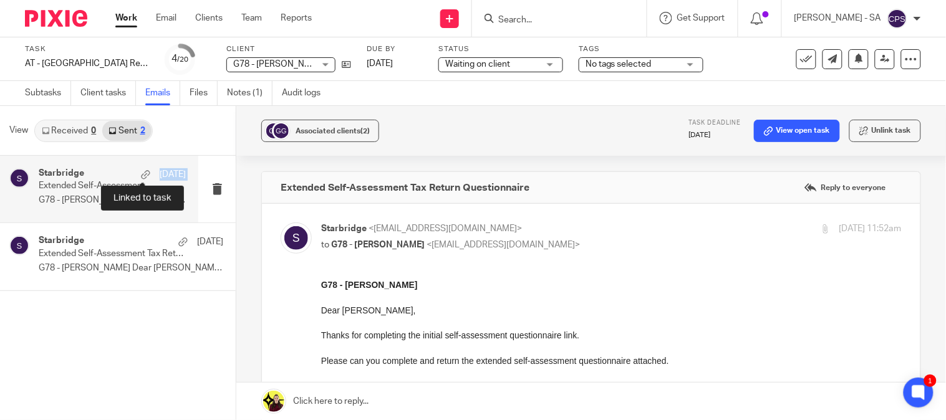
click at [142, 169] on div "23 Jun" at bounding box center [160, 174] width 51 height 12
click at [60, 182] on p "Extended Self-Assessment Tax Return Questionnaire" at bounding box center [98, 186] width 118 height 11
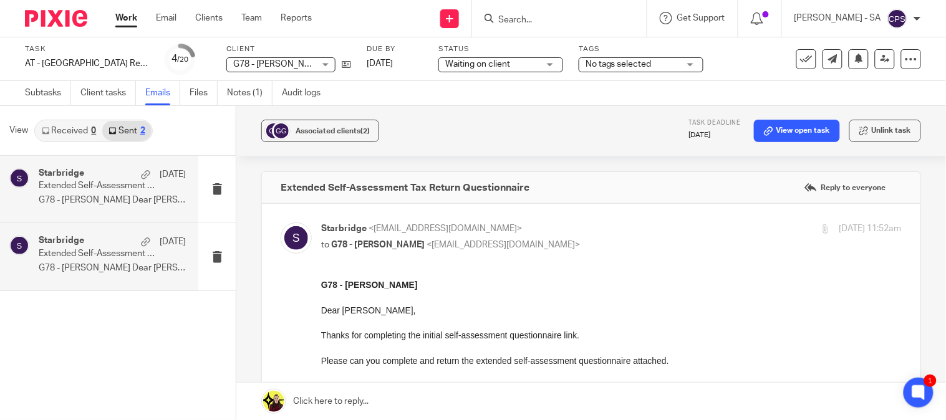
click at [72, 263] on p "G78 - GERMAIN GILBERT Dear Germain, ..." at bounding box center [112, 268] width 147 height 11
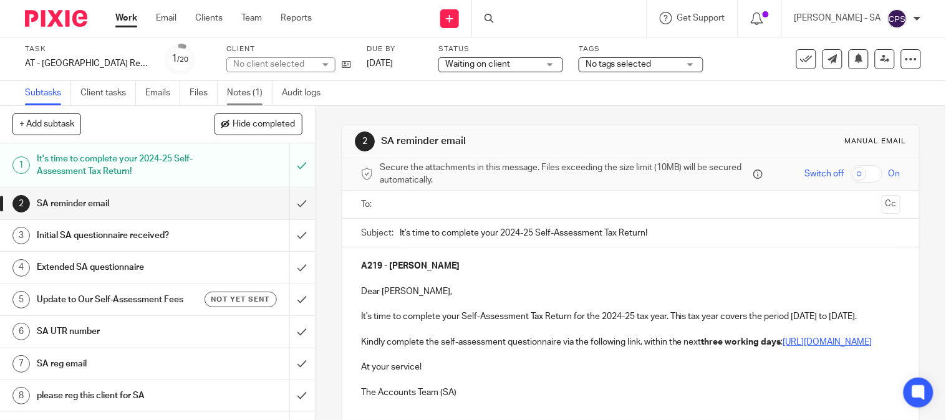
click at [254, 88] on link "Notes (1)" at bounding box center [250, 93] width 46 height 24
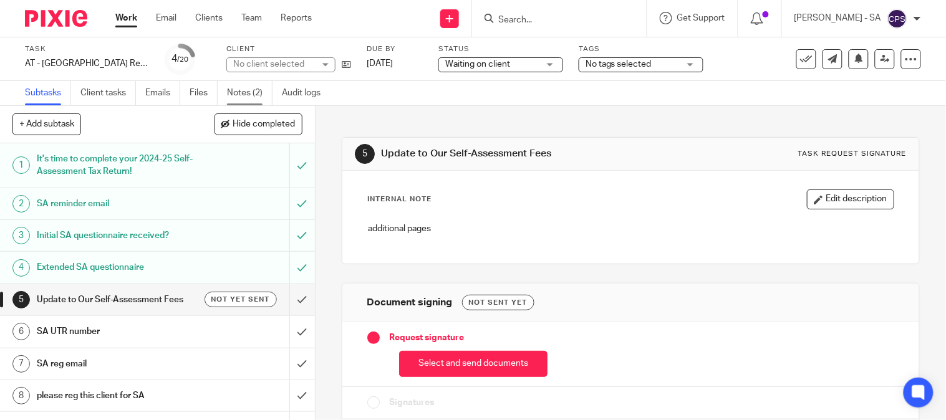
click at [237, 92] on link "Notes (2)" at bounding box center [250, 93] width 46 height 24
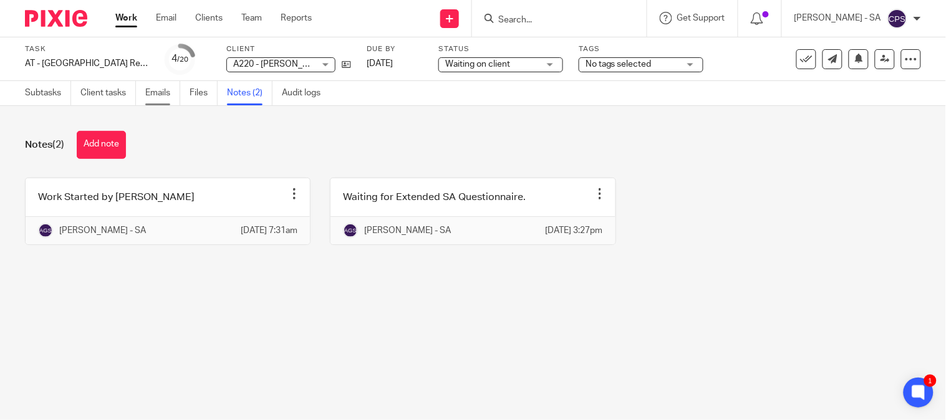
click at [147, 97] on link "Emails" at bounding box center [162, 93] width 35 height 24
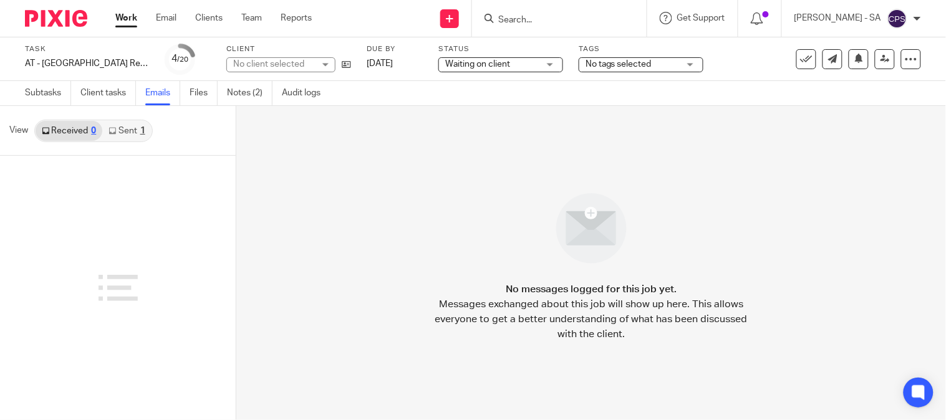
click at [137, 128] on link "Sent 1" at bounding box center [126, 131] width 49 height 20
